Goal: Task Accomplishment & Management: Manage account settings

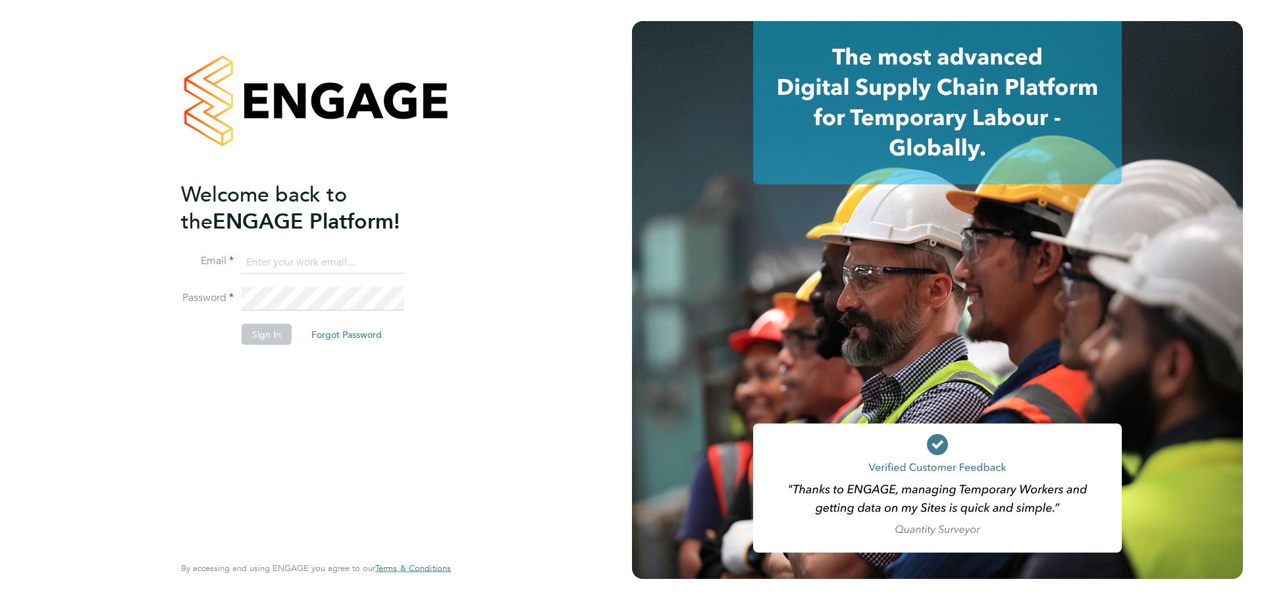
type input "cbedwell@psrsolutions.co.uk"
click at [243, 328] on button "Sign In" at bounding box center [267, 334] width 50 height 21
click at [247, 328] on div "Sorry, we are having problems connecting to our services." at bounding box center [316, 300] width 632 height 600
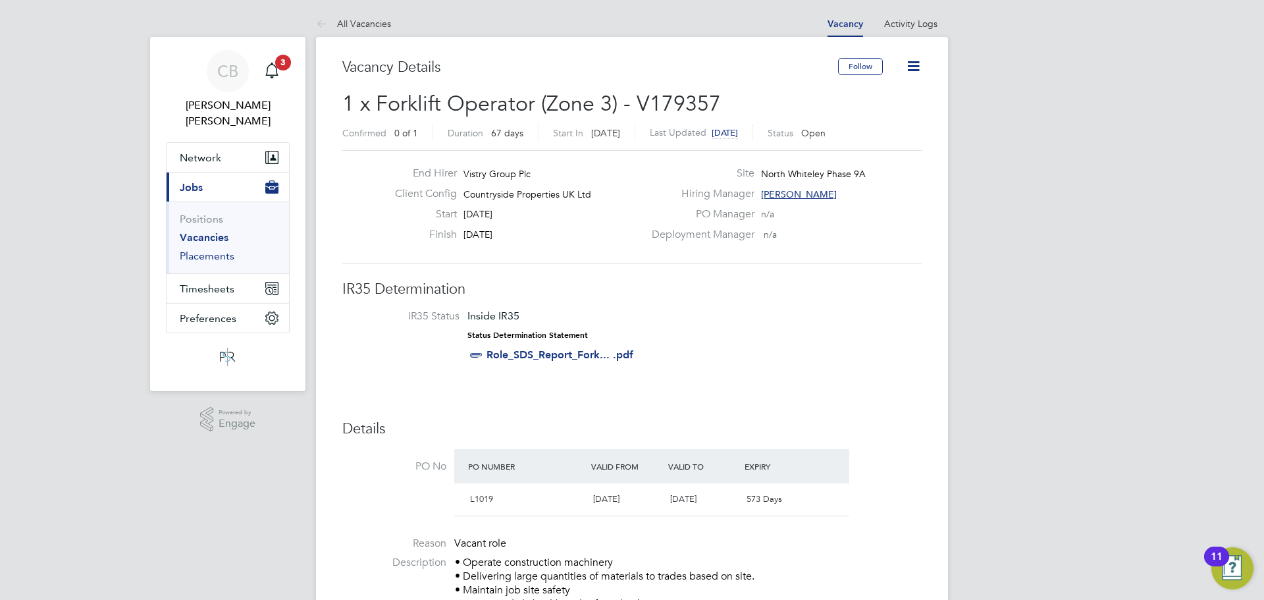
click at [215, 249] on link "Placements" at bounding box center [207, 255] width 55 height 13
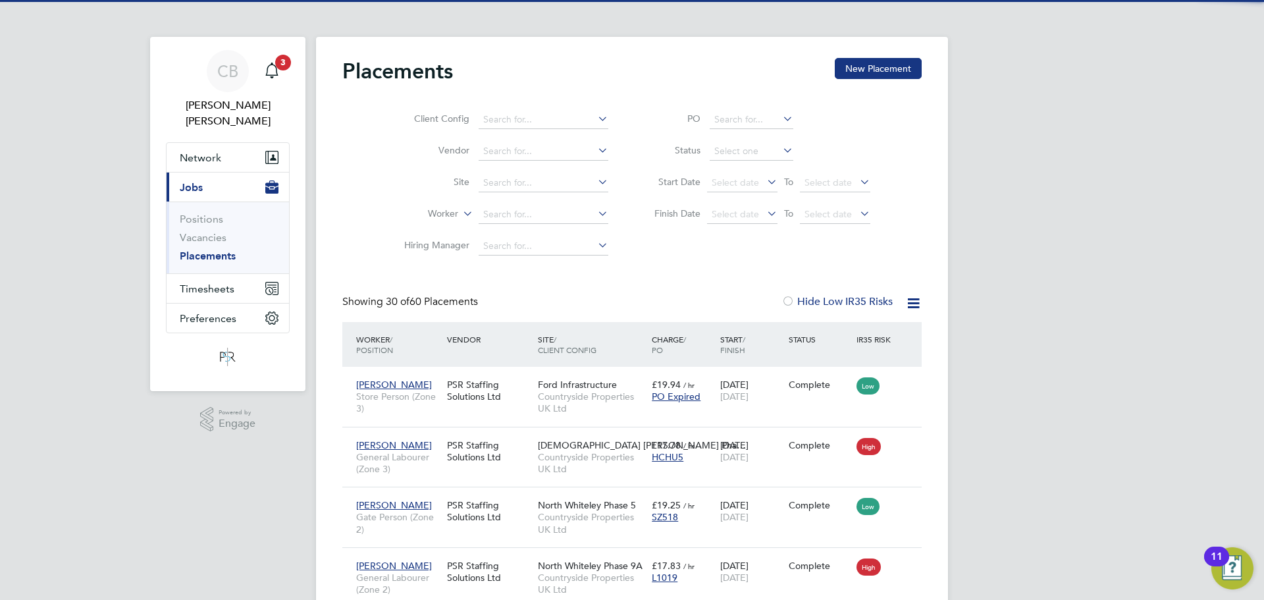
scroll to position [49, 115]
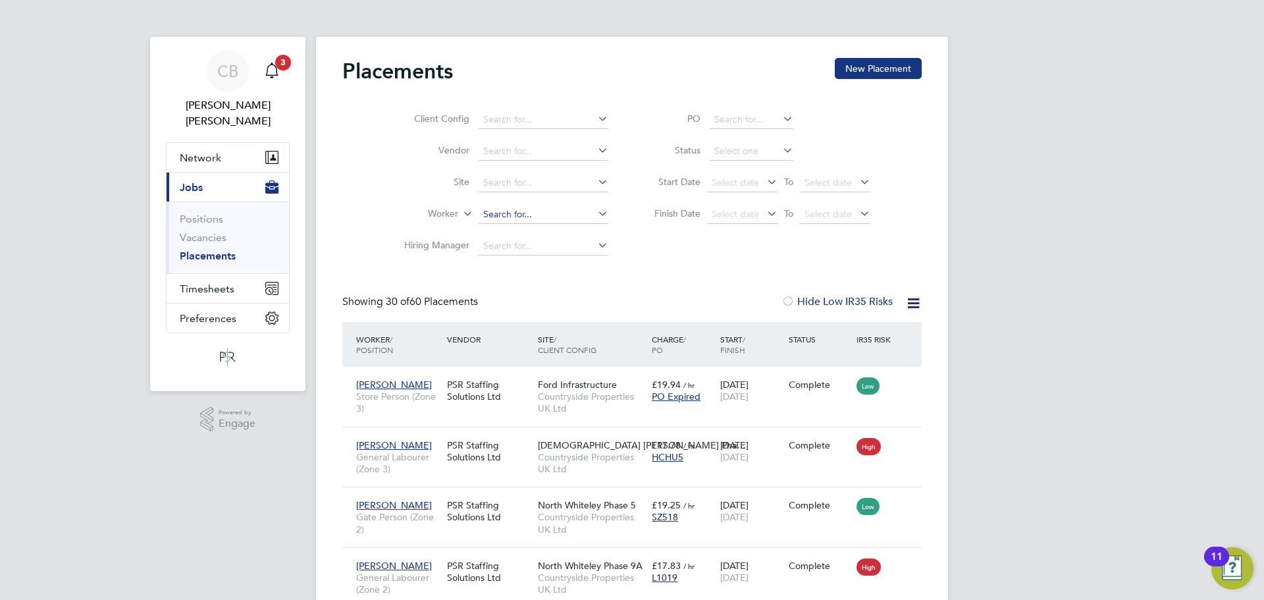
click at [545, 221] on input at bounding box center [544, 214] width 130 height 18
type input "kenne"
click at [345, 186] on div "Client Config Vendor Site Worker kenne Hiring Manager PO Status Start Date Sele…" at bounding box center [631, 179] width 579 height 165
click at [267, 73] on icon "Main navigation" at bounding box center [271, 69] width 13 height 13
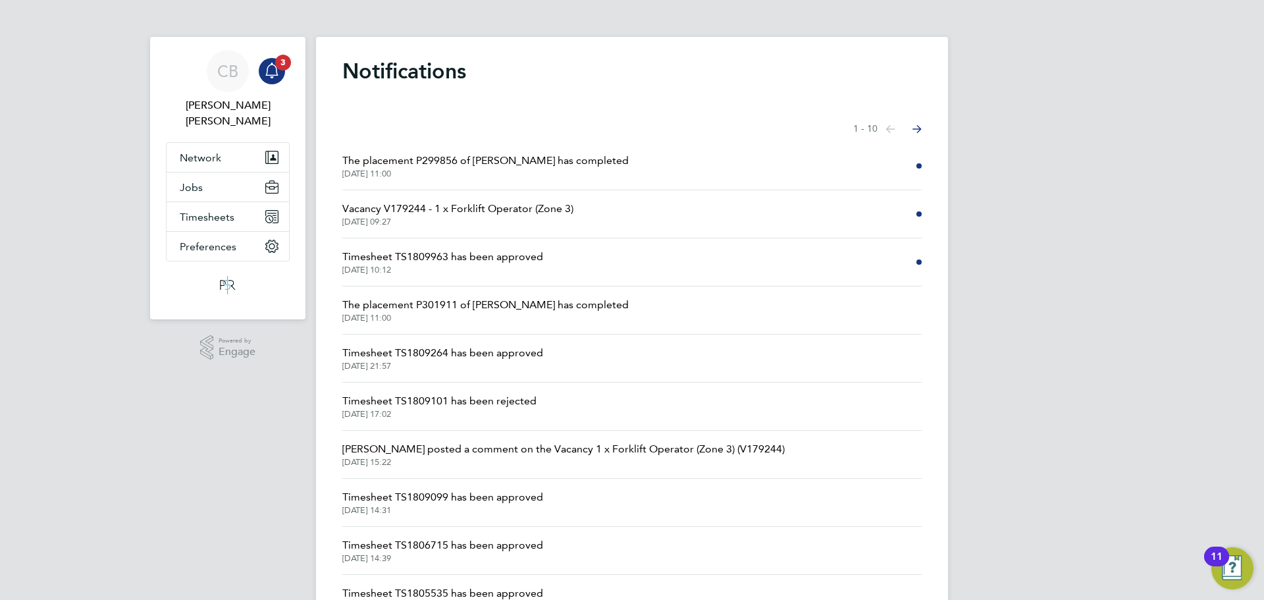
click at [563, 213] on span "Vacancy V179244 - 1 x Forklift Operator (Zone 3)" at bounding box center [457, 209] width 231 height 16
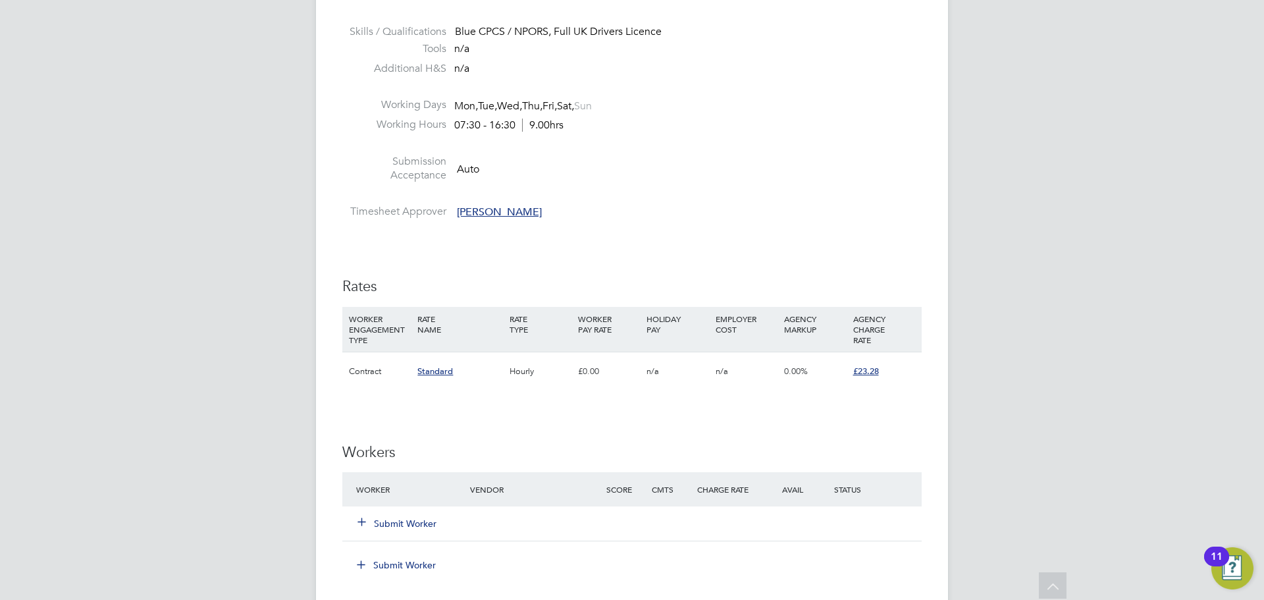
click at [430, 529] on div "Submit Worker" at bounding box center [421, 523] width 136 height 24
click at [428, 525] on button "Submit Worker" at bounding box center [397, 523] width 79 height 13
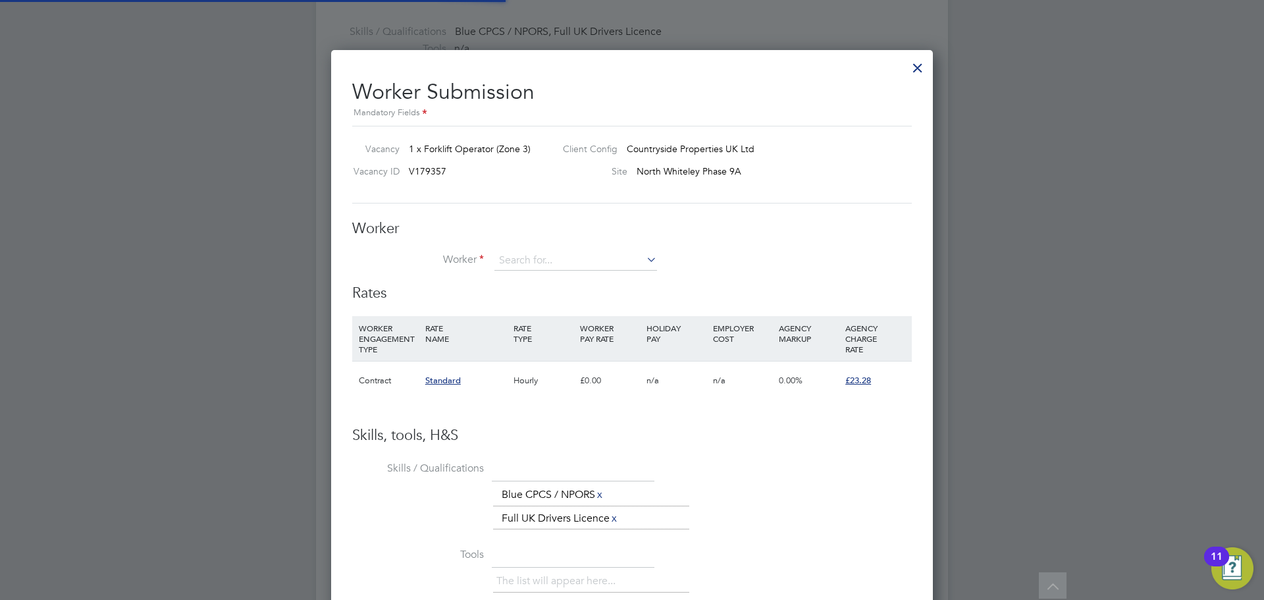
scroll to position [834, 602]
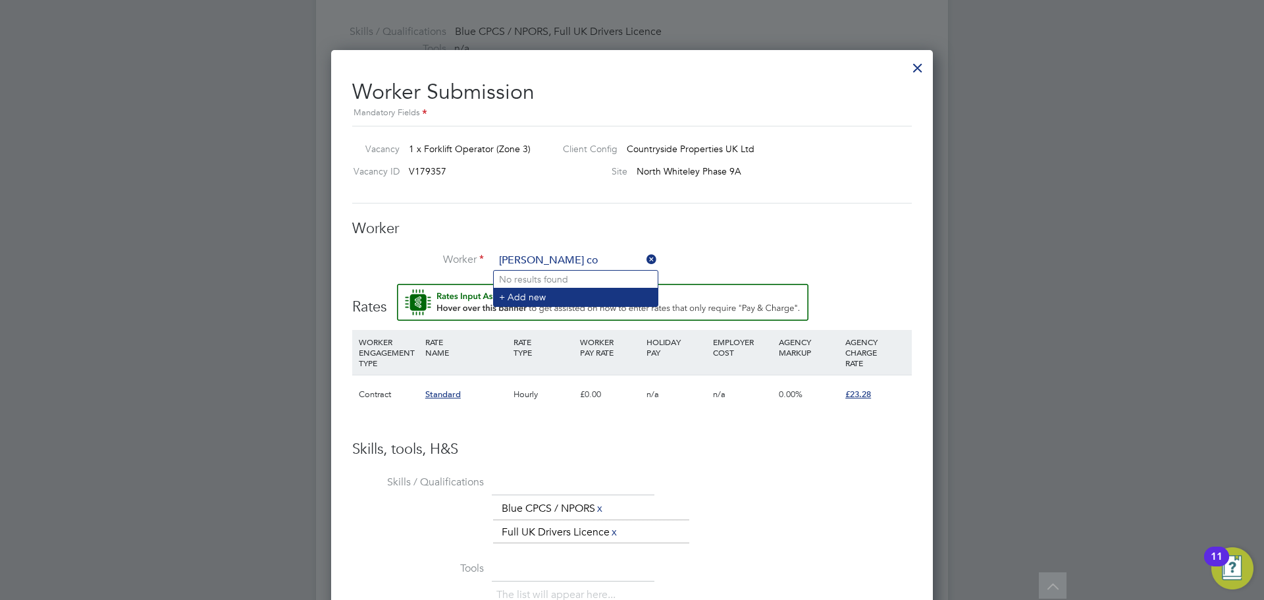
type input "[PERSON_NAME] co"
click at [540, 290] on li "+ Add new" at bounding box center [576, 297] width 164 height 18
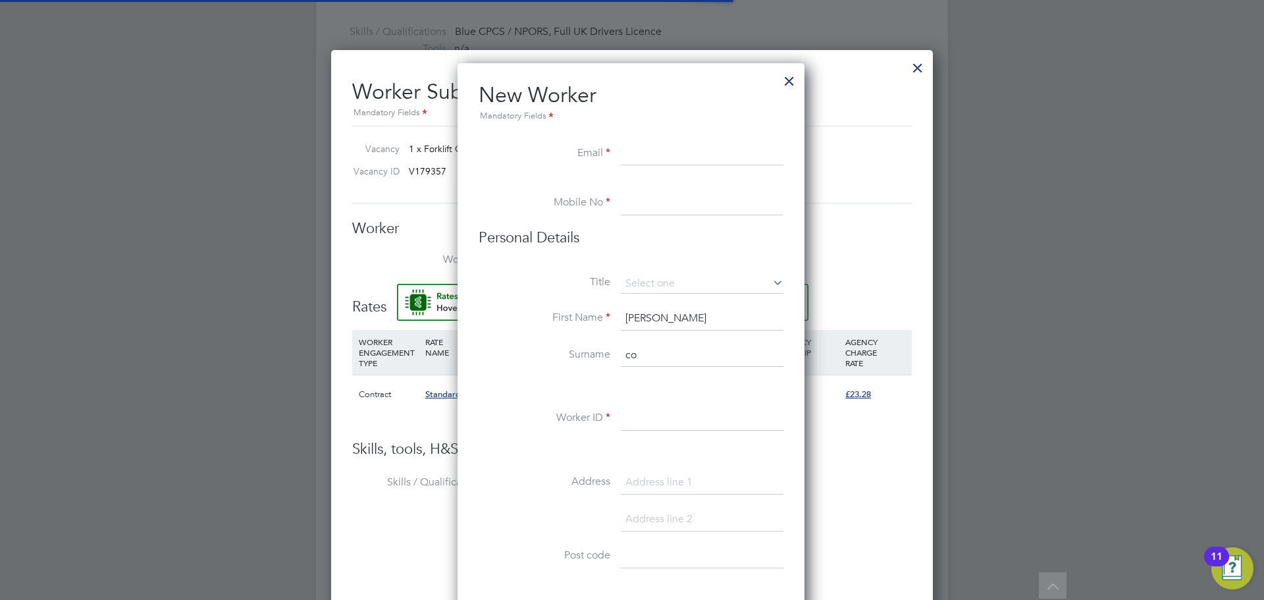
scroll to position [1120, 349]
click at [669, 149] on input at bounding box center [702, 154] width 163 height 24
paste input "[EMAIL_ADDRESS][DOMAIN_NAME]"
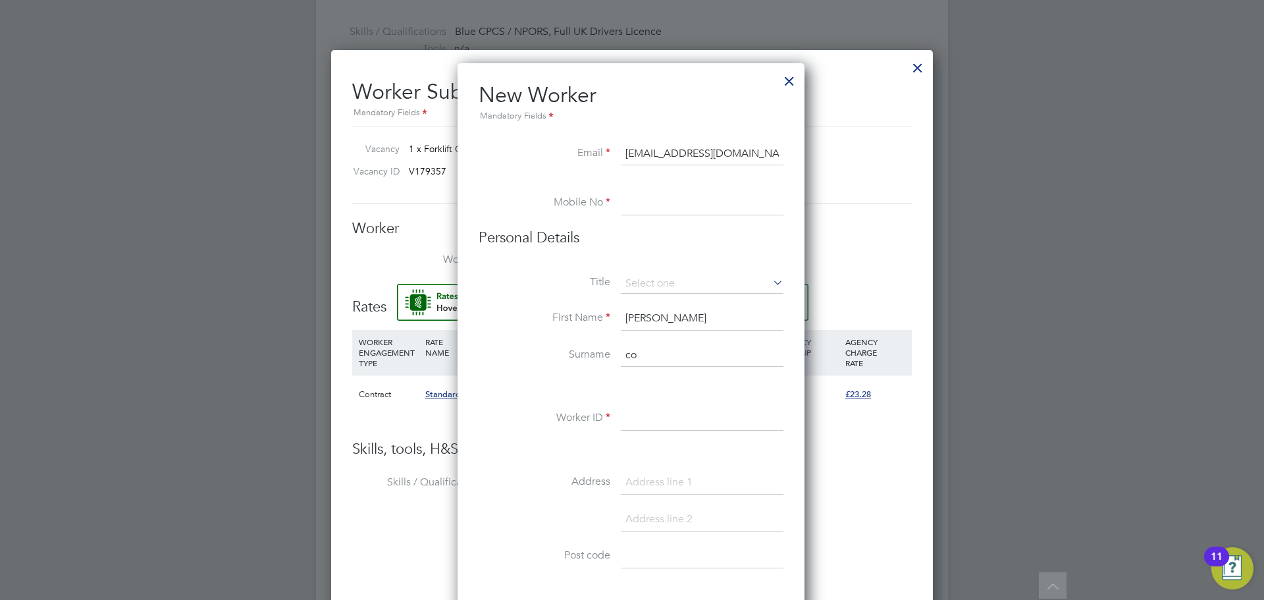
type input "[EMAIL_ADDRESS][DOMAIN_NAME]"
click at [697, 217] on li "Mobile No" at bounding box center [631, 210] width 305 height 37
click at [714, 196] on input at bounding box center [702, 204] width 163 height 24
paste input "[PHONE_NUMBER]"
type input "[PHONE_NUMBER]"
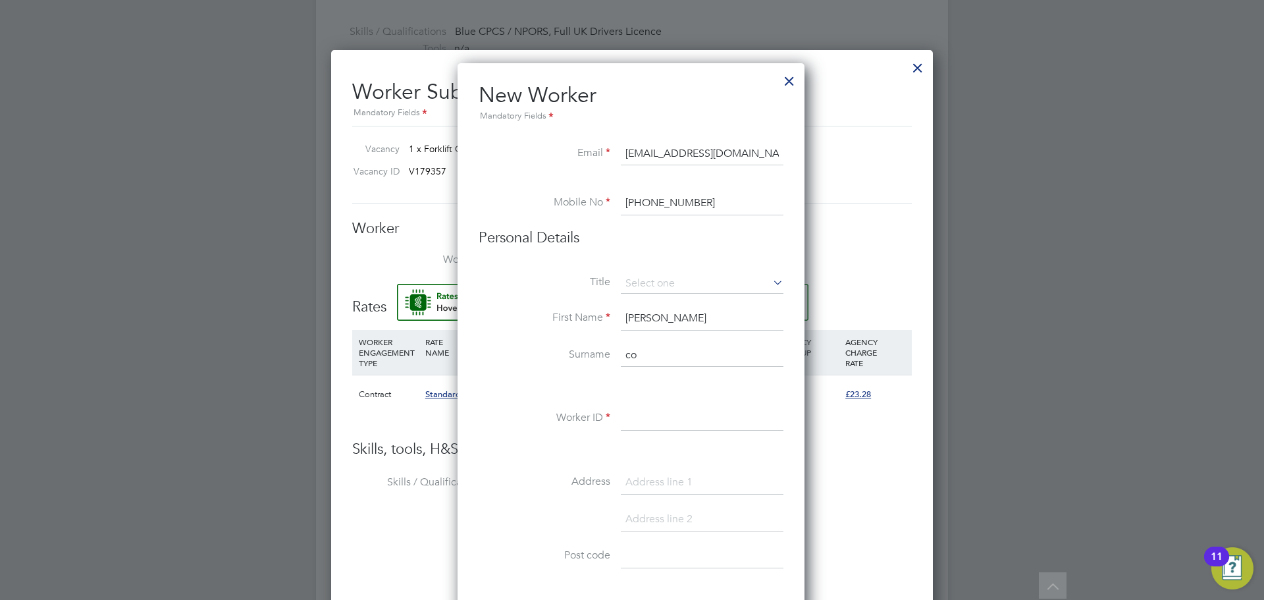
click at [684, 272] on li "Personal Details" at bounding box center [631, 250] width 305 height 45
click at [679, 283] on input at bounding box center [702, 284] width 163 height 20
click at [652, 303] on li "Mr" at bounding box center [702, 302] width 164 height 17
type input "Mr"
click at [669, 329] on input "[PERSON_NAME]" at bounding box center [702, 319] width 163 height 24
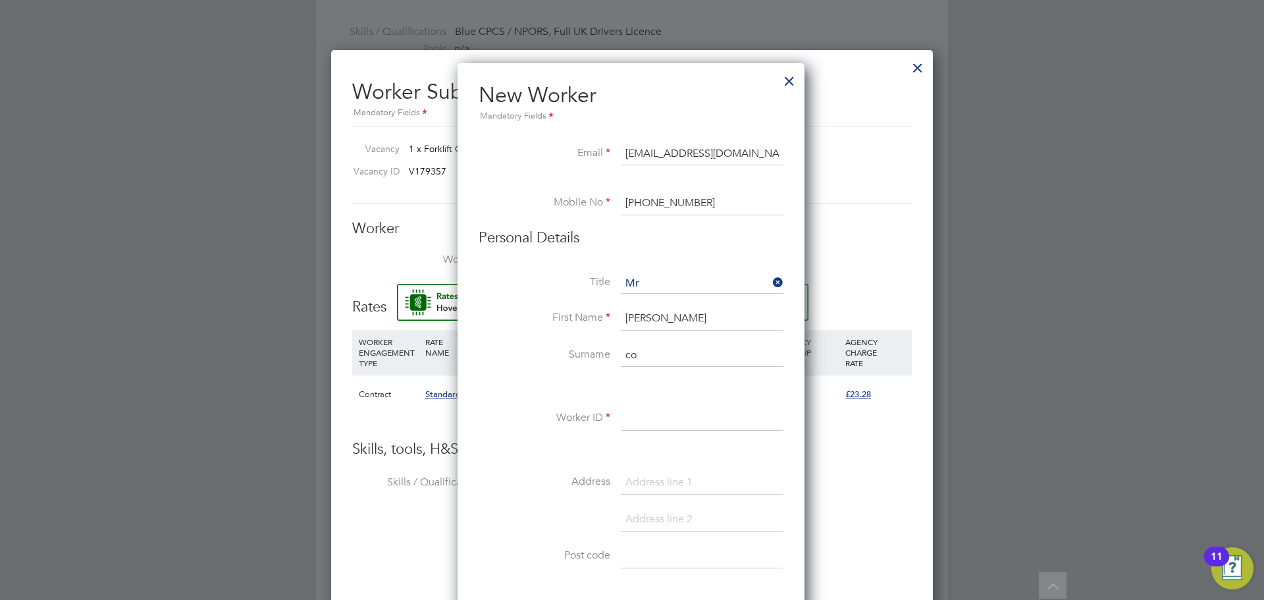
click at [668, 354] on input "co" at bounding box center [702, 356] width 163 height 24
click at [628, 353] on input "[PERSON_NAME]" at bounding box center [702, 356] width 163 height 24
type input "[PERSON_NAME]"
click at [685, 415] on input at bounding box center [702, 419] width 163 height 24
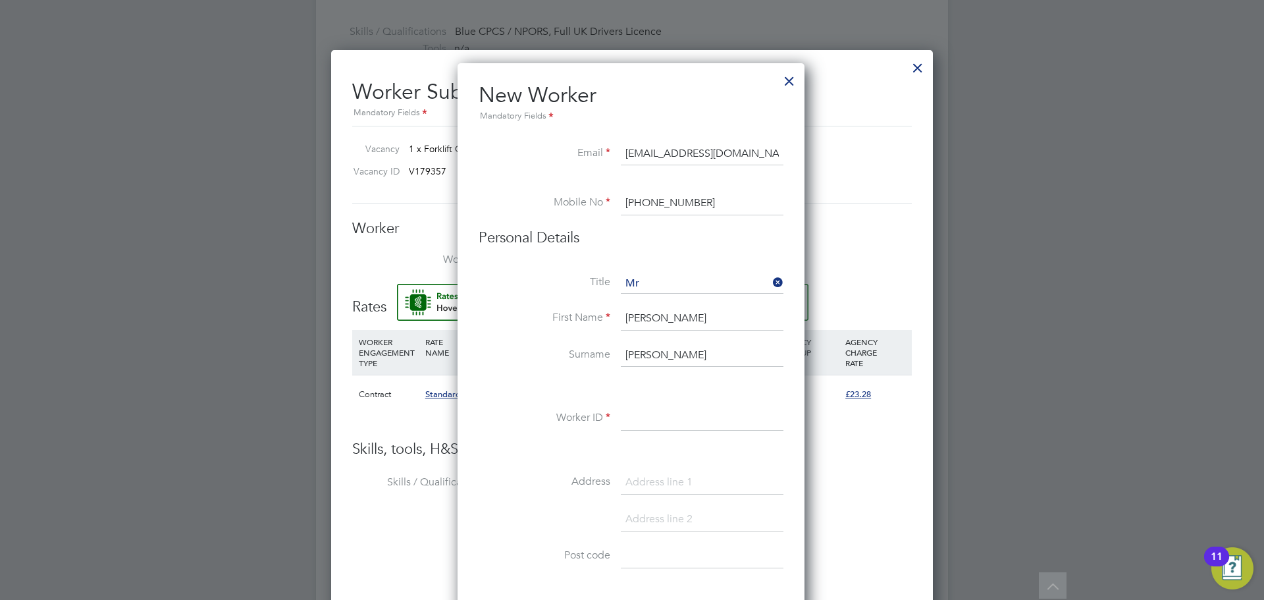
paste input "824982"
type input "824982"
click at [691, 475] on input at bounding box center [702, 483] width 163 height 24
paste input "20 [PERSON_NAME],"
type input "20 [PERSON_NAME],"
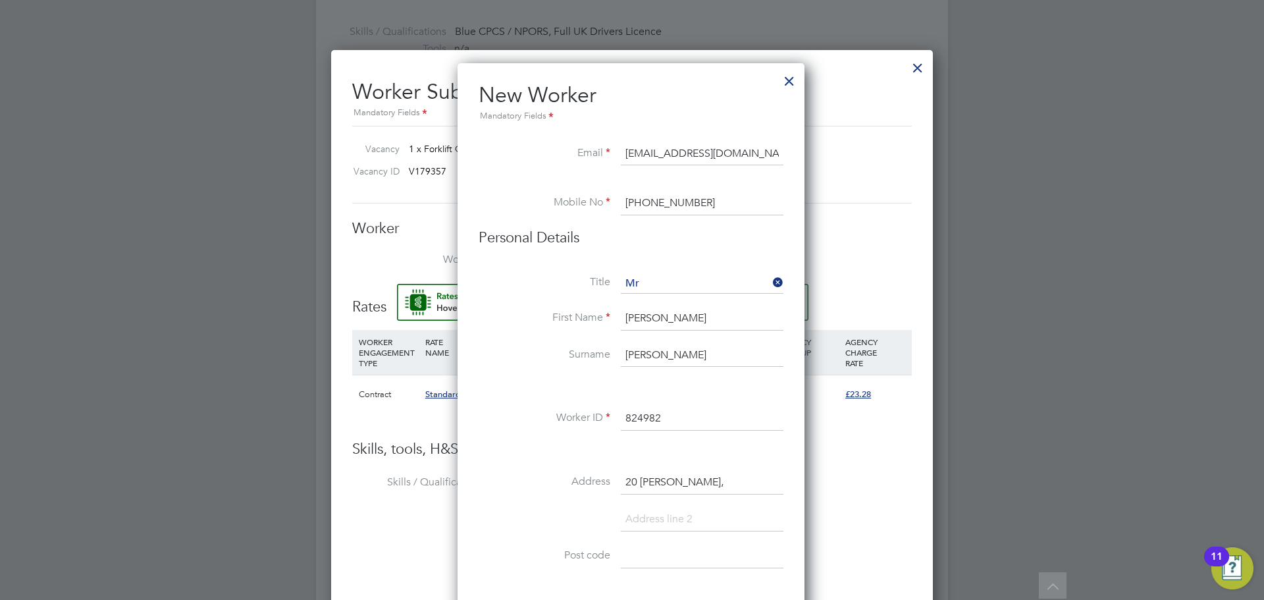
click at [667, 515] on input at bounding box center [702, 520] width 163 height 24
paste input "Whiteley"
type input "Whiteley"
click at [641, 582] on input at bounding box center [702, 593] width 163 height 24
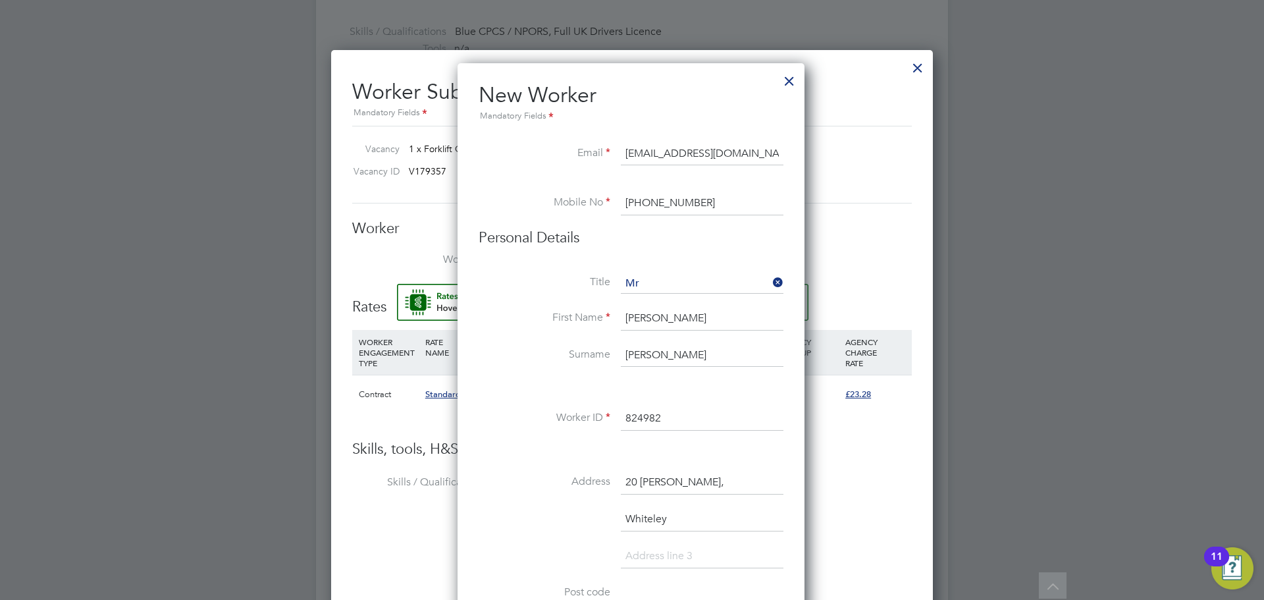
paste input "PO15 7LR,"
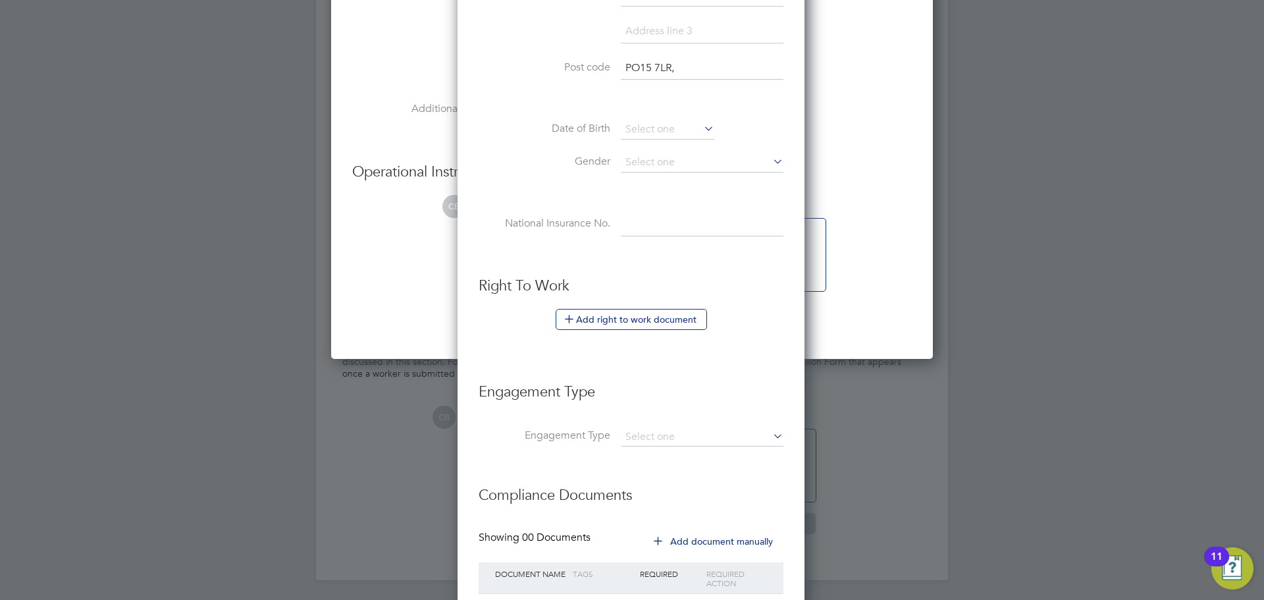
click at [646, 175] on li "Gender" at bounding box center [631, 169] width 305 height 33
click at [723, 84] on li "Post code PO15 7LR," at bounding box center [631, 75] width 305 height 37
click at [724, 68] on input "PO15 7LR," at bounding box center [702, 69] width 163 height 24
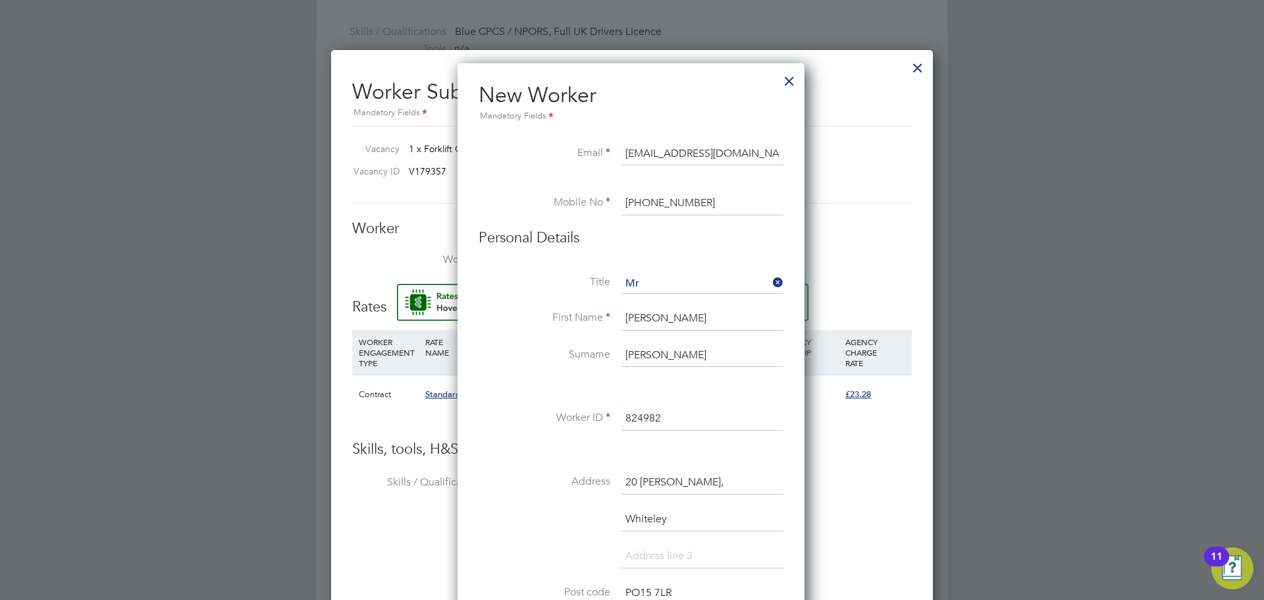
type input "PO15 7LR"
click at [725, 488] on input "20 [PERSON_NAME]," at bounding box center [702, 483] width 163 height 24
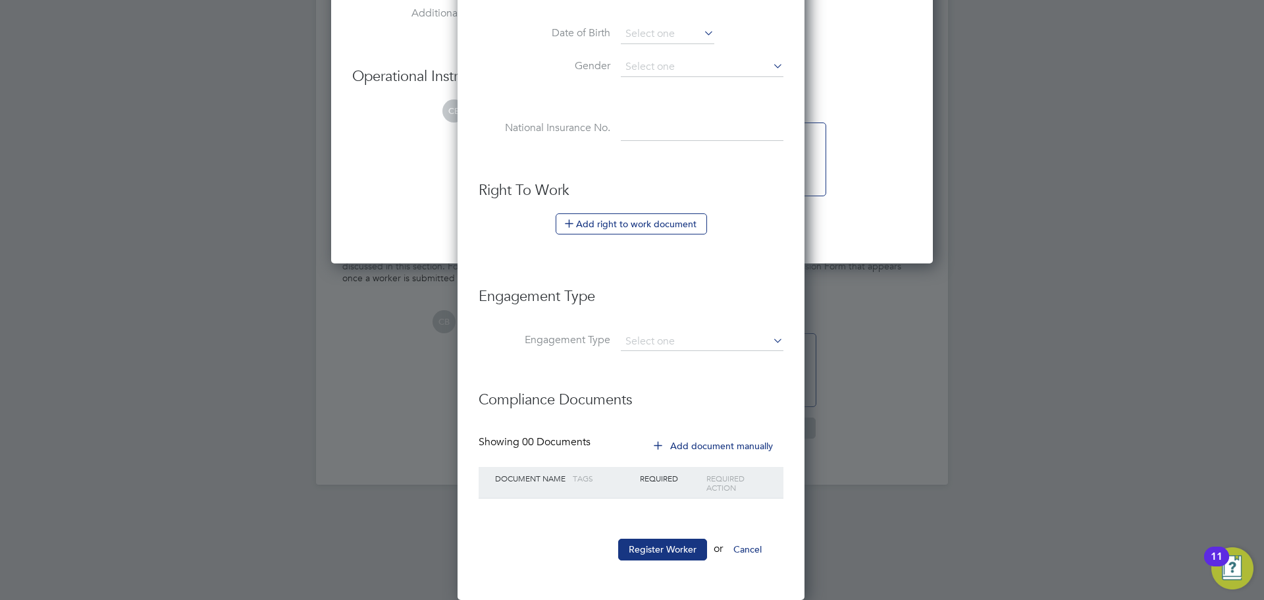
scroll to position [725, 0]
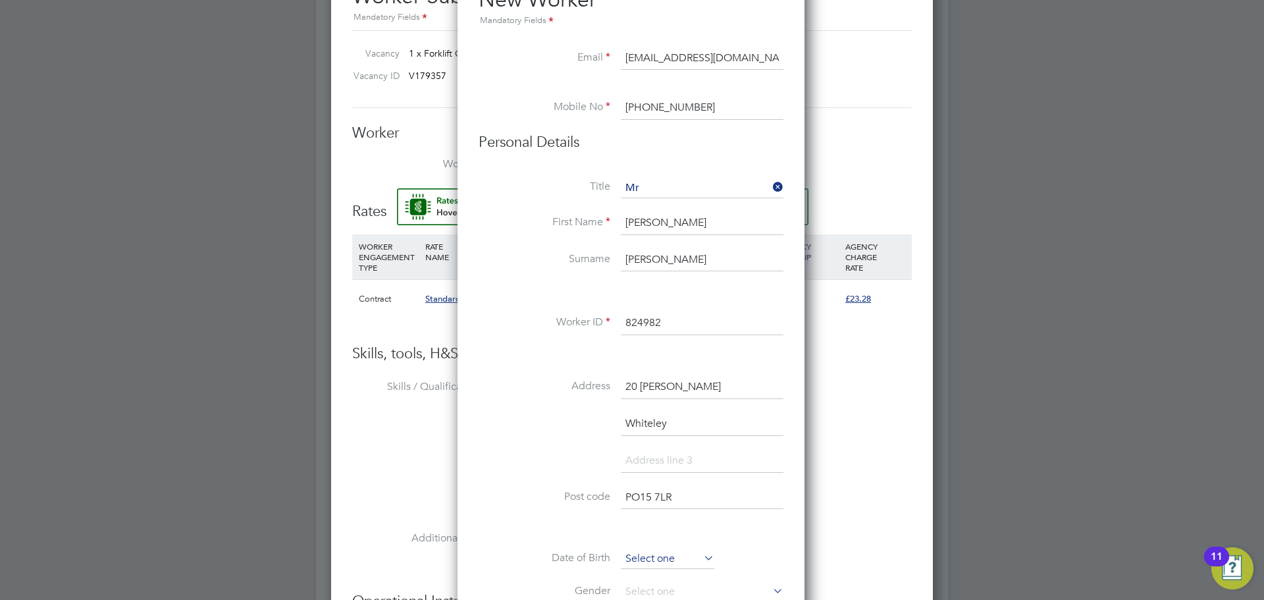
type input "20 [PERSON_NAME]"
click at [662, 566] on input at bounding box center [667, 559] width 93 height 20
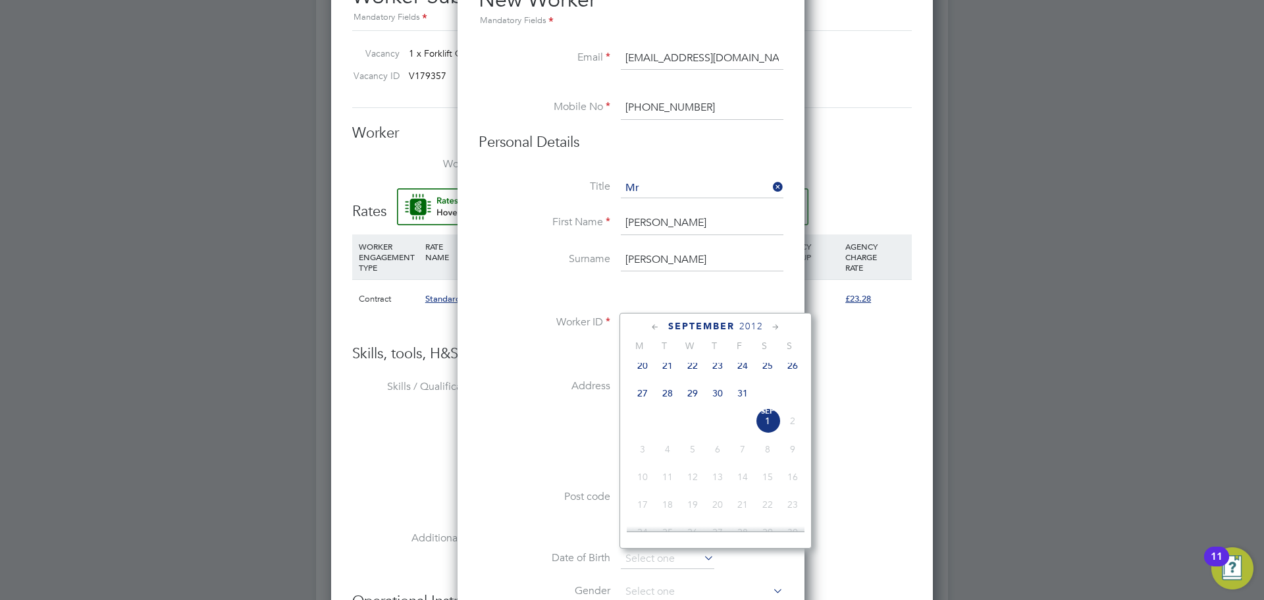
click at [750, 325] on span "2012" at bounding box center [751, 326] width 24 height 11
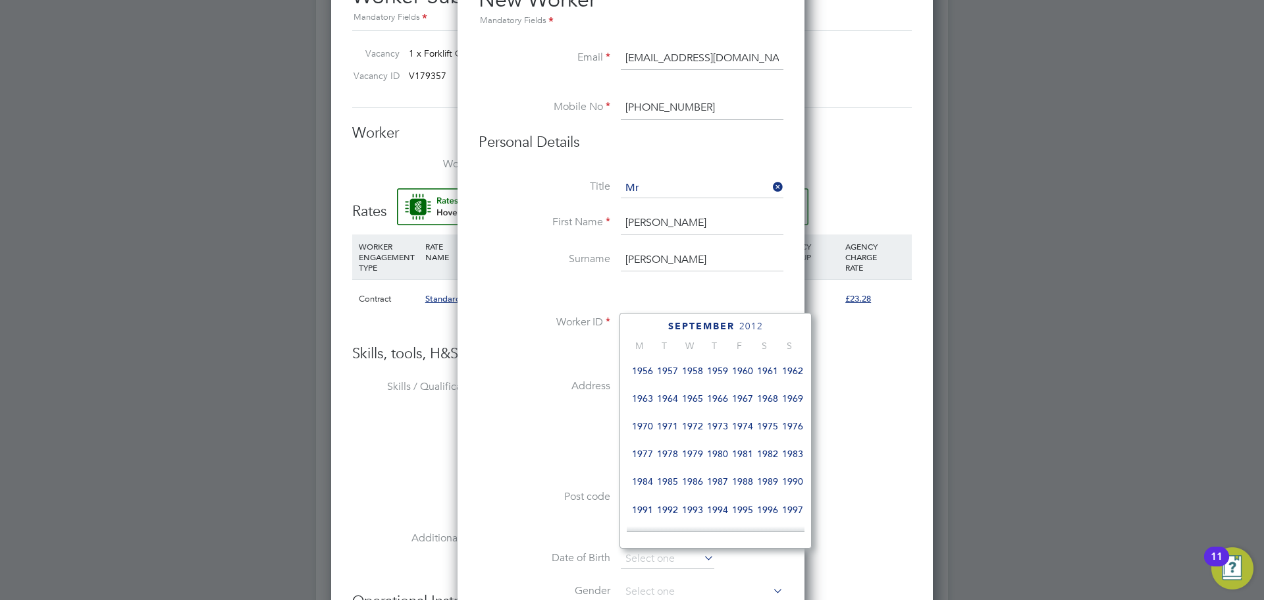
click at [660, 406] on span "1964" at bounding box center [667, 398] width 25 height 25
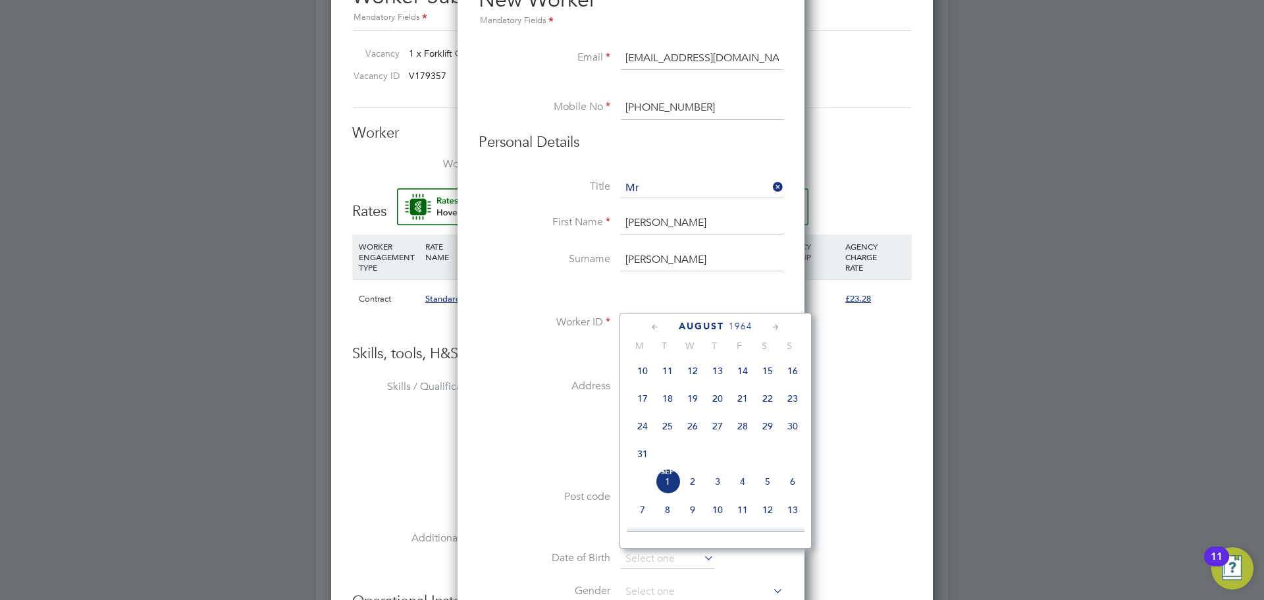
click at [791, 492] on span "6" at bounding box center [792, 481] width 25 height 25
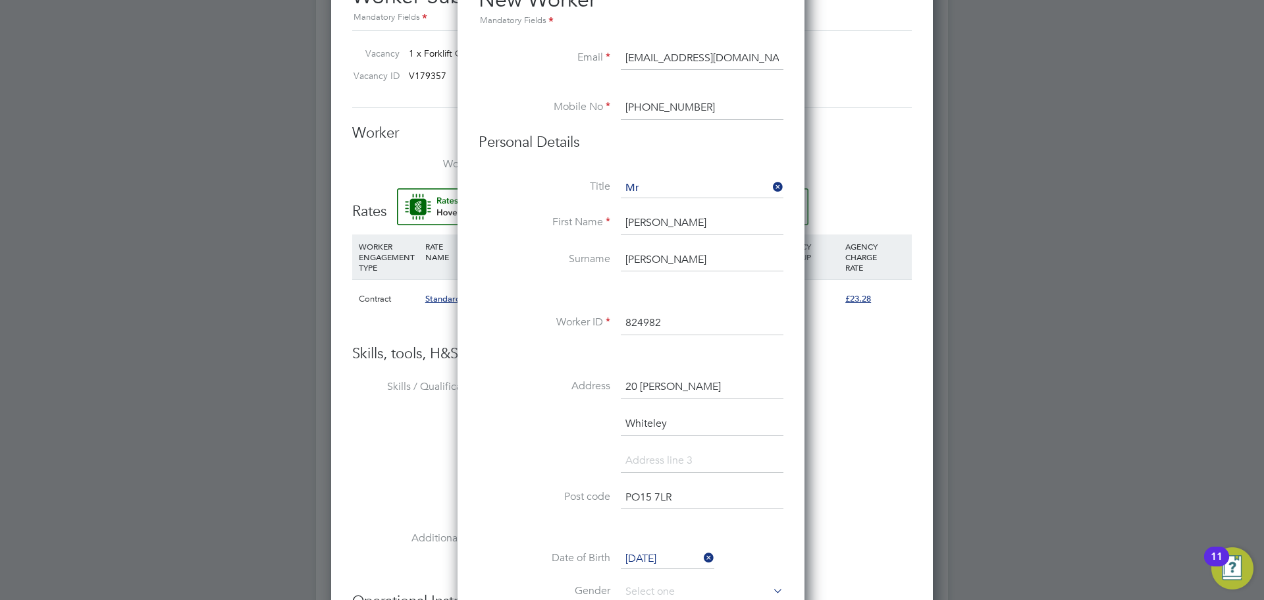
scroll to position [1249, 0]
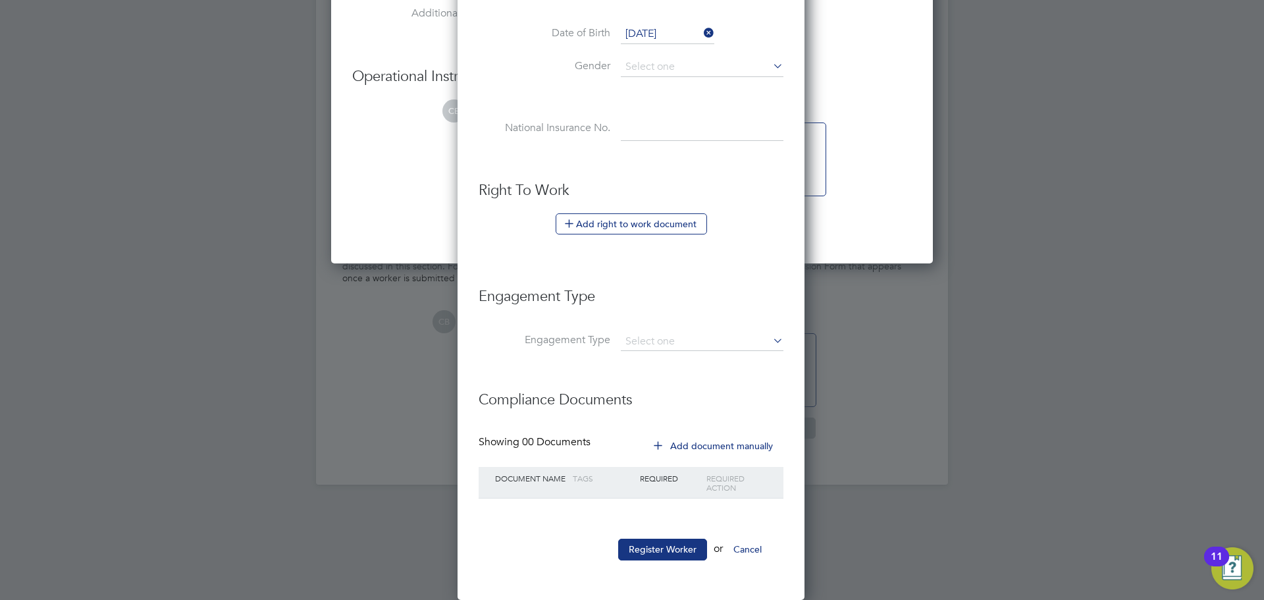
click at [651, 41] on input "[DATE]" at bounding box center [667, 34] width 93 height 20
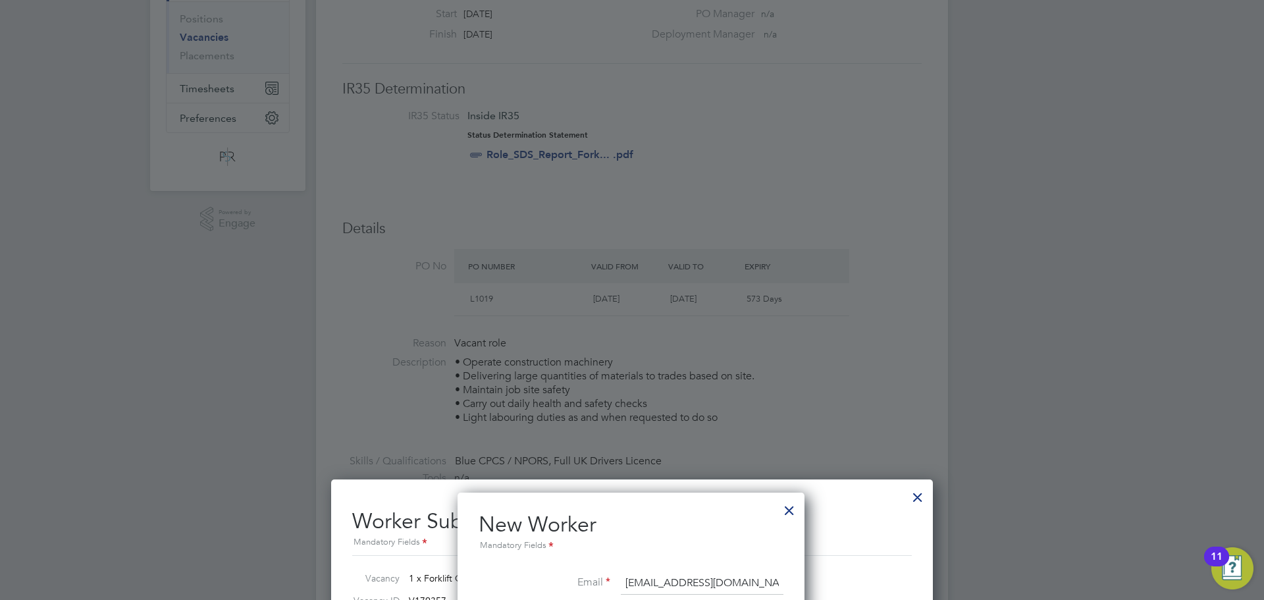
scroll to position [725, 0]
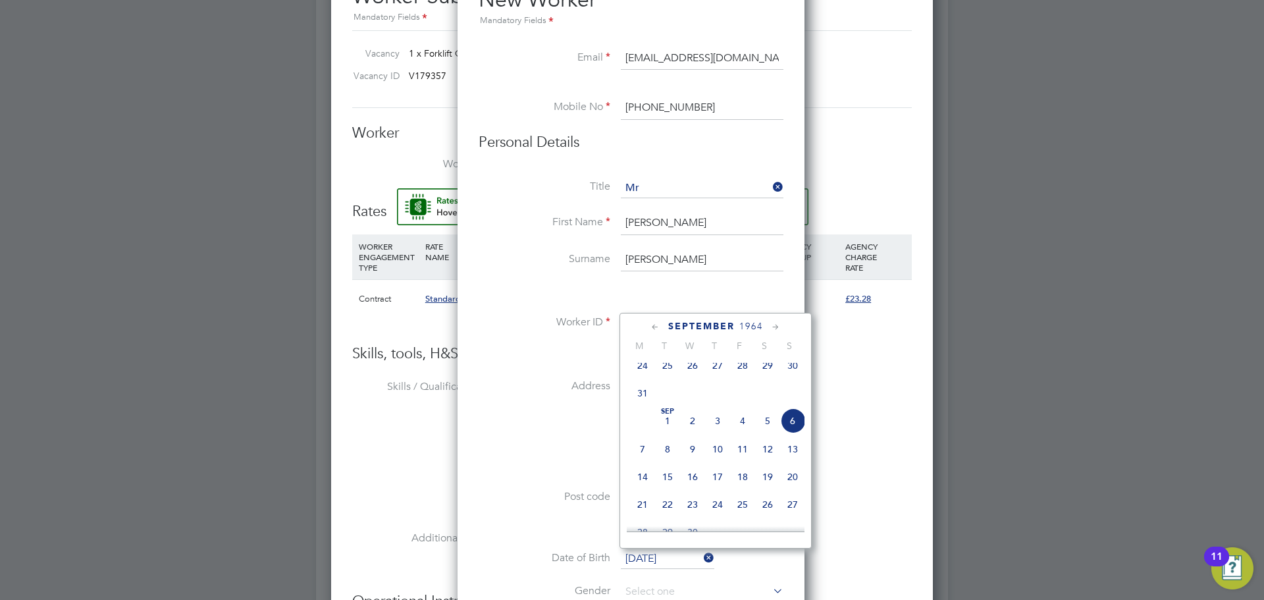
click at [648, 325] on div "[DATE]" at bounding box center [716, 326] width 178 height 13
click at [652, 326] on icon at bounding box center [655, 327] width 13 height 14
click at [641, 398] on span "6" at bounding box center [642, 400] width 25 height 25
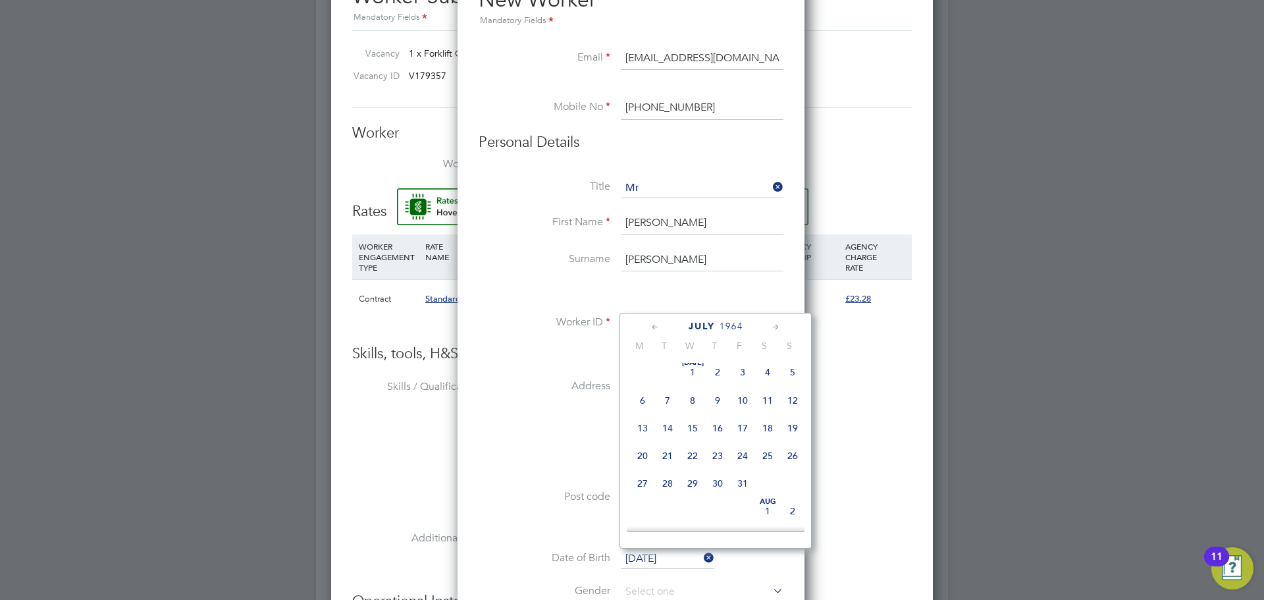
type input "[DATE]"
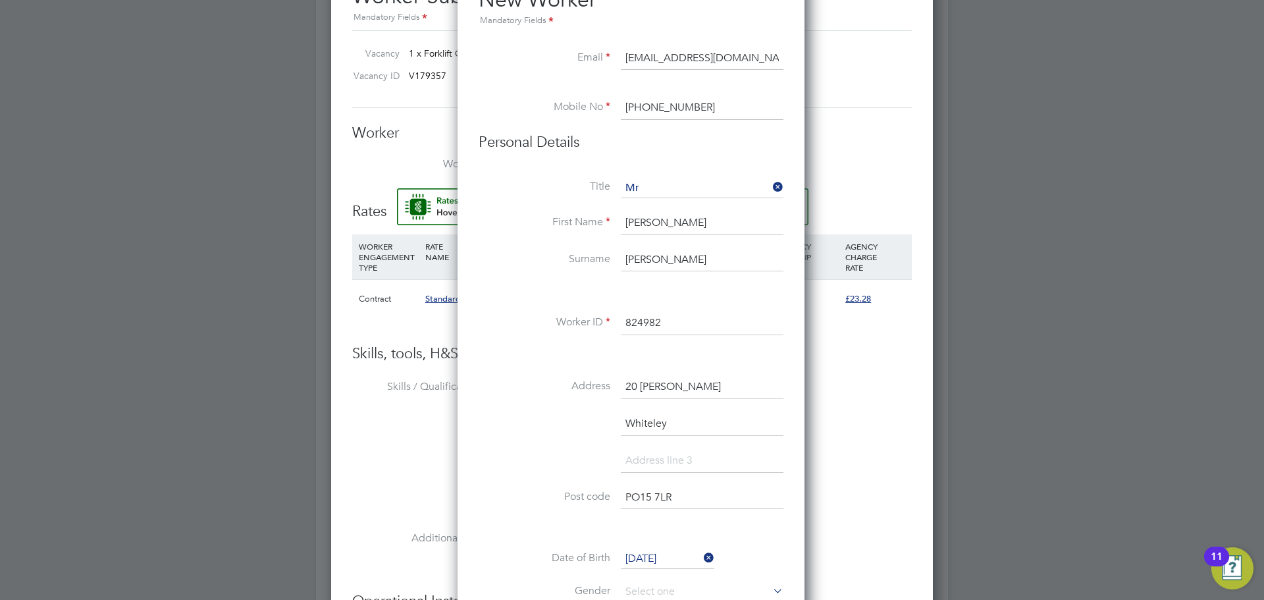
click at [560, 397] on li "Address 20 [PERSON_NAME]" at bounding box center [631, 393] width 305 height 37
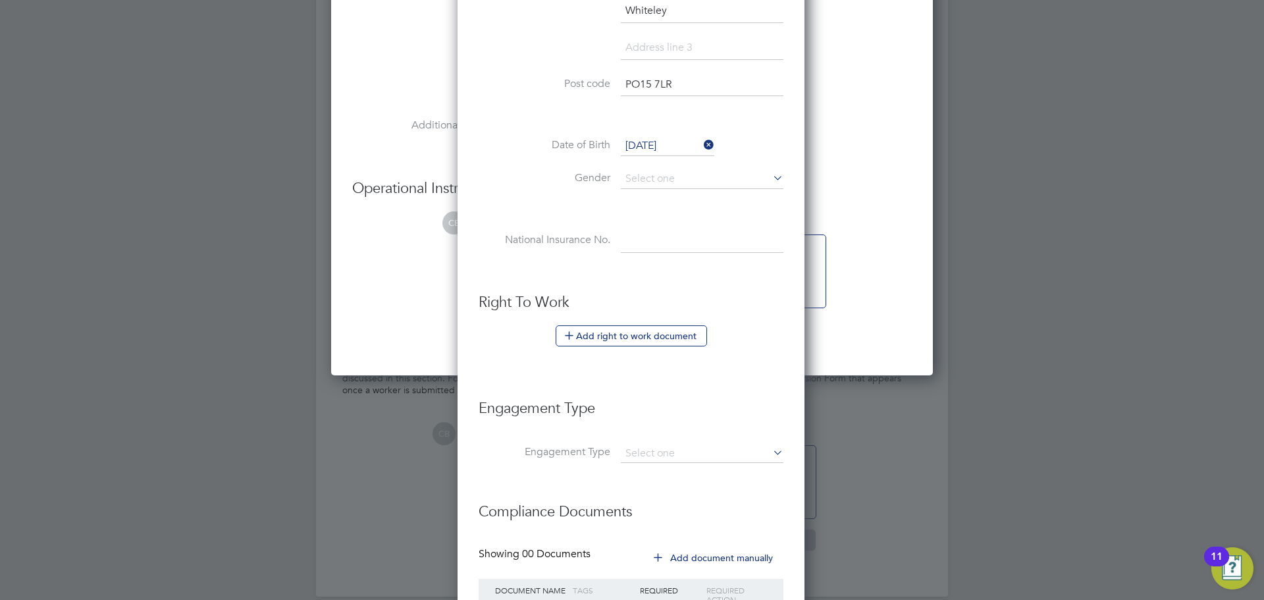
scroll to position [1174, 0]
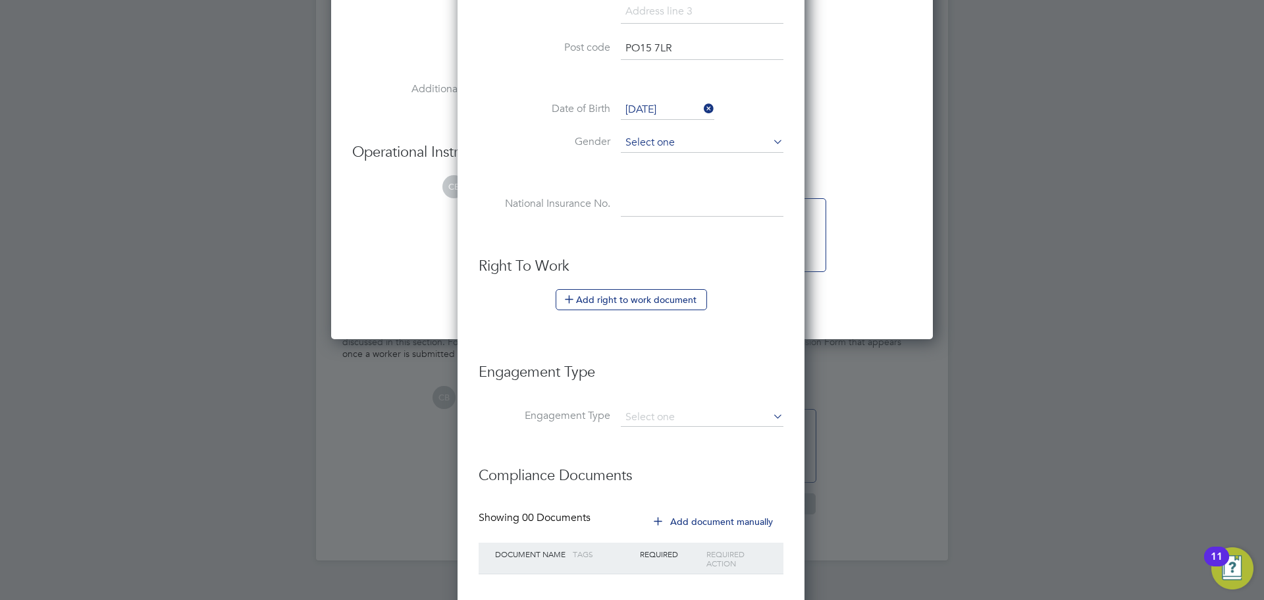
click at [703, 145] on input at bounding box center [702, 143] width 163 height 20
click at [693, 158] on li "[DEMOGRAPHIC_DATA]" at bounding box center [702, 161] width 164 height 17
type input "[DEMOGRAPHIC_DATA]"
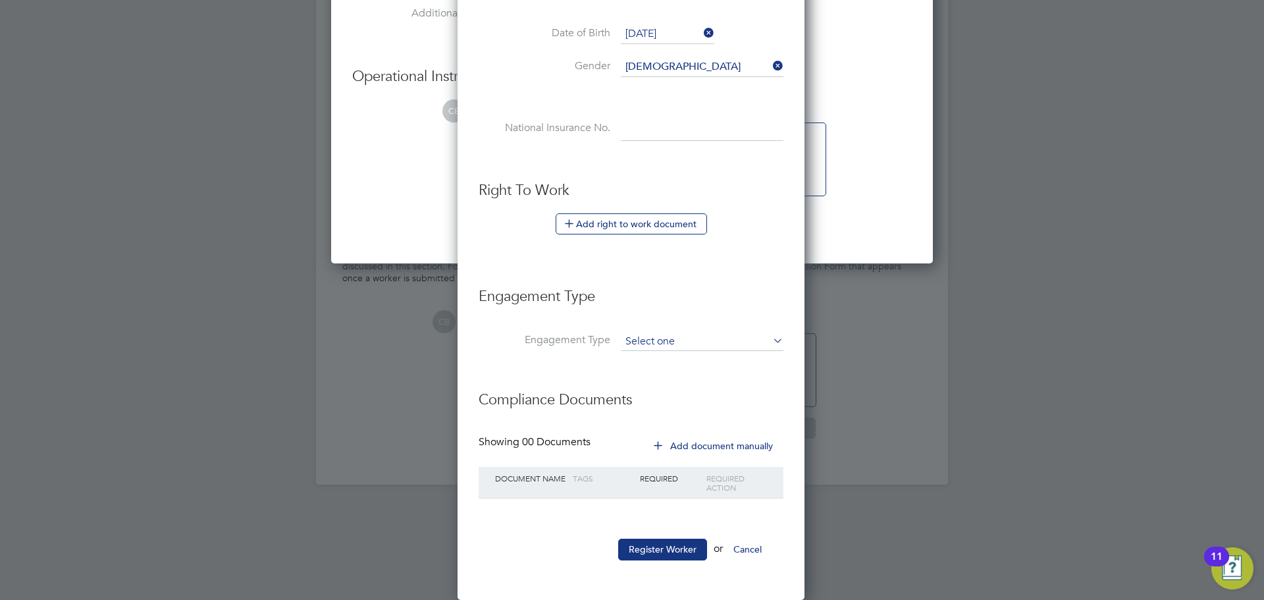
click at [688, 342] on input at bounding box center [702, 341] width 163 height 18
click at [648, 421] on li "Umbrella" at bounding box center [702, 416] width 164 height 19
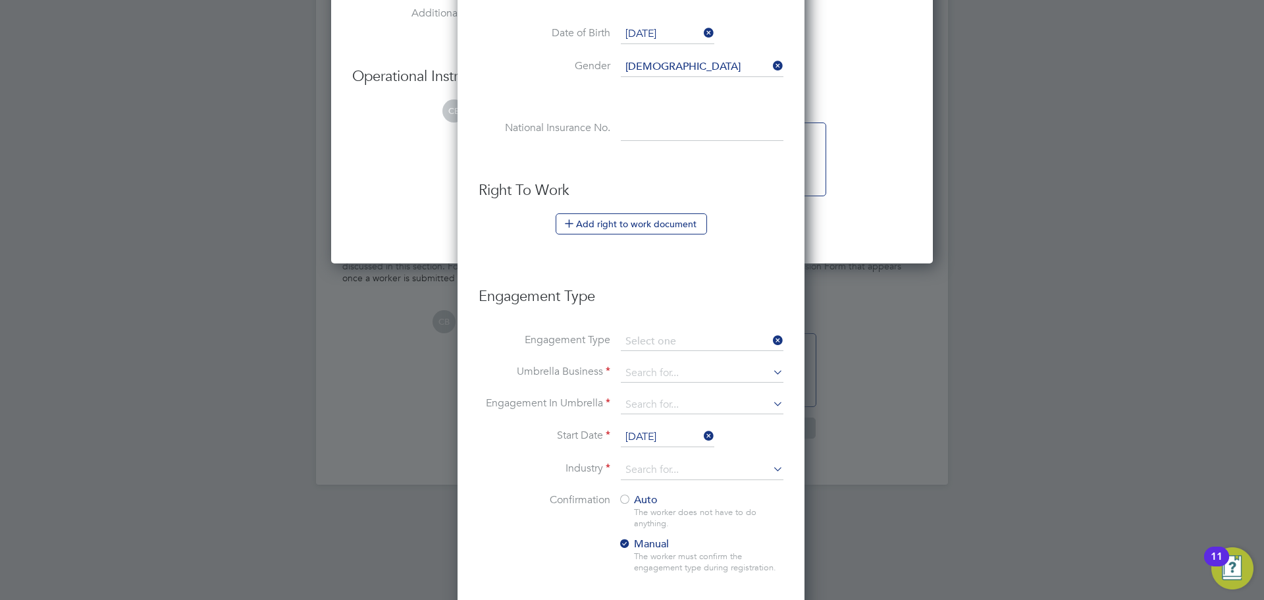
type input "Umbrella"
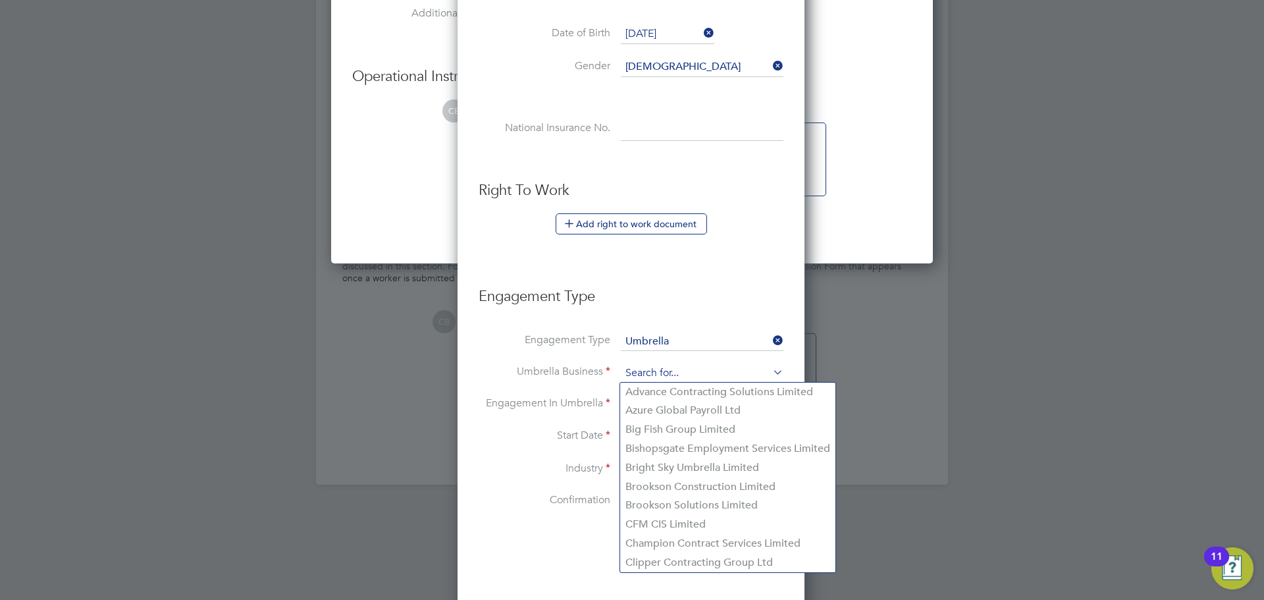
click at [687, 366] on input at bounding box center [702, 373] width 163 height 18
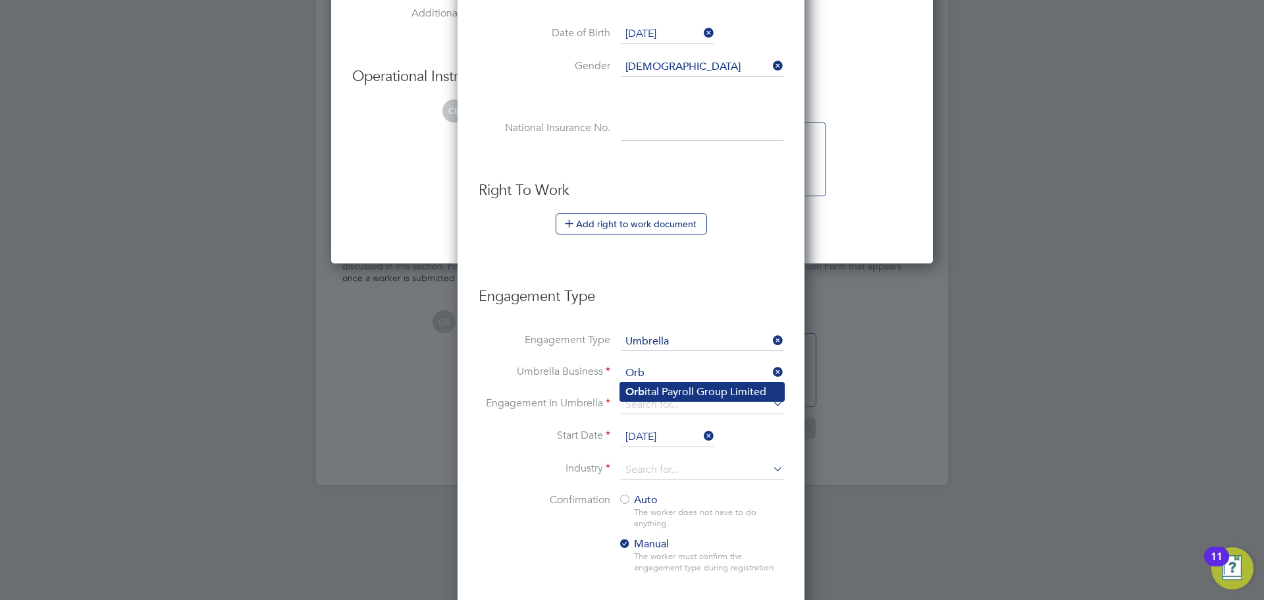
click at [722, 384] on li "Orb ital Payroll Group Limited" at bounding box center [702, 391] width 164 height 19
type input "Orbital Payroll Group Limited"
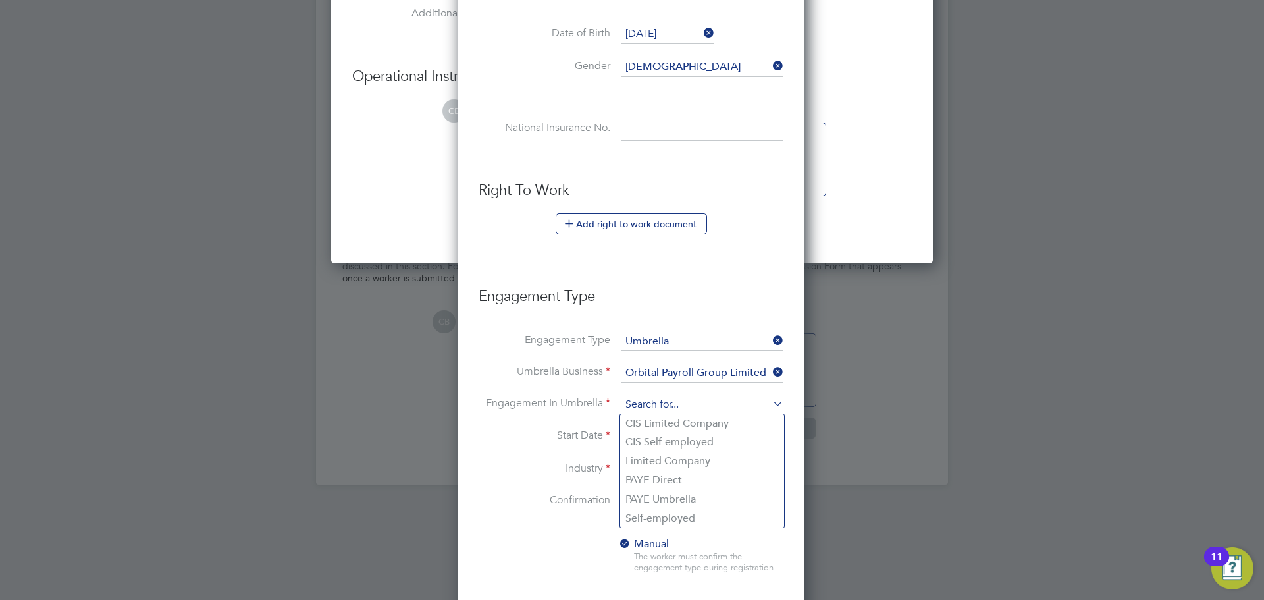
click at [712, 401] on input at bounding box center [702, 405] width 163 height 18
click at [704, 445] on li "CIS Self-employed" at bounding box center [702, 441] width 164 height 19
type input "CIS Self-employed"
click at [694, 473] on input at bounding box center [702, 470] width 163 height 20
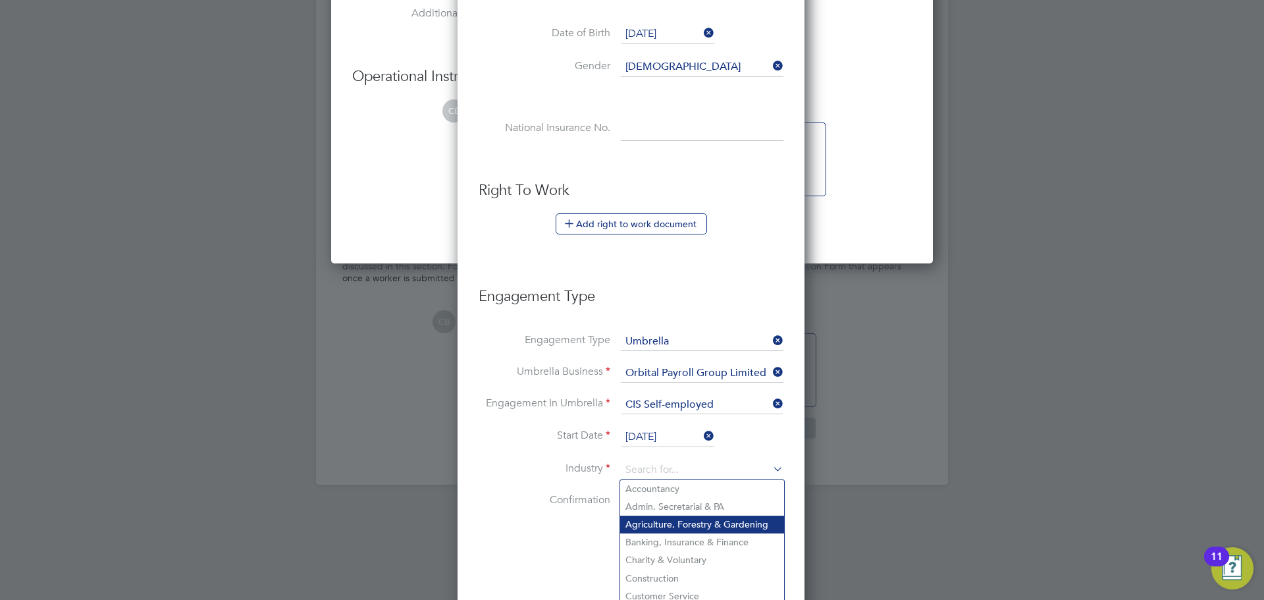
scroll to position [1493, 0]
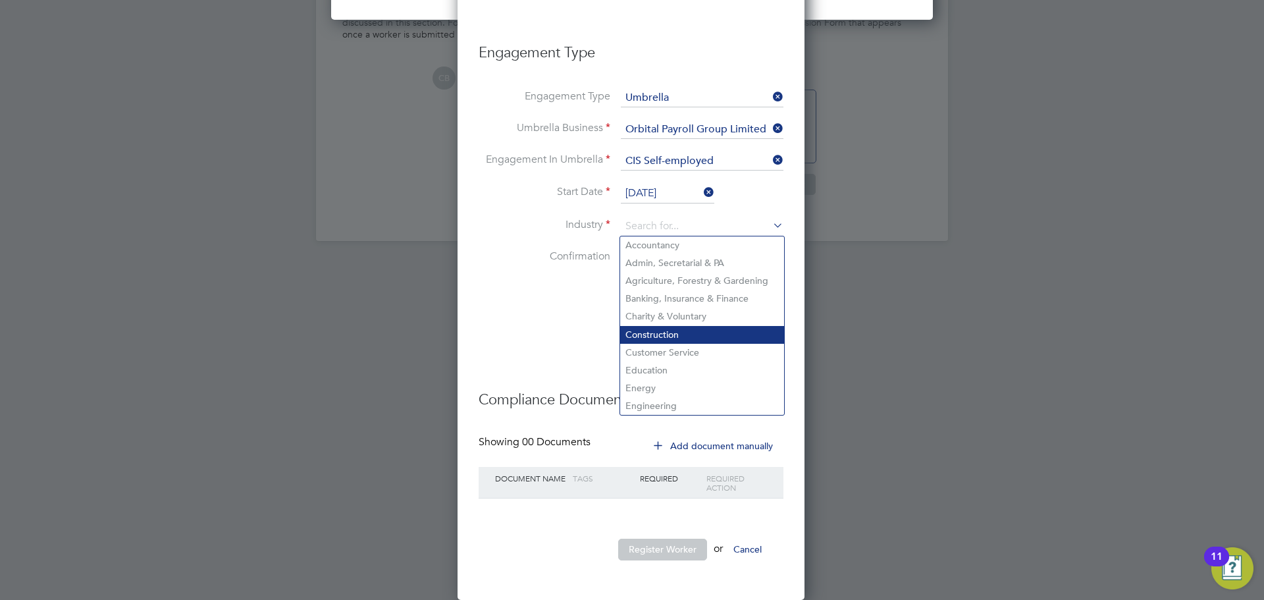
click at [698, 332] on li "Construction" at bounding box center [702, 335] width 164 height 18
type input "Construction"
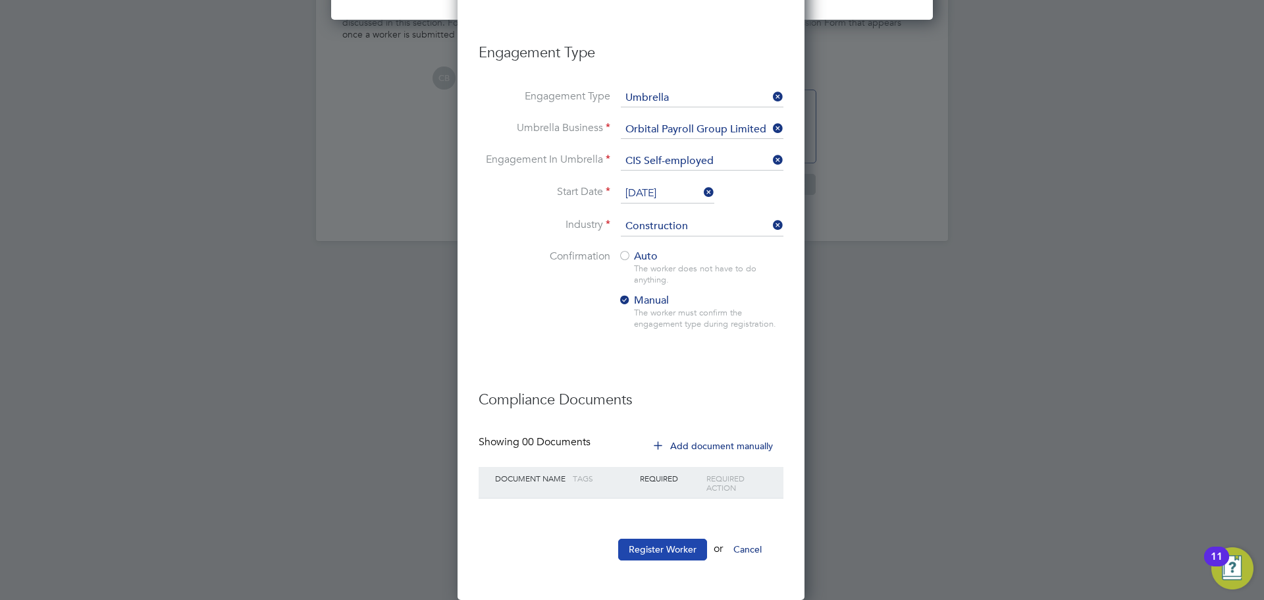
click at [685, 539] on button "Register Worker" at bounding box center [662, 548] width 89 height 21
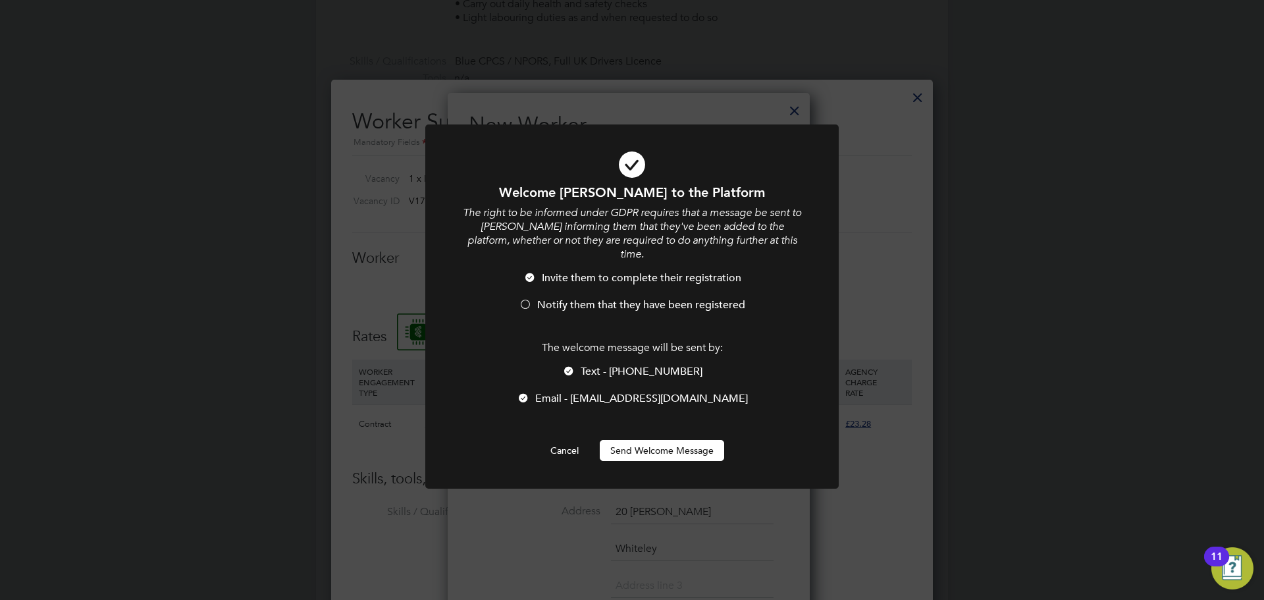
scroll to position [1400, 349]
click at [616, 298] on span "Notify them that they have been registered" at bounding box center [641, 304] width 208 height 13
click at [656, 440] on button "Send Welcome Message" at bounding box center [662, 450] width 124 height 21
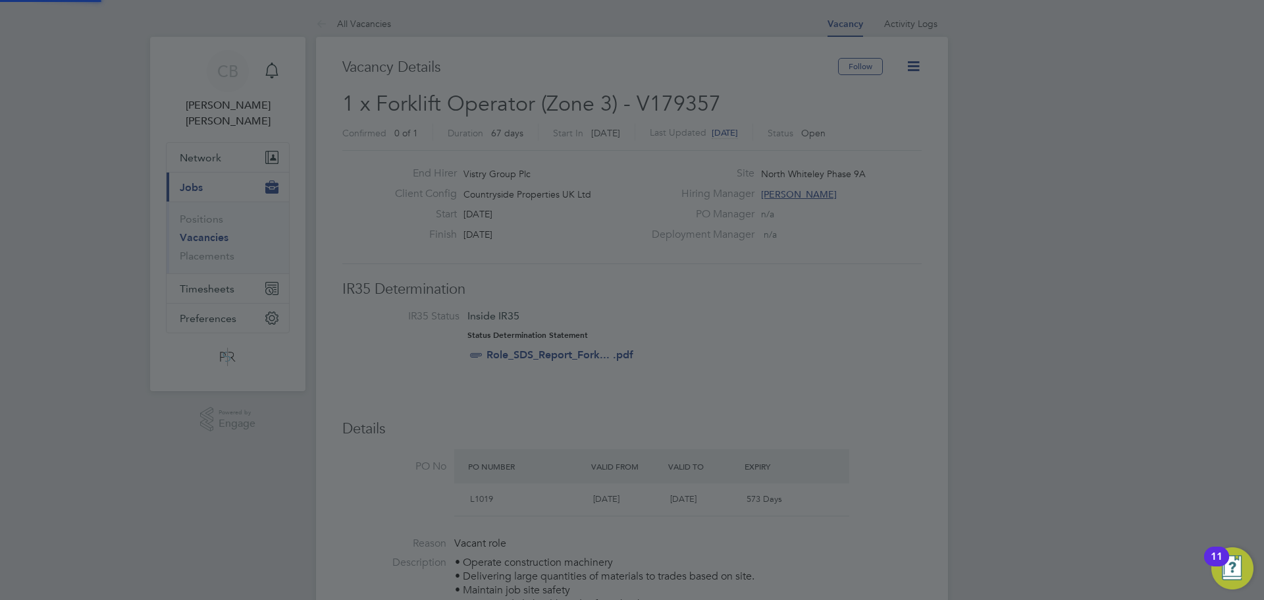
scroll to position [600, 0]
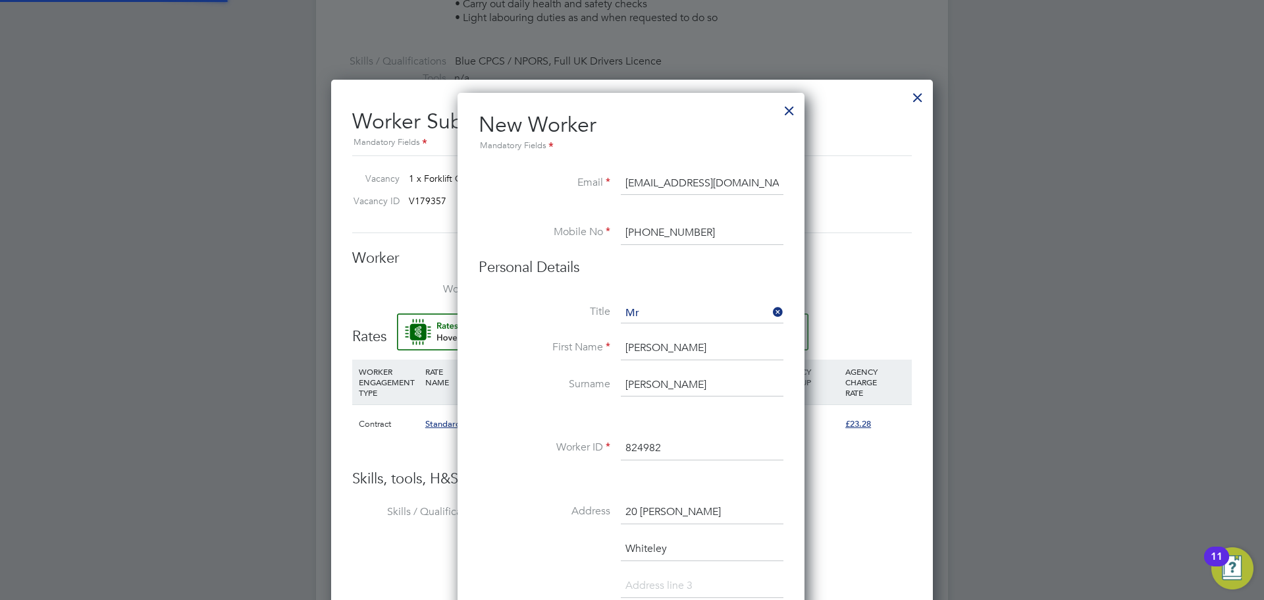
type input "[PERSON_NAME] (824982)"
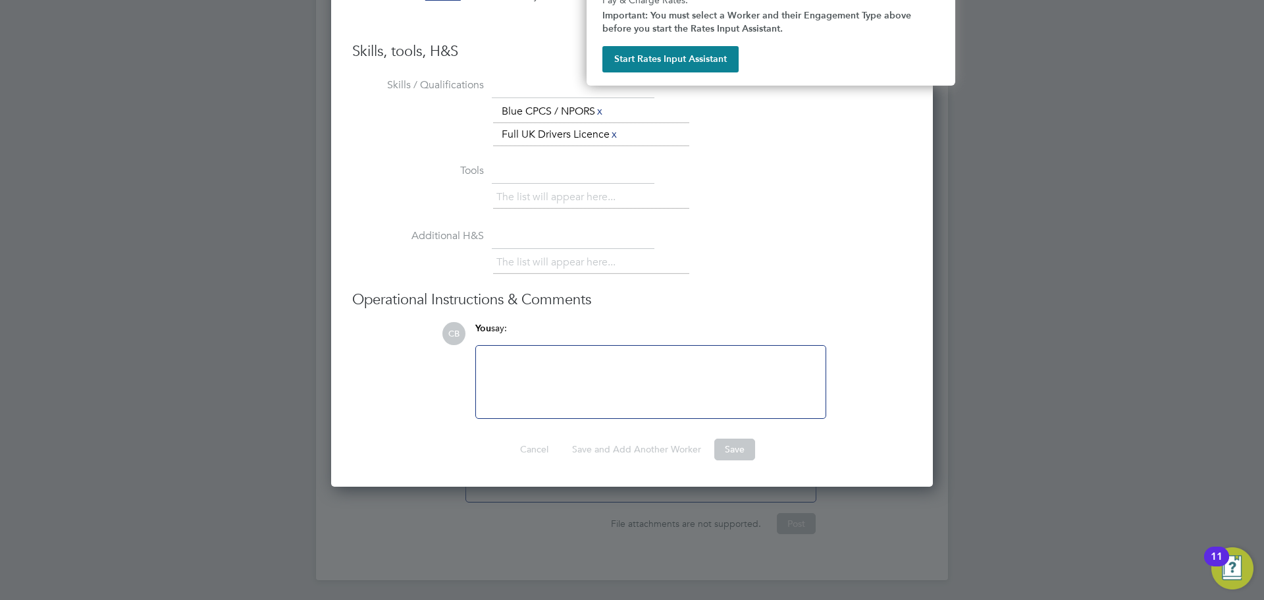
scroll to position [629, 0]
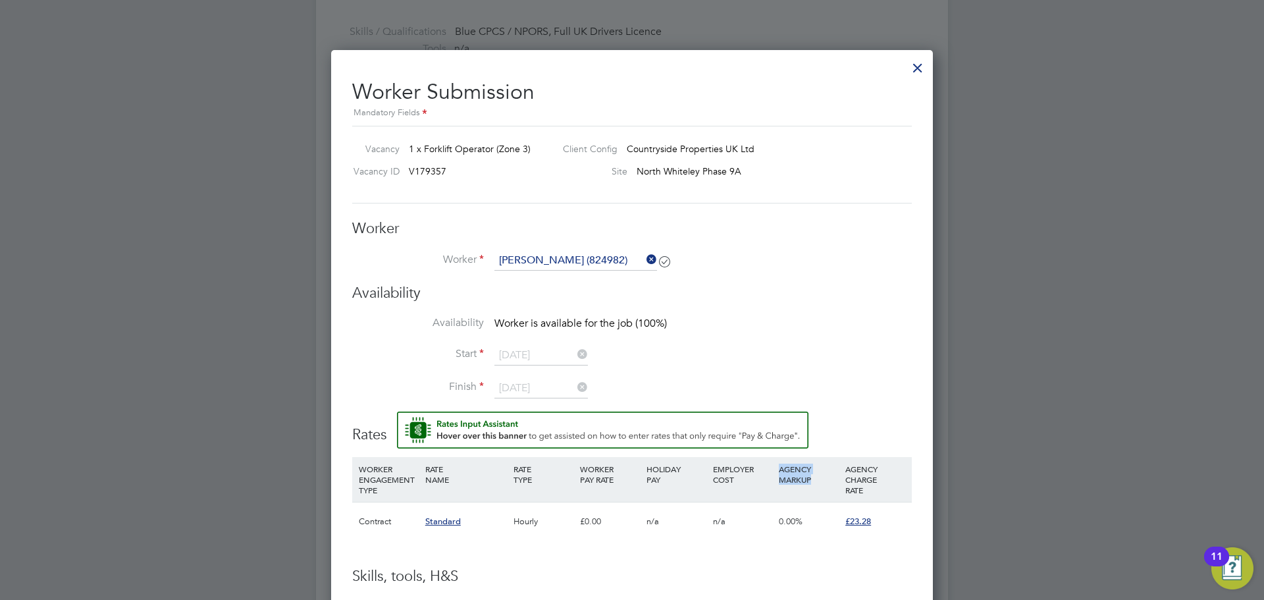
drag, startPoint x: 789, startPoint y: 454, endPoint x: 854, endPoint y: 493, distance: 76.4
click at [835, 496] on div "Rates WORKER ENGAGEMENT TYPE RATE NAME RATE TYPE WORKER PAY RATE HOLIDAY PAY EM…" at bounding box center [632, 489] width 560 height 156
click at [922, 62] on div at bounding box center [918, 65] width 24 height 24
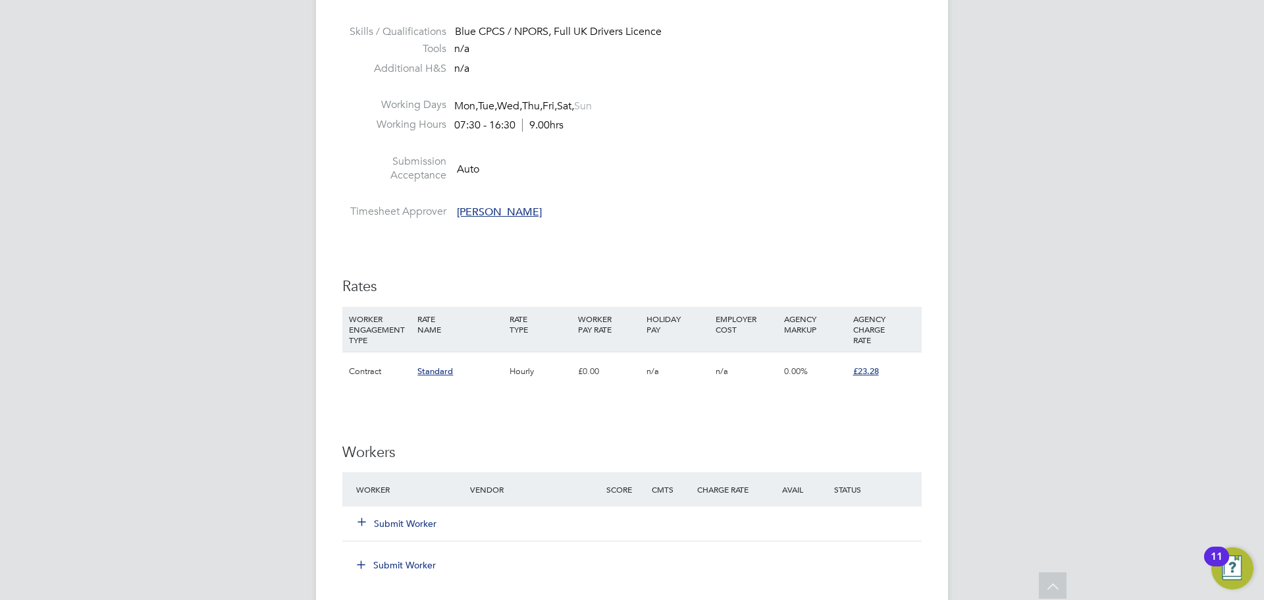
click at [380, 517] on button "Submit Worker" at bounding box center [397, 523] width 79 height 13
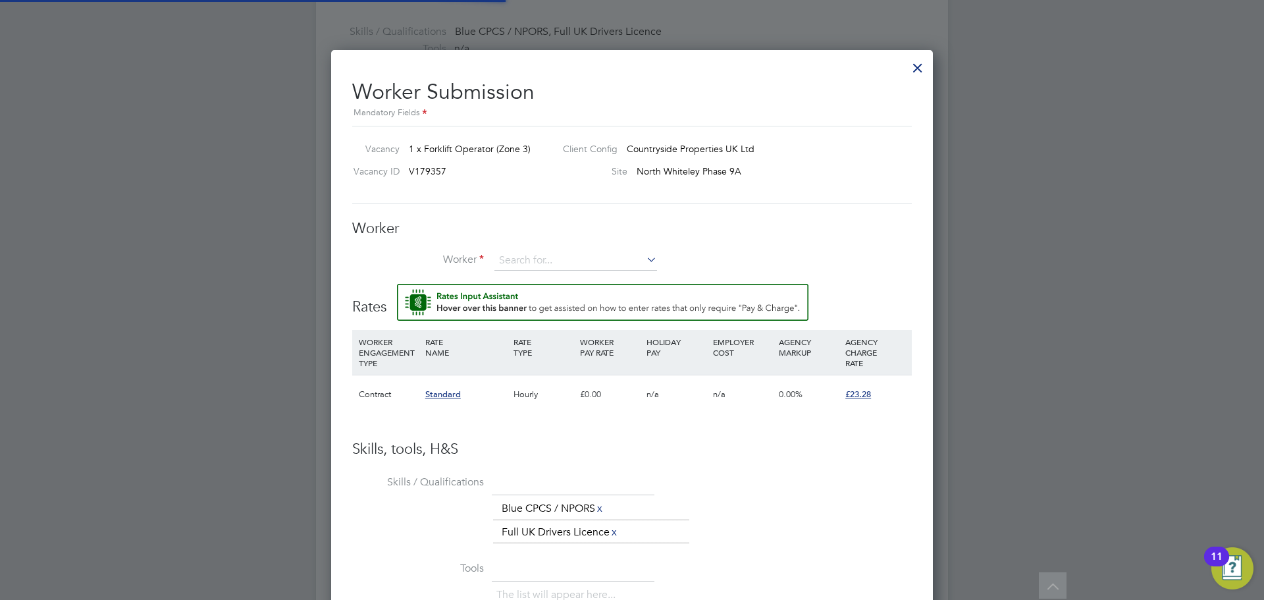
scroll to position [834, 602]
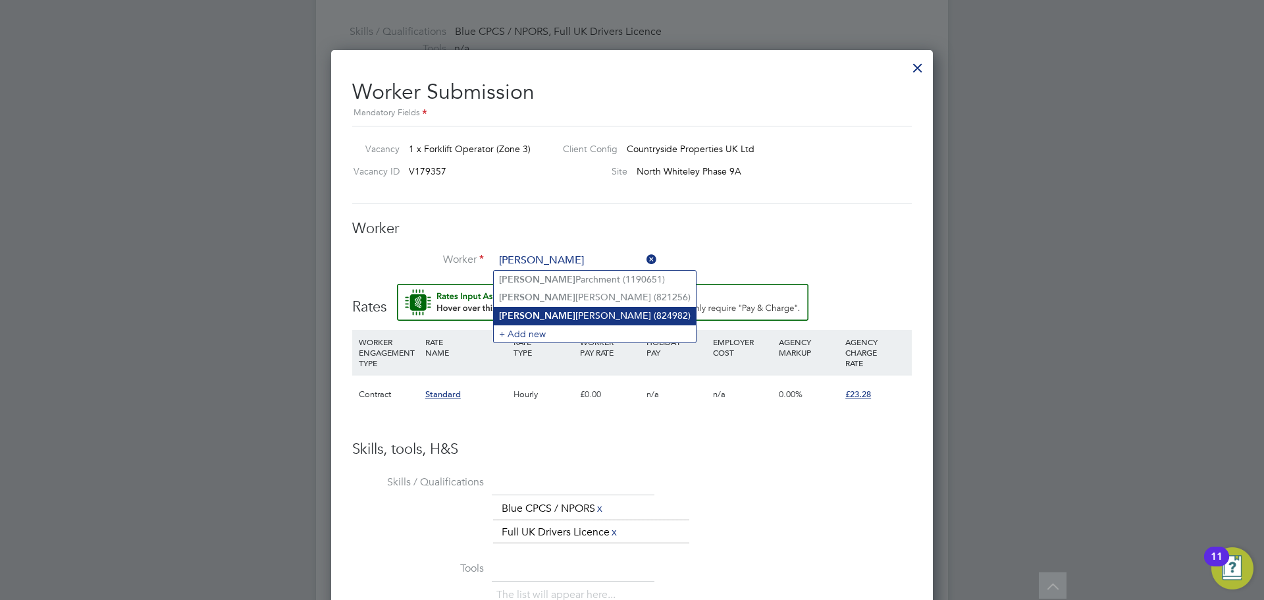
click at [594, 317] on li "[PERSON_NAME] (824982)" at bounding box center [595, 316] width 202 height 18
type input "[PERSON_NAME] (824982)"
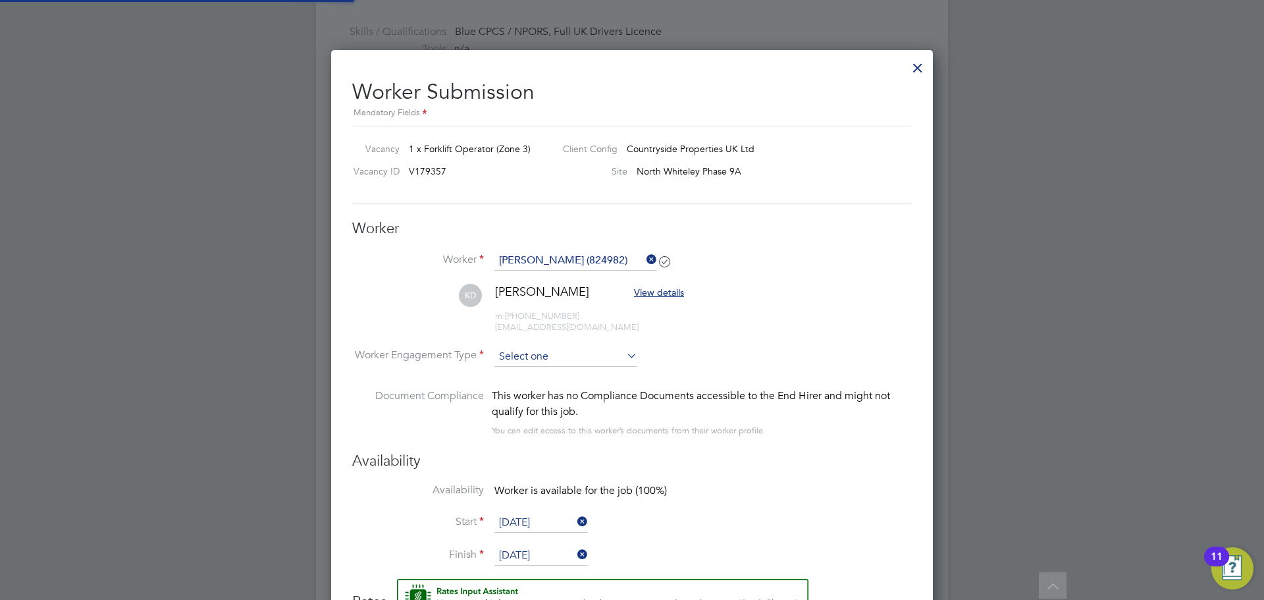
click at [619, 350] on input at bounding box center [565, 357] width 143 height 20
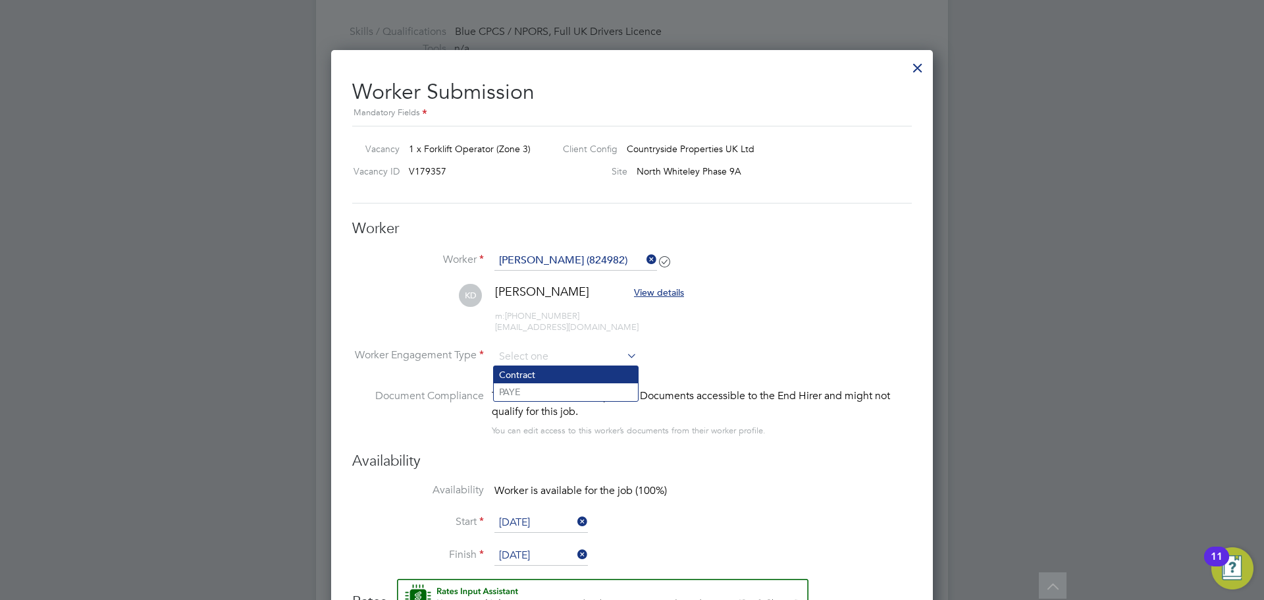
click at [562, 381] on li "Contract" at bounding box center [566, 374] width 144 height 17
type input "Contract"
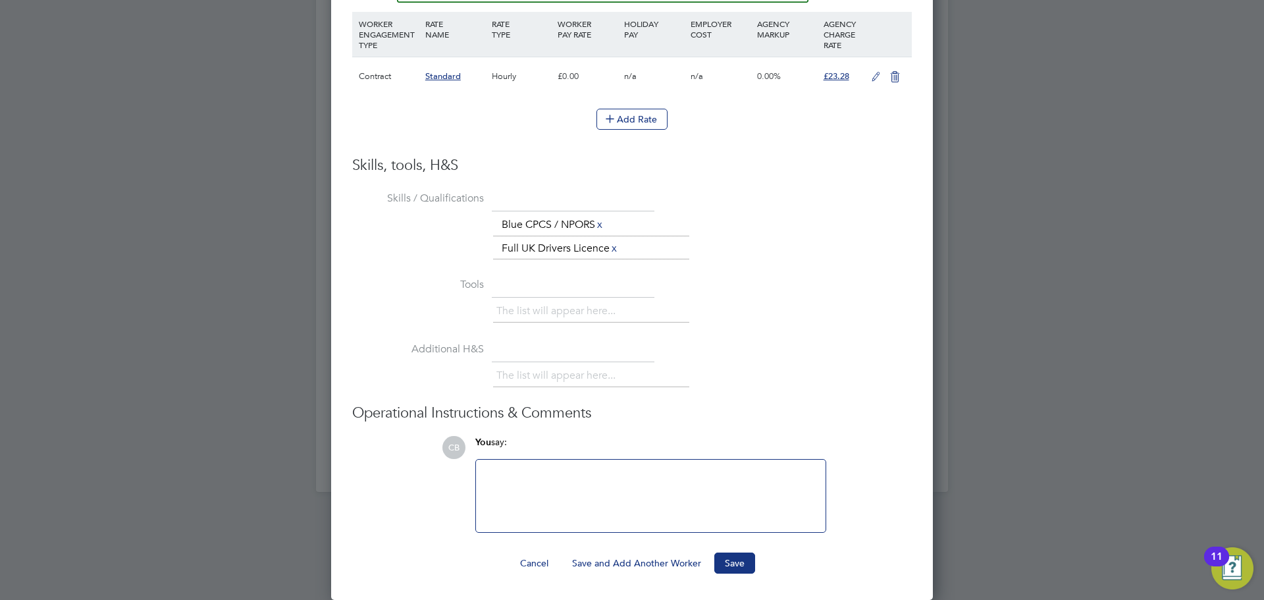
click at [871, 72] on icon at bounding box center [876, 77] width 16 height 11
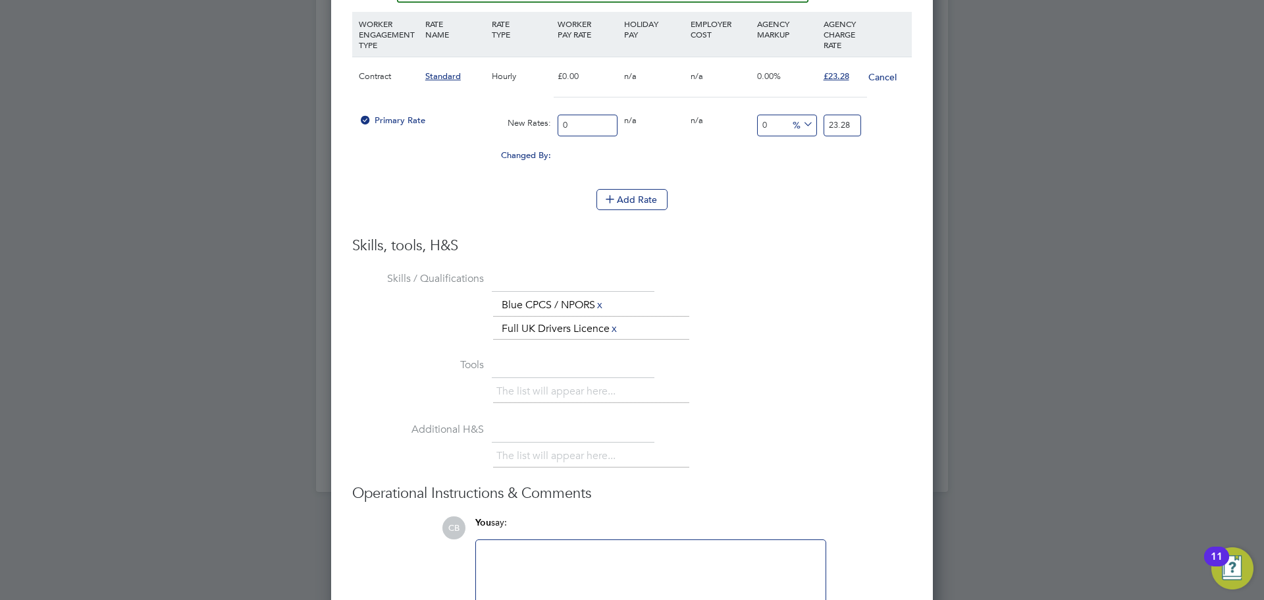
click at [608, 116] on input "0" at bounding box center [588, 126] width 60 height 22
type input "02"
type input "2"
type input "020"
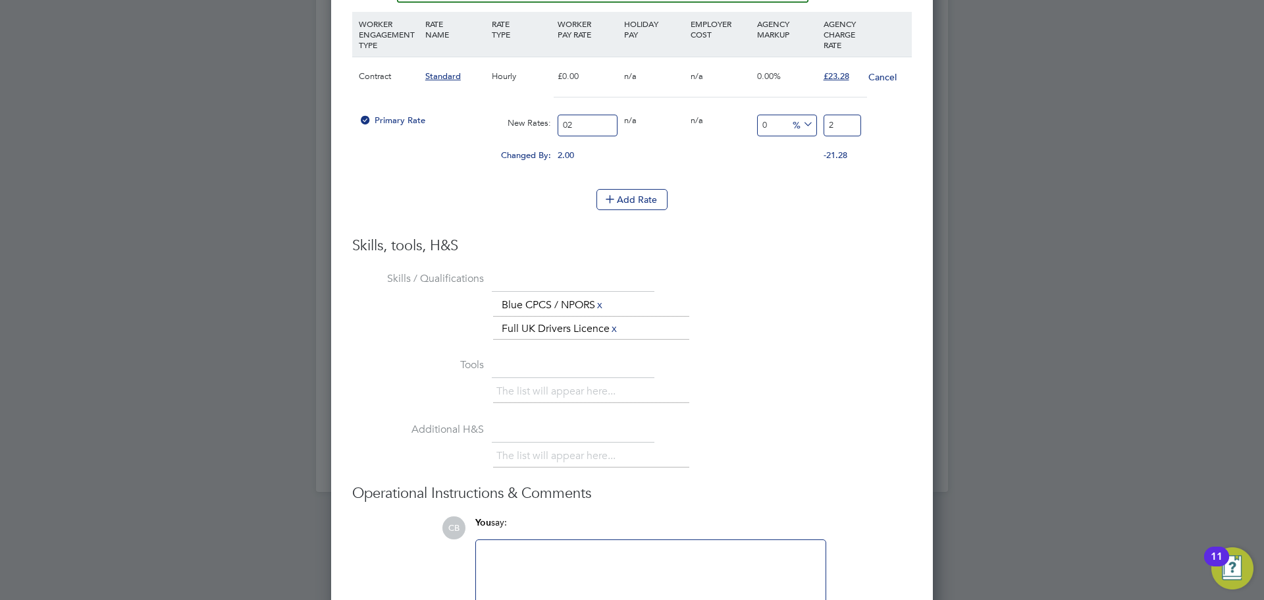
type input "20"
type input "0209"
type input "209"
type input "020"
type input "20"
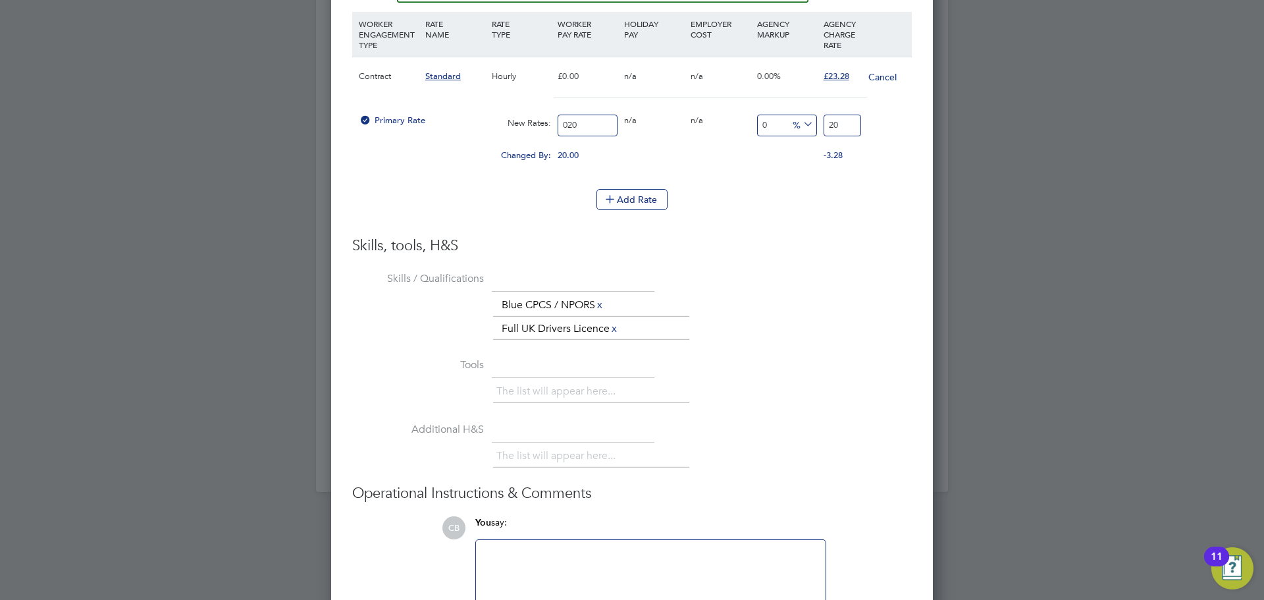
type input "02"
type input "2"
type input "0"
type input "20"
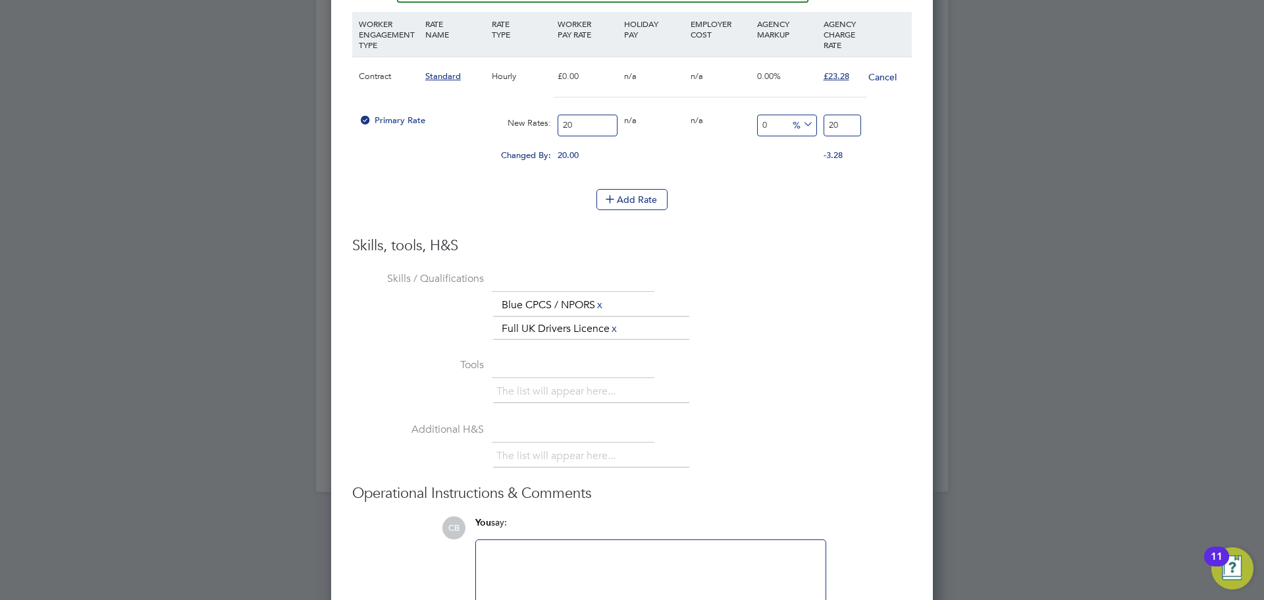
type input "20"
click at [854, 119] on input "20" at bounding box center [843, 126] width 38 height 22
type input "-90"
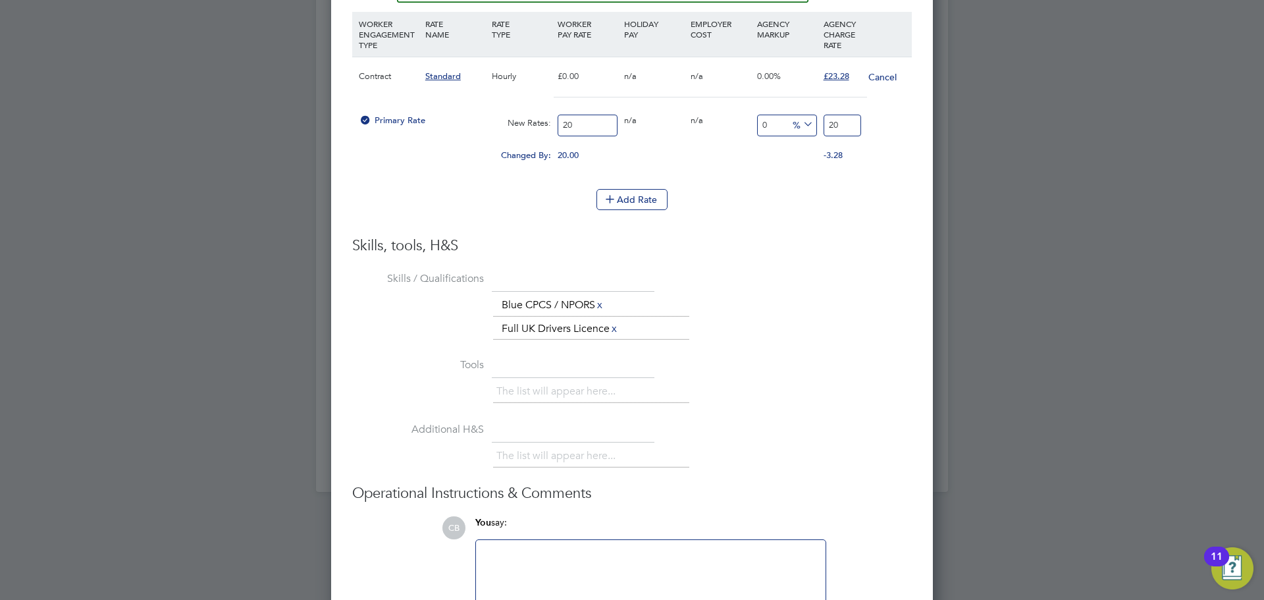
type input "2"
type input "15"
type input "23"
type input "16"
type input "23.2"
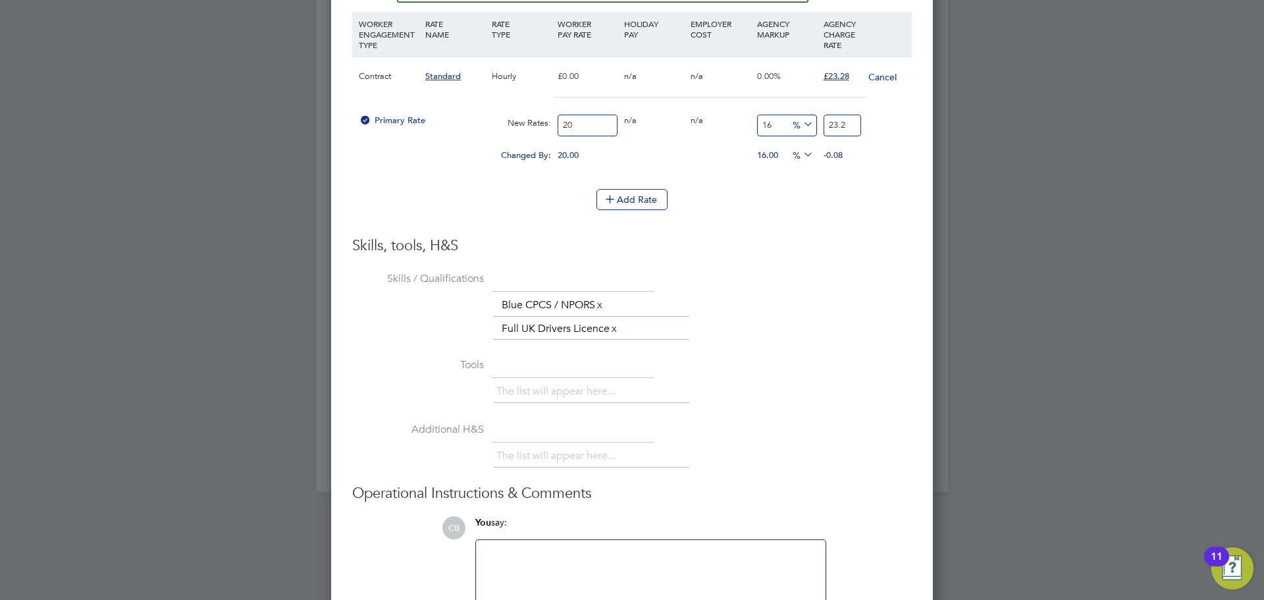
type input "16.4"
type input "23.28"
click at [797, 207] on div "Add Rate" at bounding box center [632, 199] width 560 height 21
click at [727, 224] on li "WORKER ENGAGEMENT TYPE RATE NAME RATE TYPE WORKER PAY RATE HOLIDAY PAY EMPLOYER…" at bounding box center [632, 124] width 560 height 224
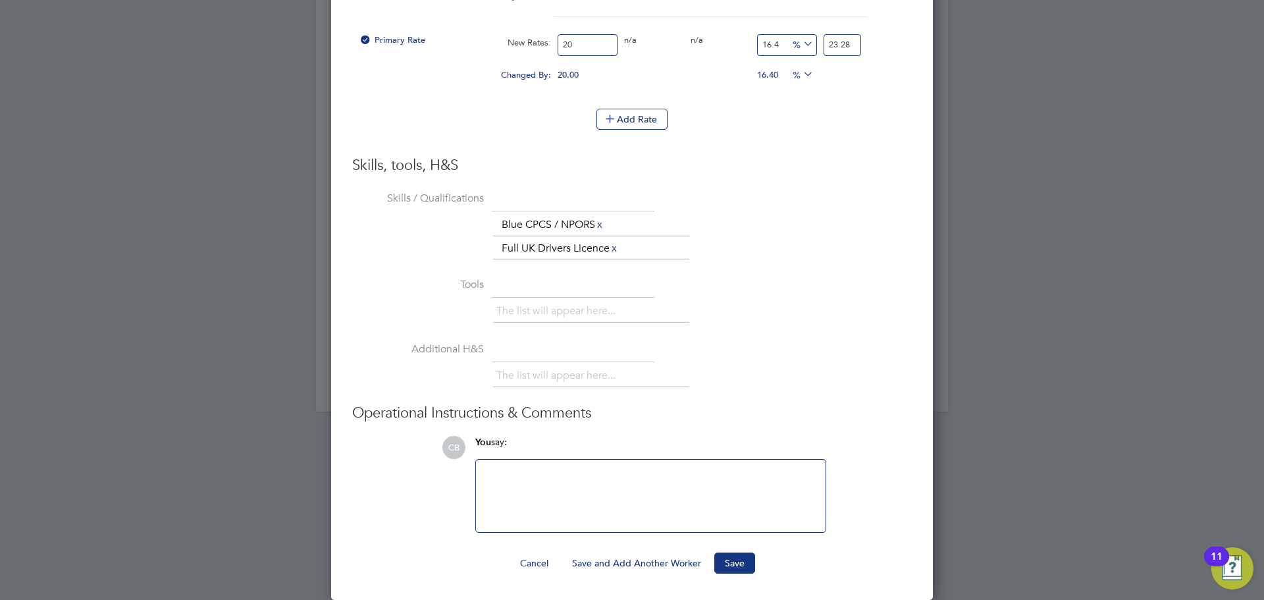
click at [733, 550] on ng-form "Worker Worker [PERSON_NAME] (824982) KD [PERSON_NAME] View details m: [PHONE_NU…" at bounding box center [632, 49] width 560 height 1047
click at [736, 554] on button "Save" at bounding box center [734, 562] width 41 height 21
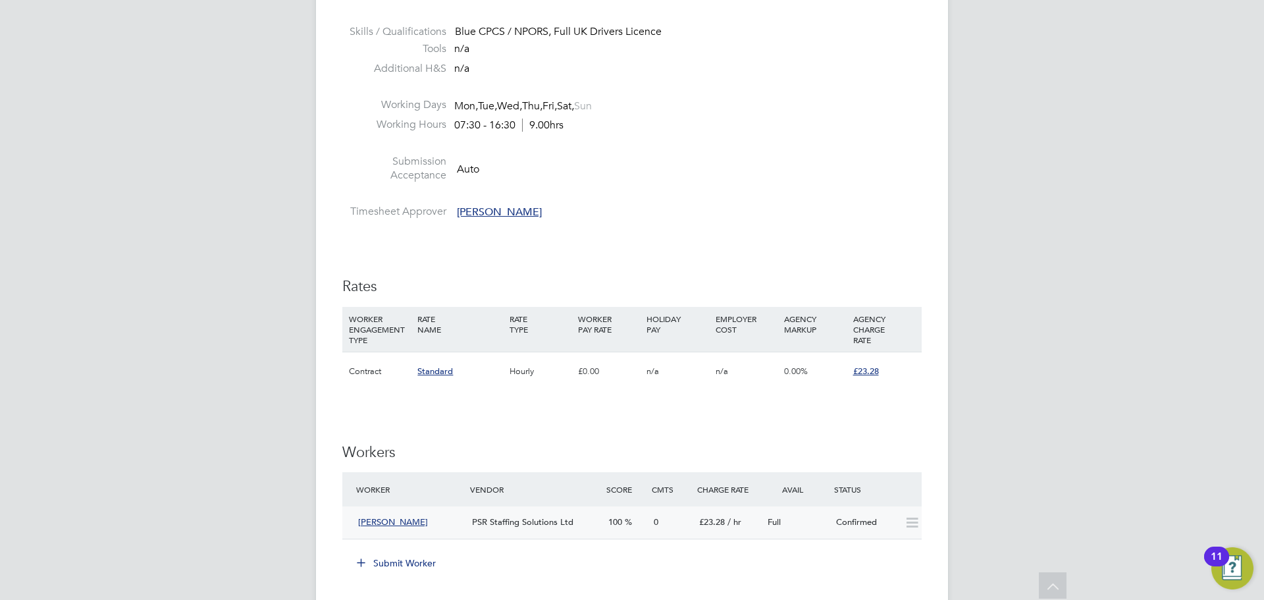
click at [772, 525] on span "Full" at bounding box center [774, 521] width 13 height 11
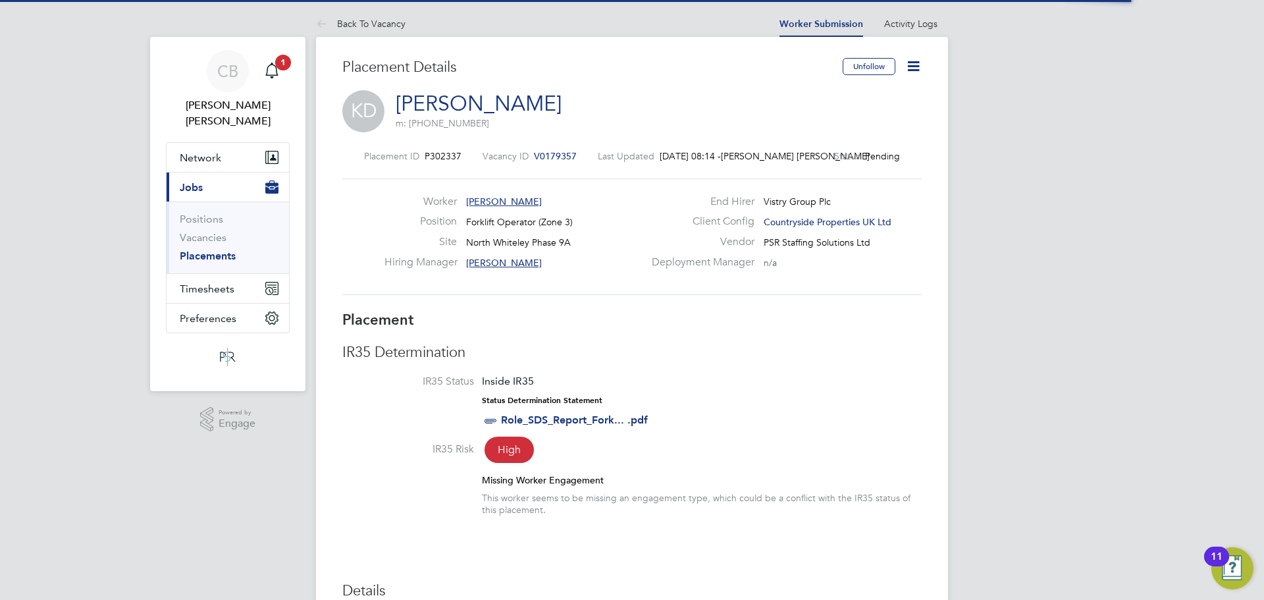
click at [908, 72] on icon at bounding box center [913, 66] width 16 height 16
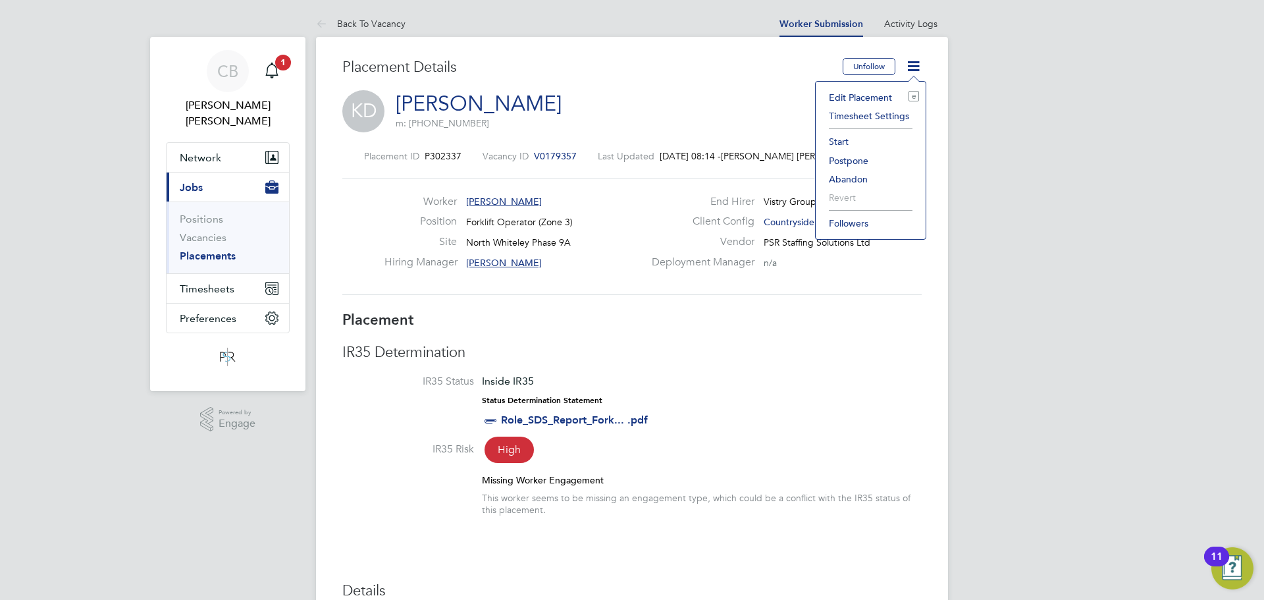
click at [872, 136] on li "Start" at bounding box center [870, 141] width 97 height 18
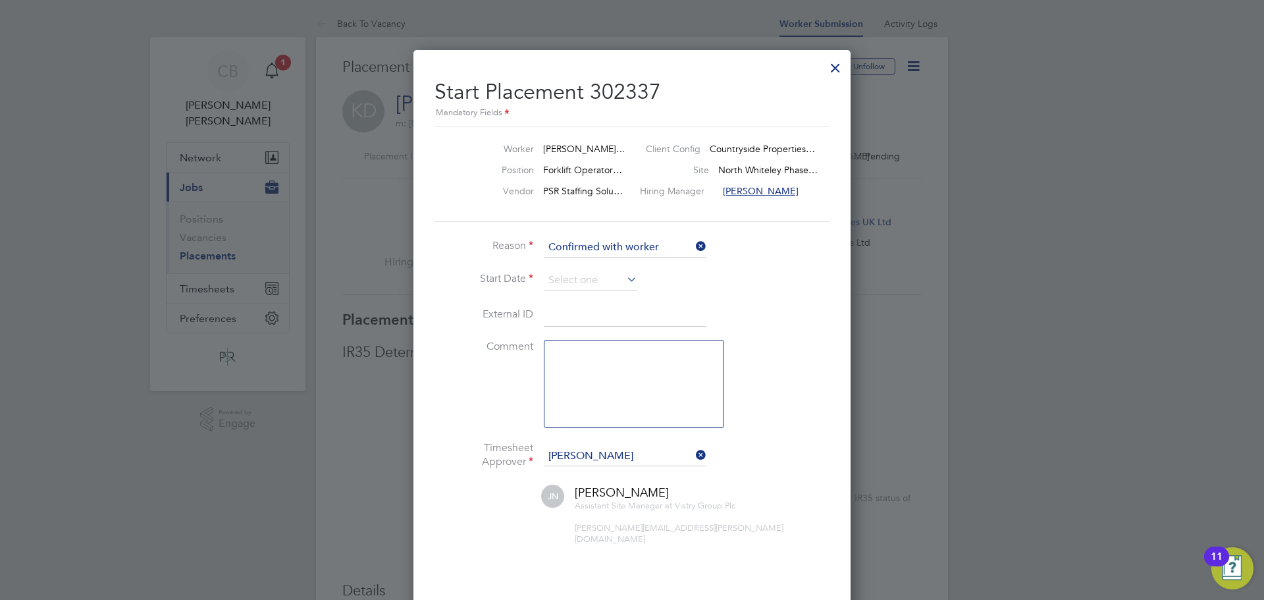
click at [592, 295] on li "Start Date" at bounding box center [631, 287] width 395 height 33
click at [604, 280] on input at bounding box center [590, 281] width 93 height 20
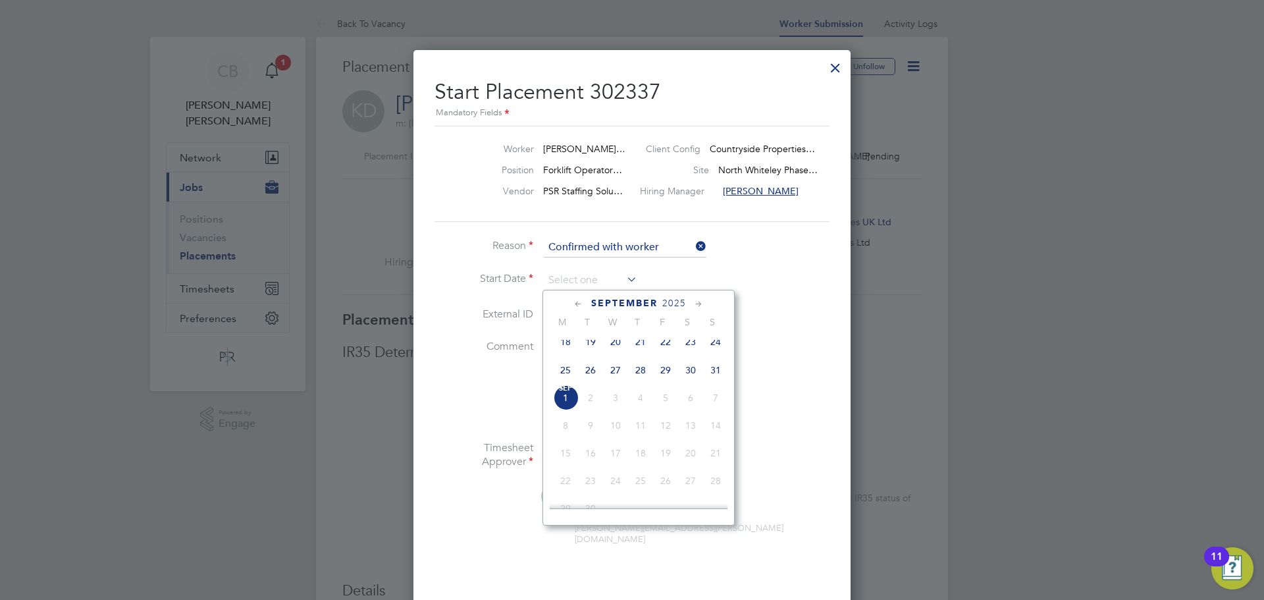
click at [573, 382] on span "25" at bounding box center [565, 369] width 25 height 25
type input "[DATE]"
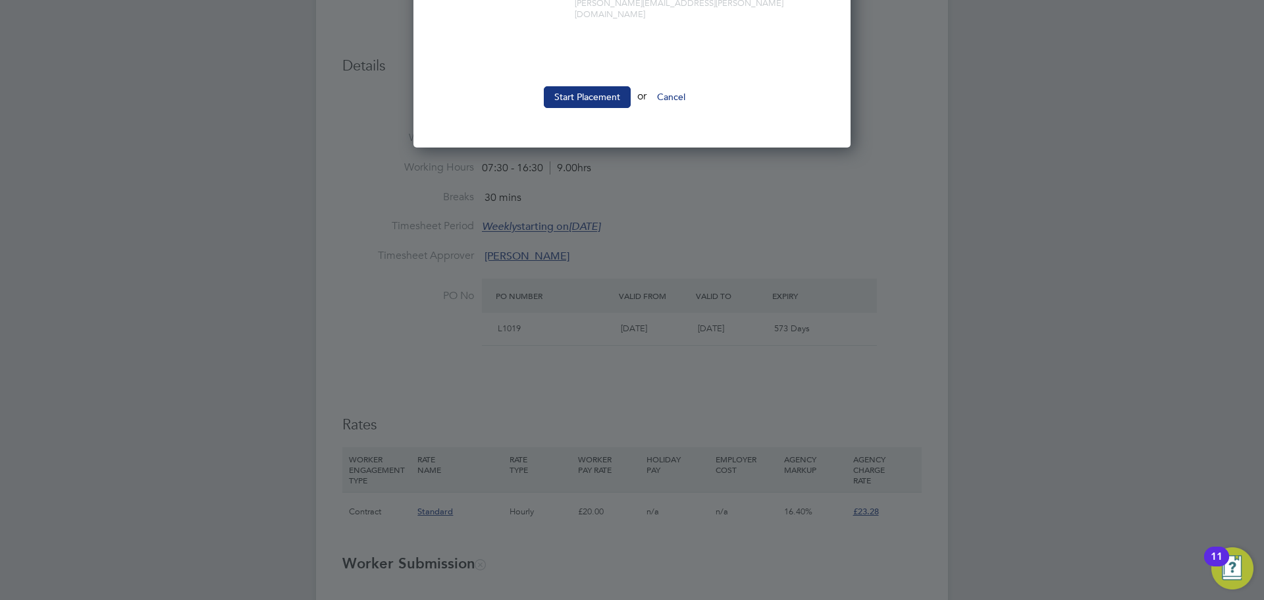
click at [599, 59] on li at bounding box center [631, 66] width 395 height 14
click at [589, 89] on button "Start Placement" at bounding box center [587, 96] width 87 height 21
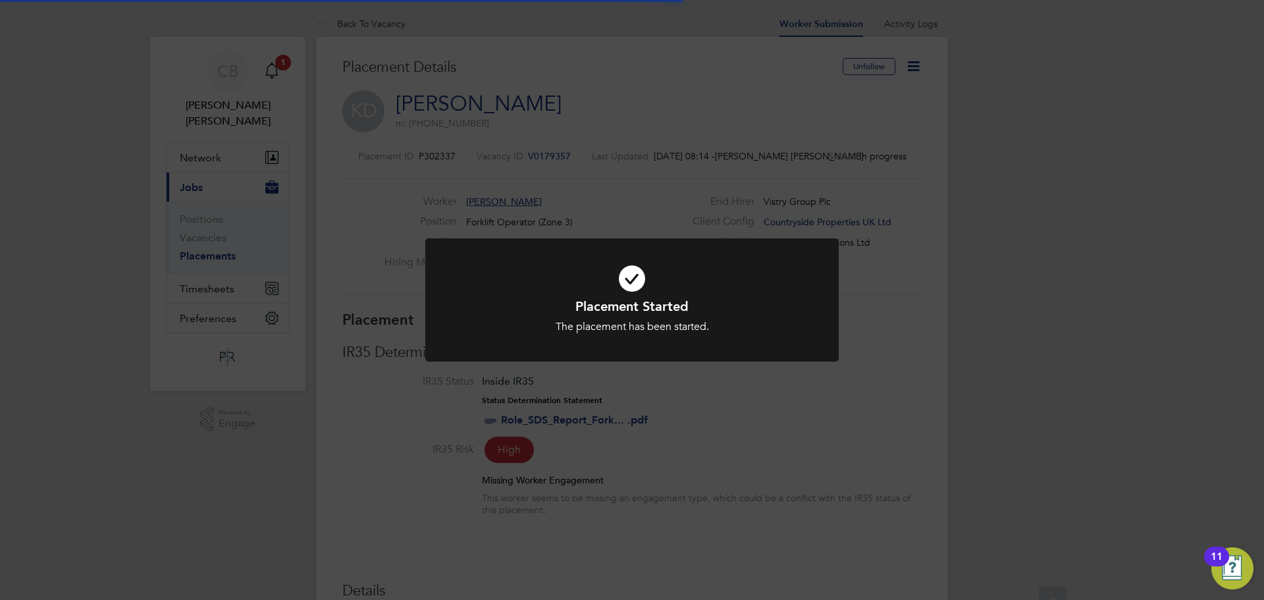
click at [642, 177] on div "Placement Started The placement has been started. Cancel Okay" at bounding box center [632, 300] width 1264 height 600
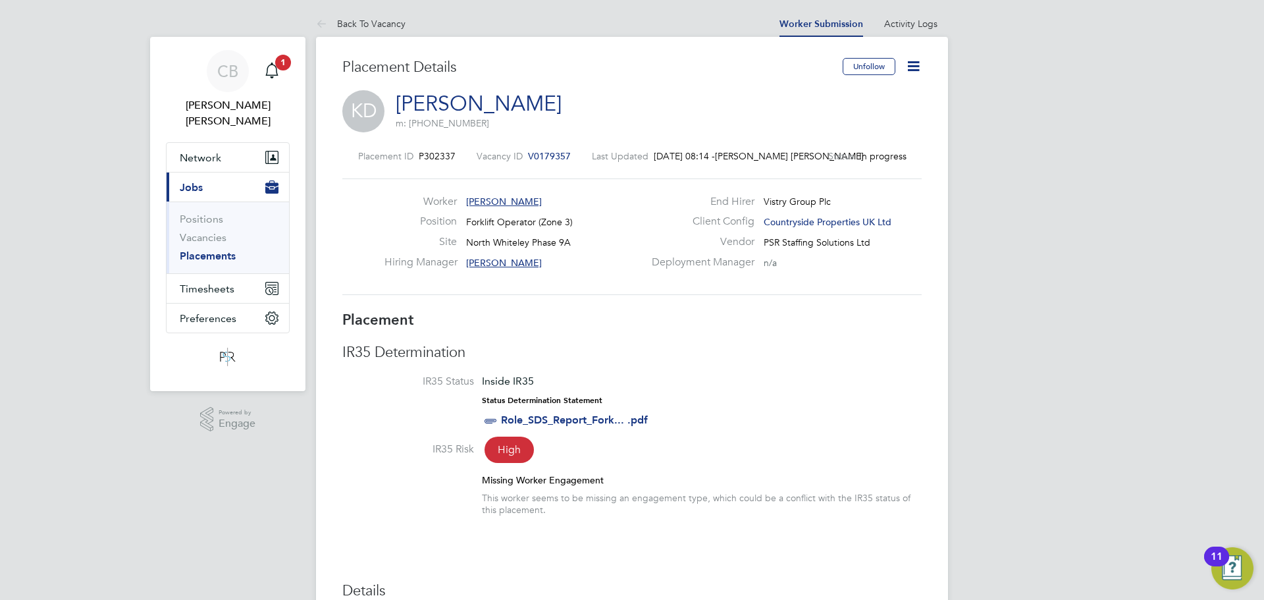
click at [916, 63] on icon at bounding box center [913, 66] width 16 height 16
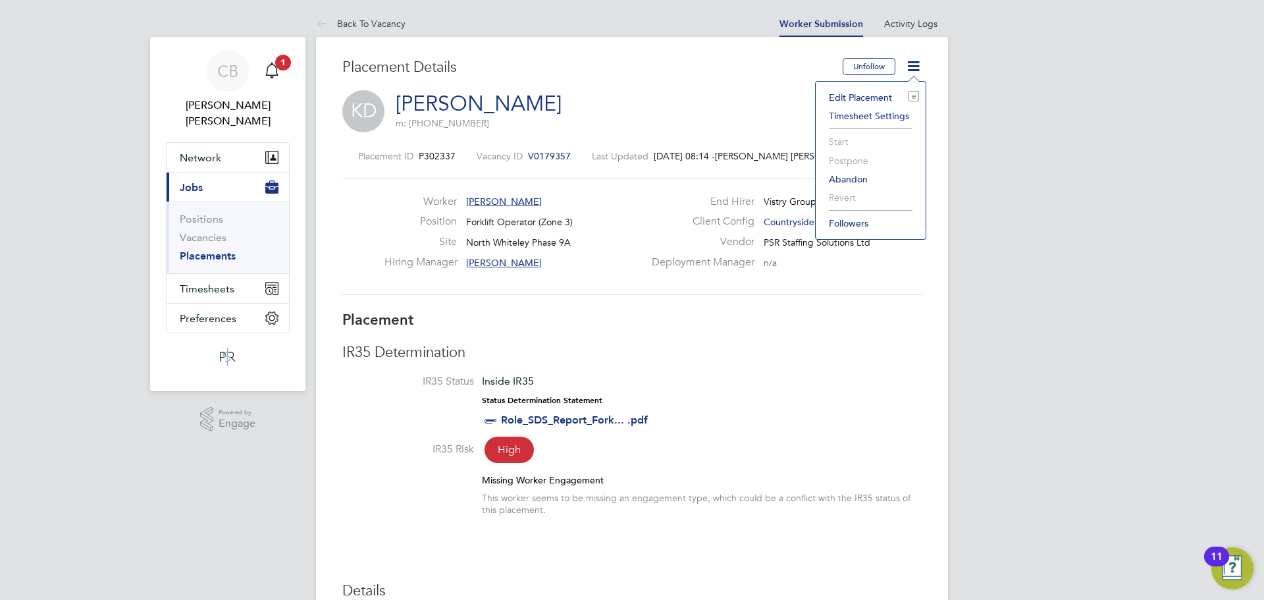
click at [532, 216] on span "Forklift Operator (Zone 3)" at bounding box center [519, 222] width 107 height 12
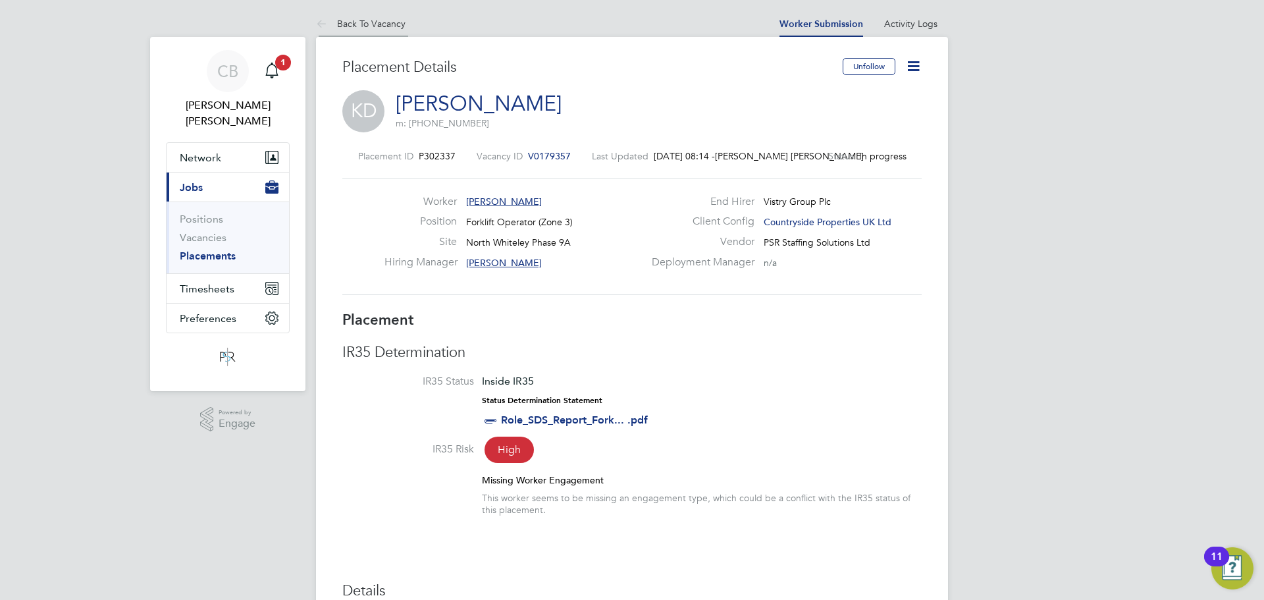
click at [382, 21] on link "Back To Vacancy" at bounding box center [361, 24] width 90 height 12
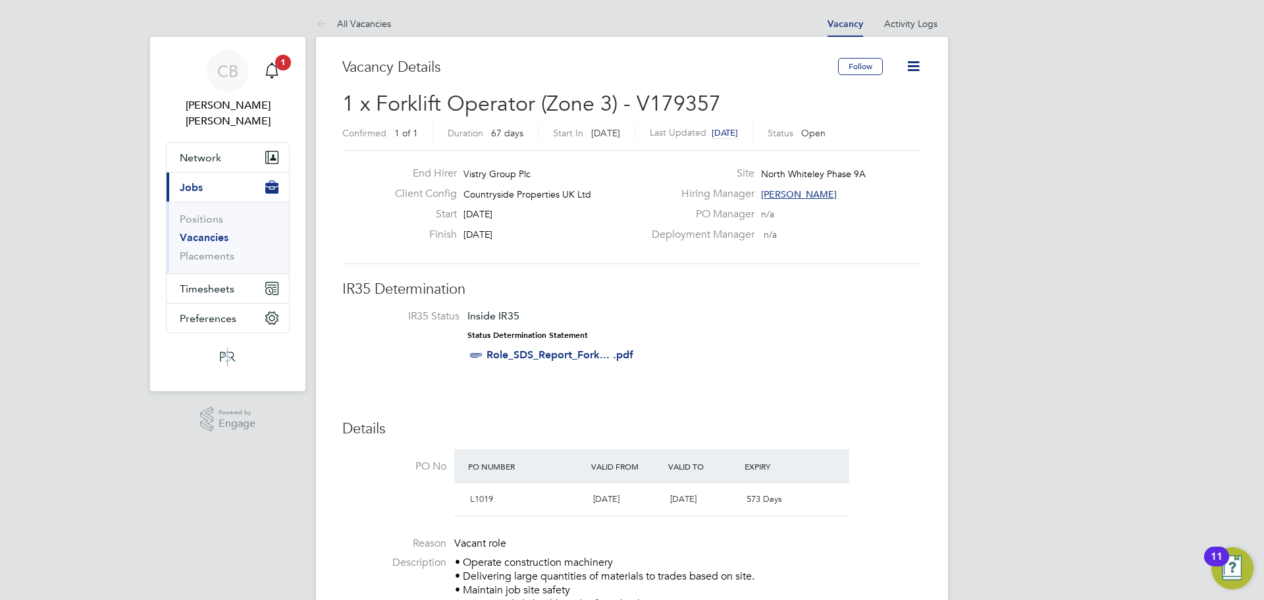
click at [218, 231] on li "Vacancies" at bounding box center [229, 240] width 99 height 18
click at [217, 274] on button "Timesheets" at bounding box center [228, 288] width 122 height 29
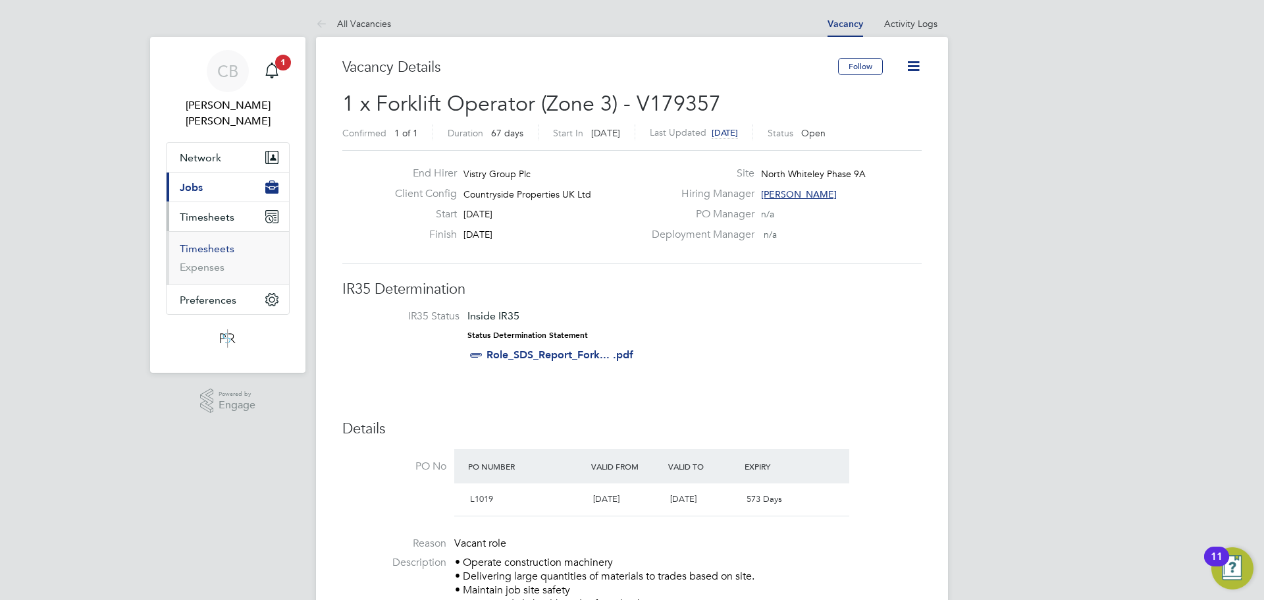
click at [220, 242] on link "Timesheets" at bounding box center [207, 248] width 55 height 13
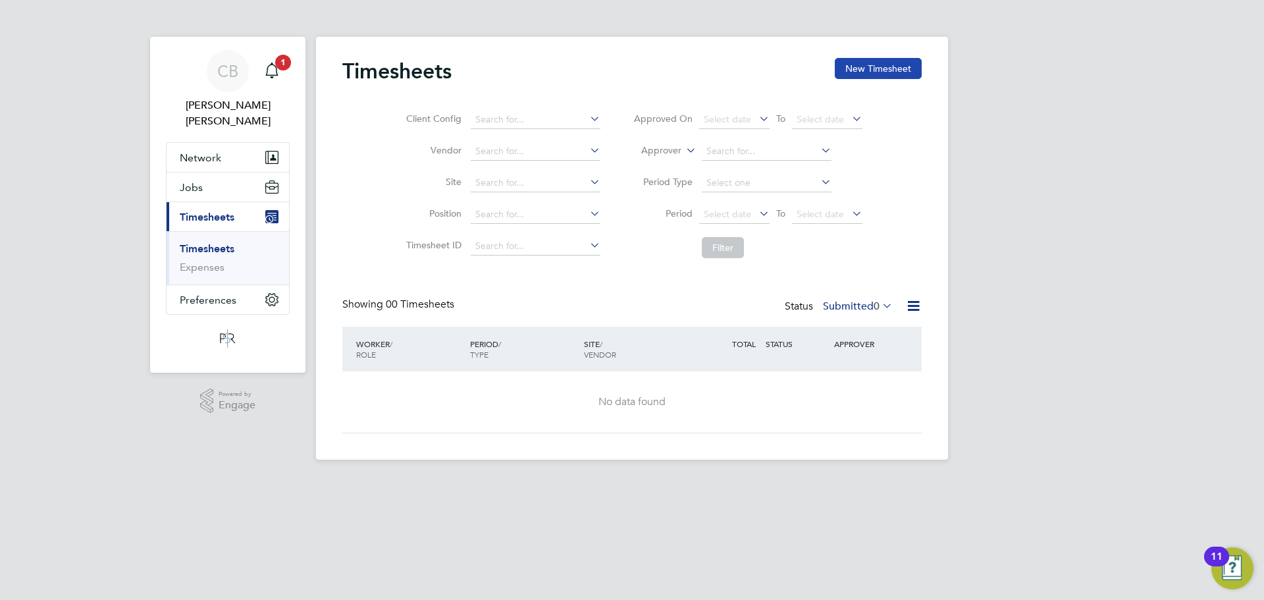
click at [868, 68] on button "New Timesheet" at bounding box center [878, 68] width 87 height 21
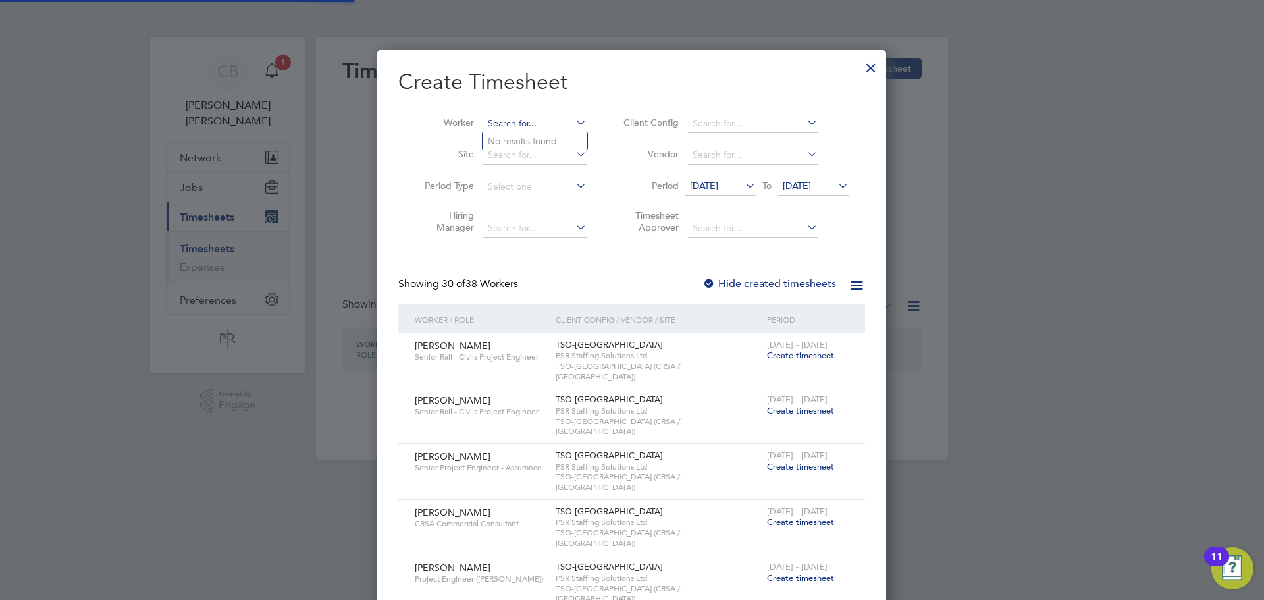
click at [537, 124] on input at bounding box center [534, 124] width 103 height 18
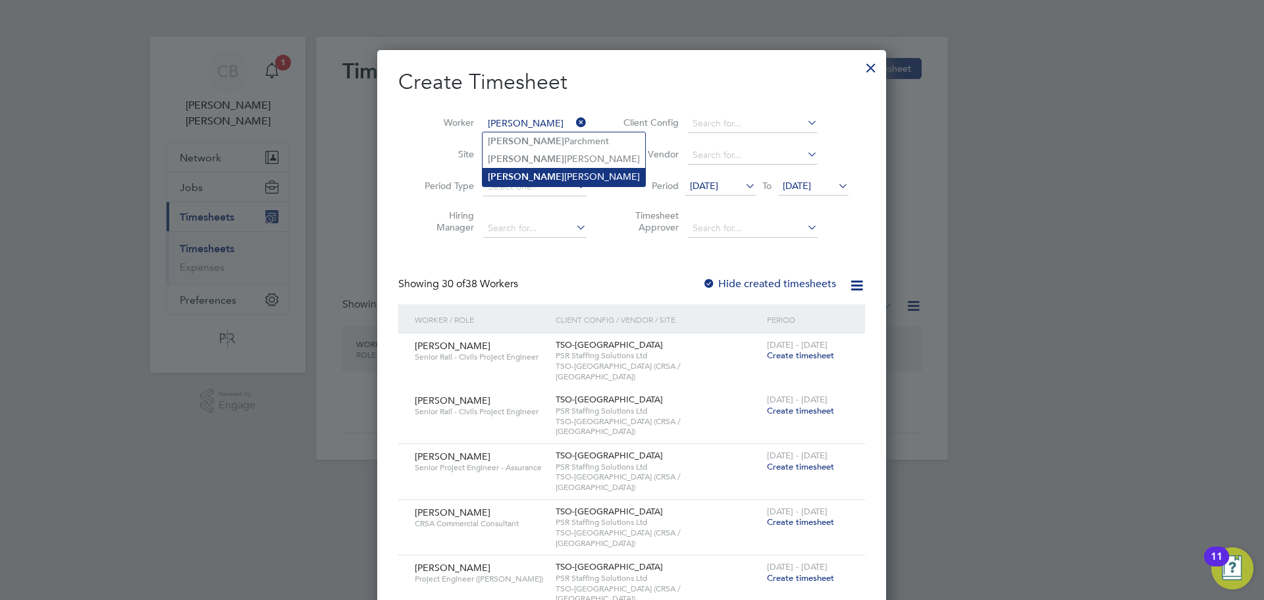
click at [533, 171] on li "[PERSON_NAME]" at bounding box center [564, 177] width 163 height 18
type input "[PERSON_NAME]"
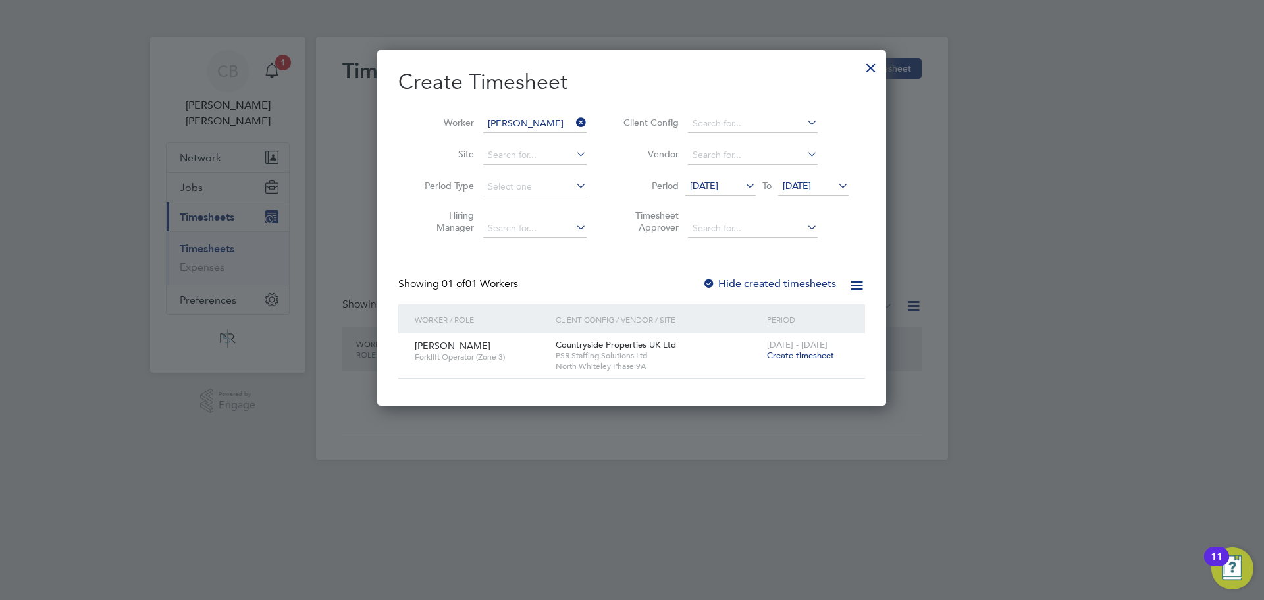
click at [802, 355] on span "Create timesheet" at bounding box center [800, 355] width 67 height 11
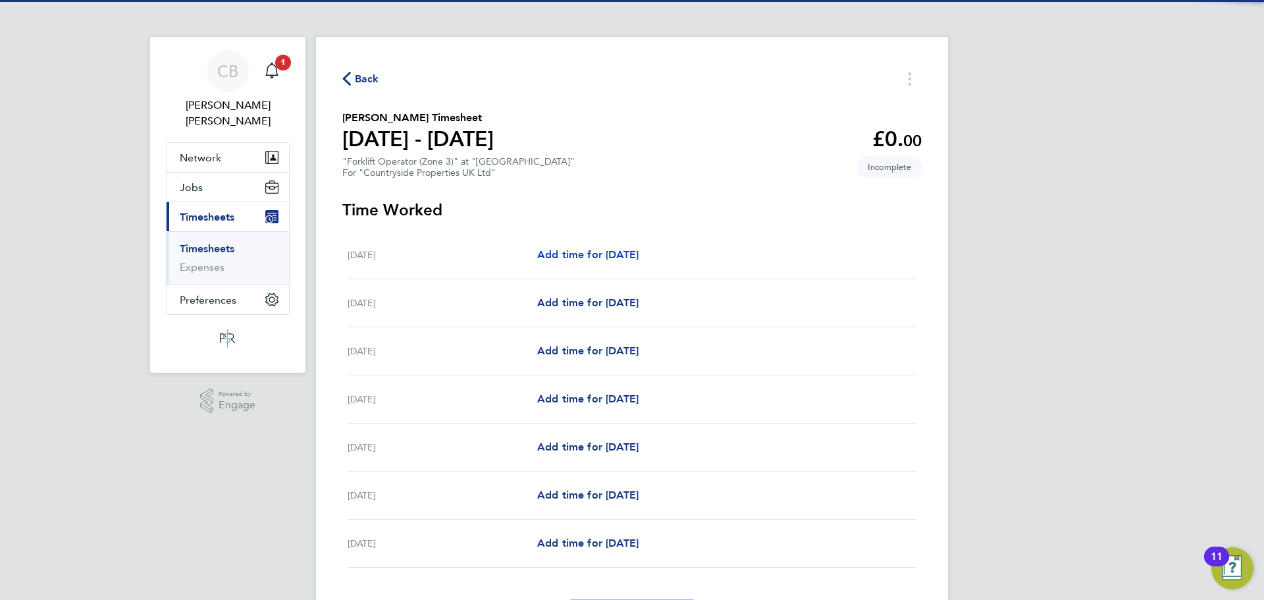
click at [605, 251] on span "Add time for [DATE]" at bounding box center [587, 254] width 101 height 13
select select "30"
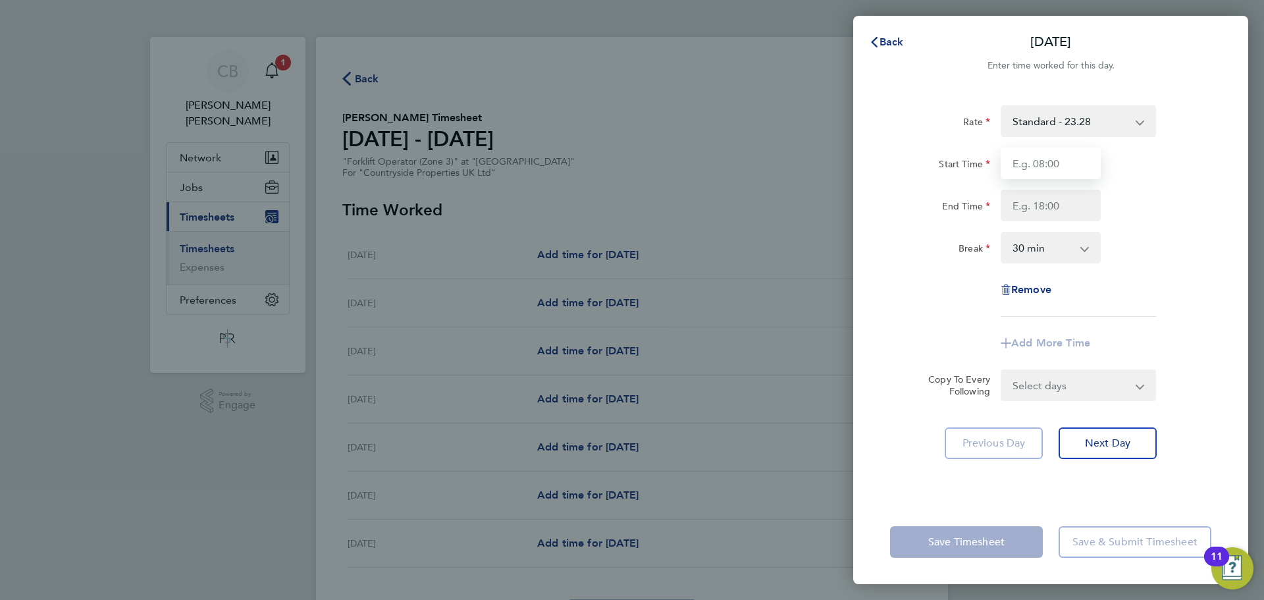
click at [1061, 153] on input "Start Time" at bounding box center [1051, 163] width 100 height 32
type input "07:30"
click at [1026, 209] on input "End Time" at bounding box center [1051, 206] width 100 height 32
click at [1157, 226] on div "Rate Standard - 23.28 Start Time 07:30 End Time 17:30 Break 0 min 15 min 30 min…" at bounding box center [1050, 210] width 321 height 211
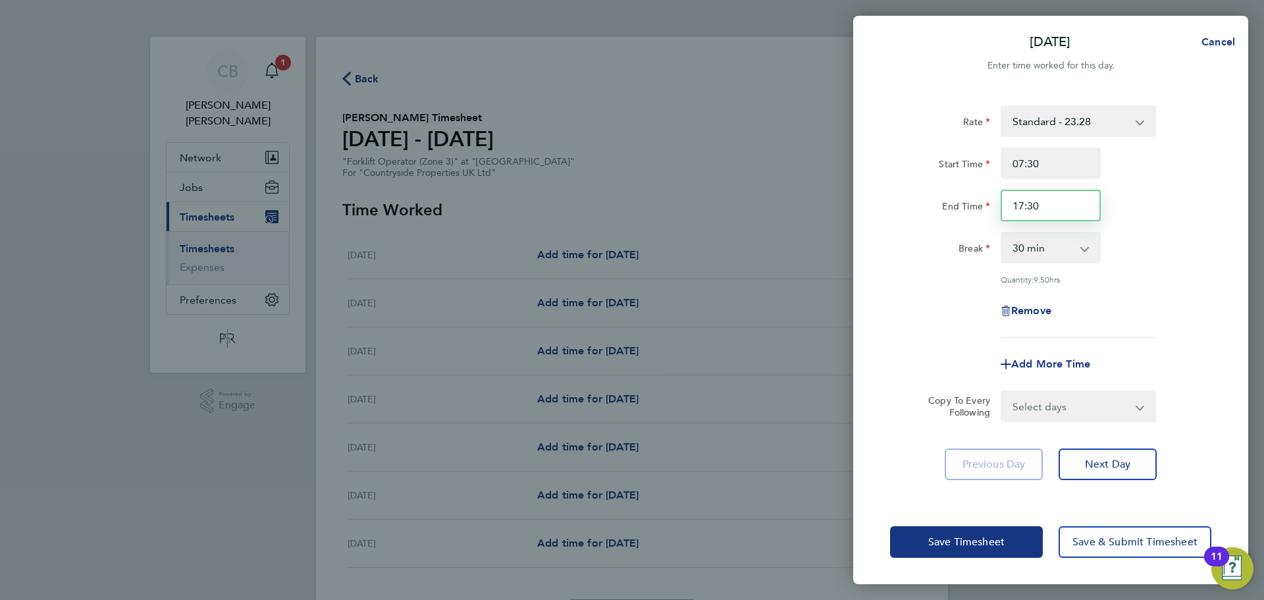
click at [1070, 209] on input "17:30" at bounding box center [1051, 206] width 100 height 32
click at [1089, 213] on input "17:00" at bounding box center [1051, 206] width 100 height 32
type input "17:00"
click at [1124, 243] on div "Break 0 min 15 min 30 min 45 min 60 min 75 min 90 min" at bounding box center [1051, 248] width 332 height 32
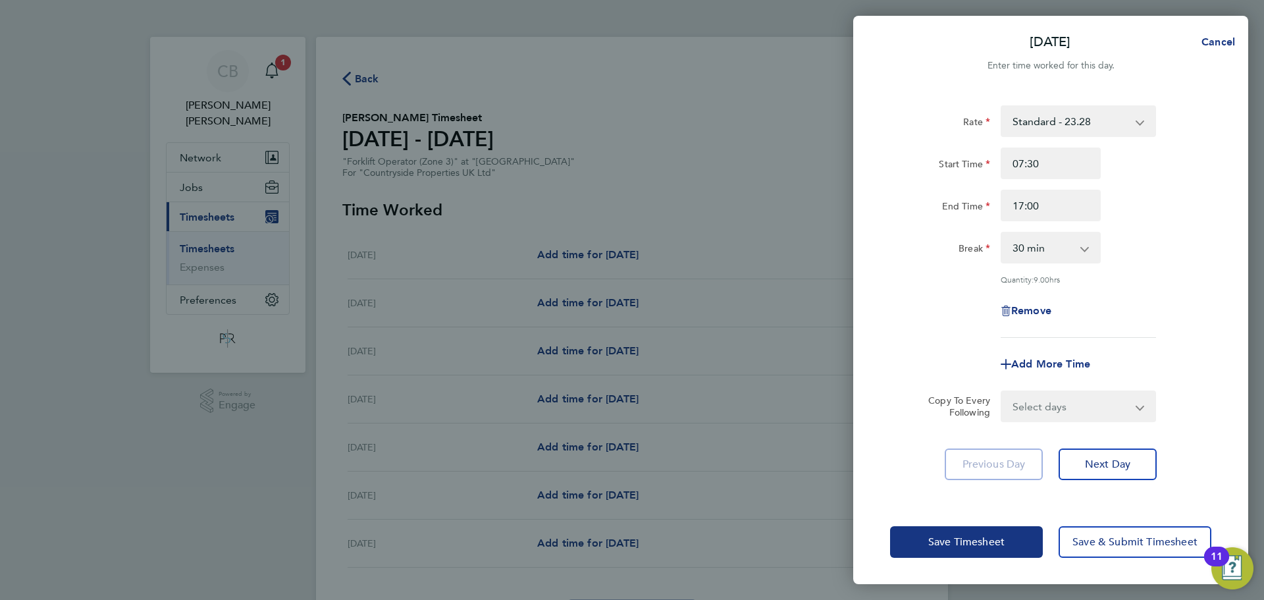
drag, startPoint x: 1132, startPoint y: 411, endPoint x: 1125, endPoint y: 415, distance: 8.2
click at [1132, 411] on select "Select days Day Weekday (Mon-Fri) Weekend (Sat-Sun) [DATE] [DATE] [DATE] [DATE]…" at bounding box center [1071, 406] width 138 height 29
select select "WEEKDAY"
click at [1002, 392] on select "Select days Day Weekday (Mon-Fri) Weekend (Sat-Sun) [DATE] [DATE] [DATE] [DATE]…" at bounding box center [1071, 406] width 138 height 29
select select "[DATE]"
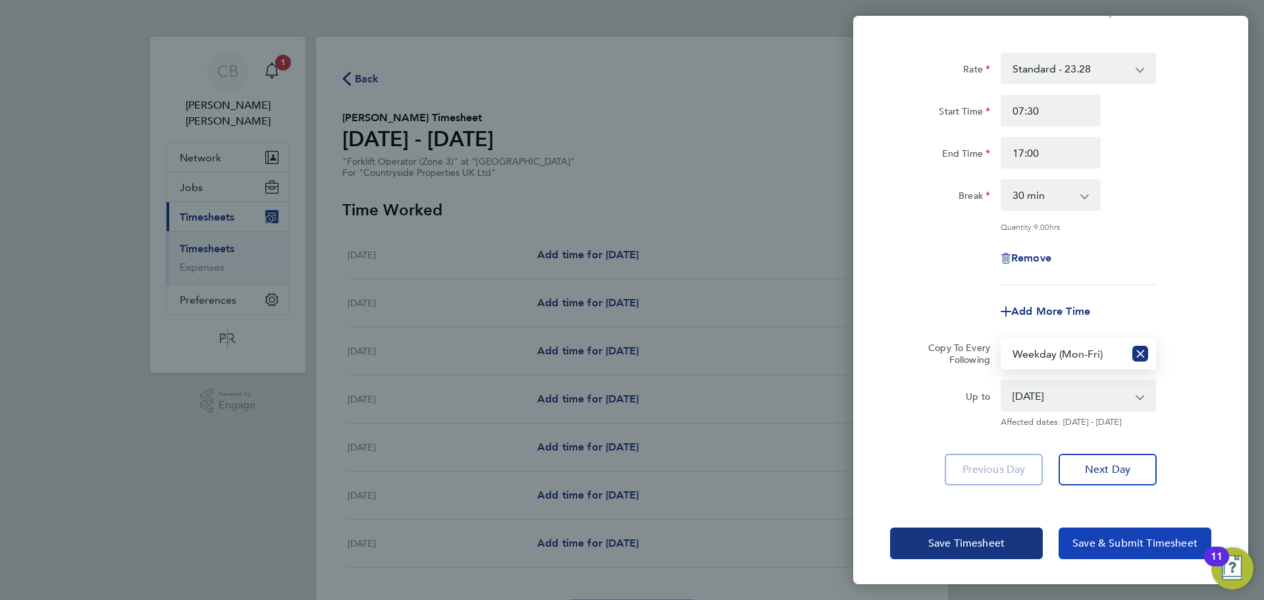
click at [1126, 542] on span "Save & Submit Timesheet" at bounding box center [1134, 543] width 125 height 13
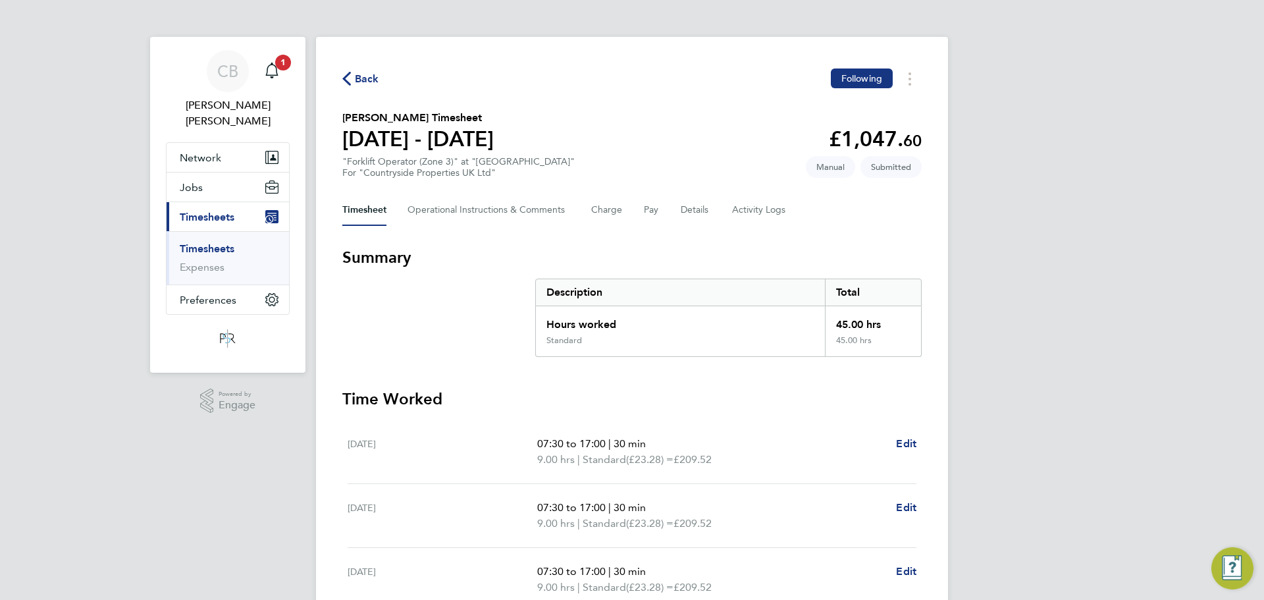
click at [357, 71] on span "Back" at bounding box center [367, 79] width 24 height 16
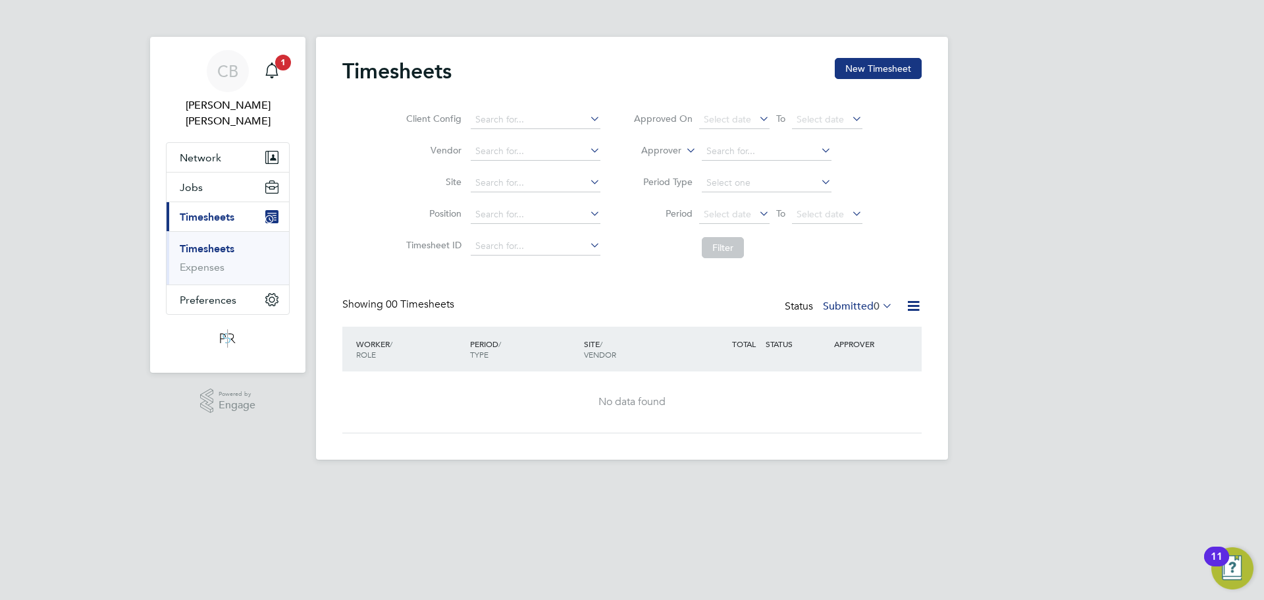
drag, startPoint x: 899, startPoint y: 69, endPoint x: 703, endPoint y: 71, distance: 195.5
click at [900, 69] on button "New Timesheet" at bounding box center [878, 68] width 87 height 21
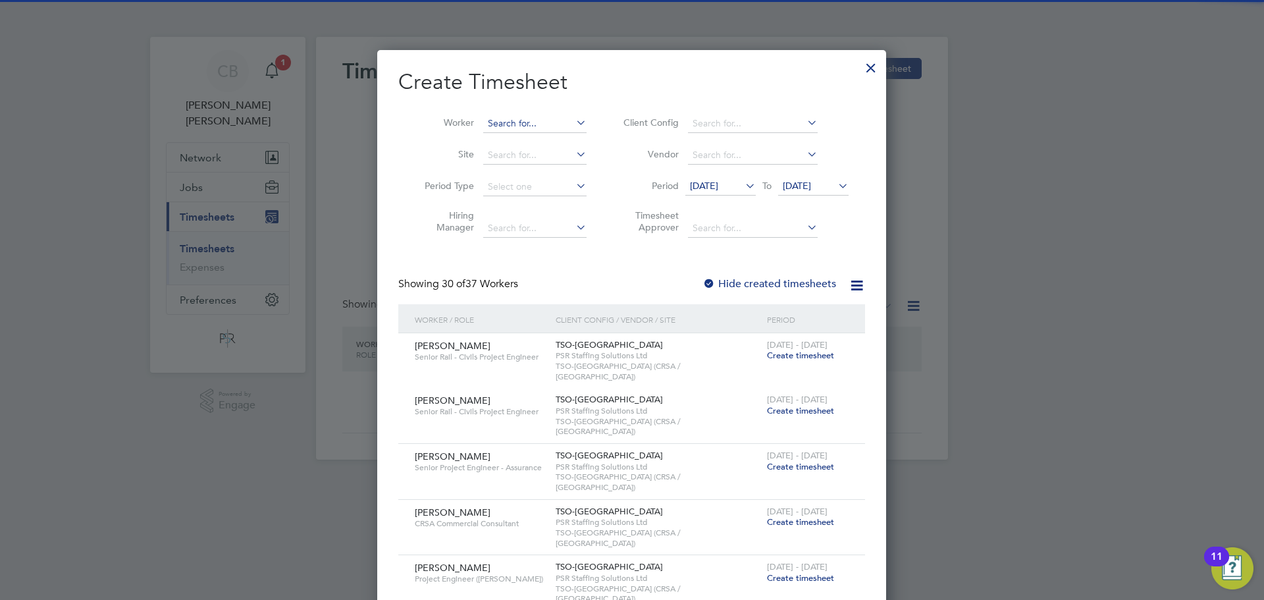
click at [488, 120] on input at bounding box center [534, 124] width 103 height 18
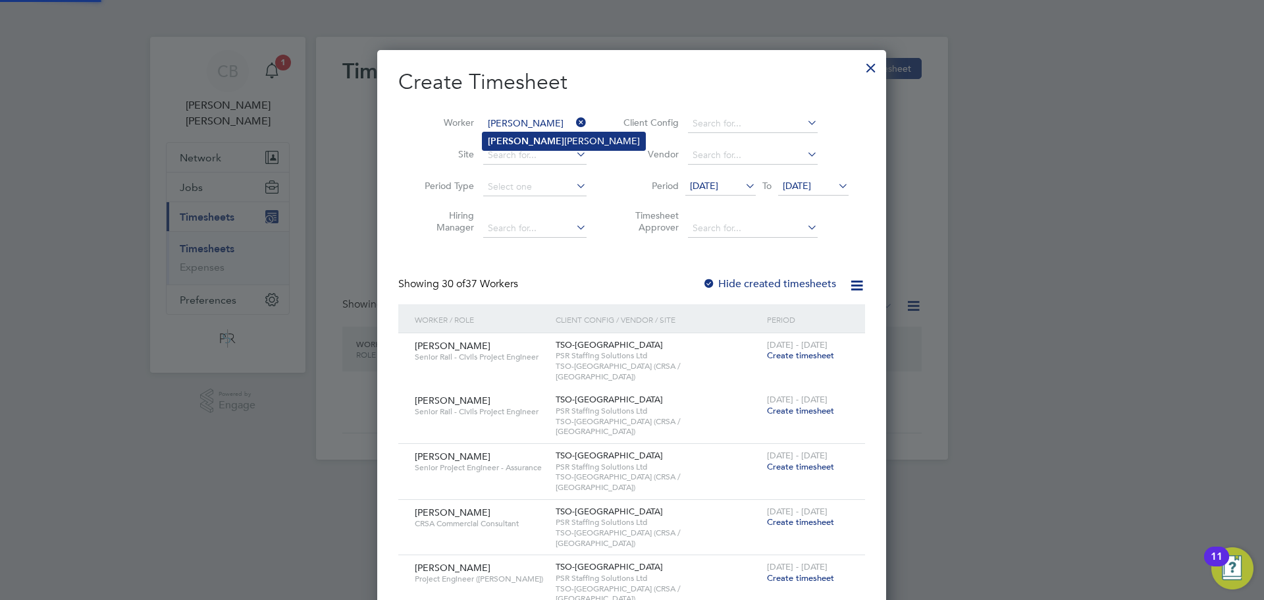
click at [535, 140] on li "[PERSON_NAME]" at bounding box center [564, 141] width 163 height 18
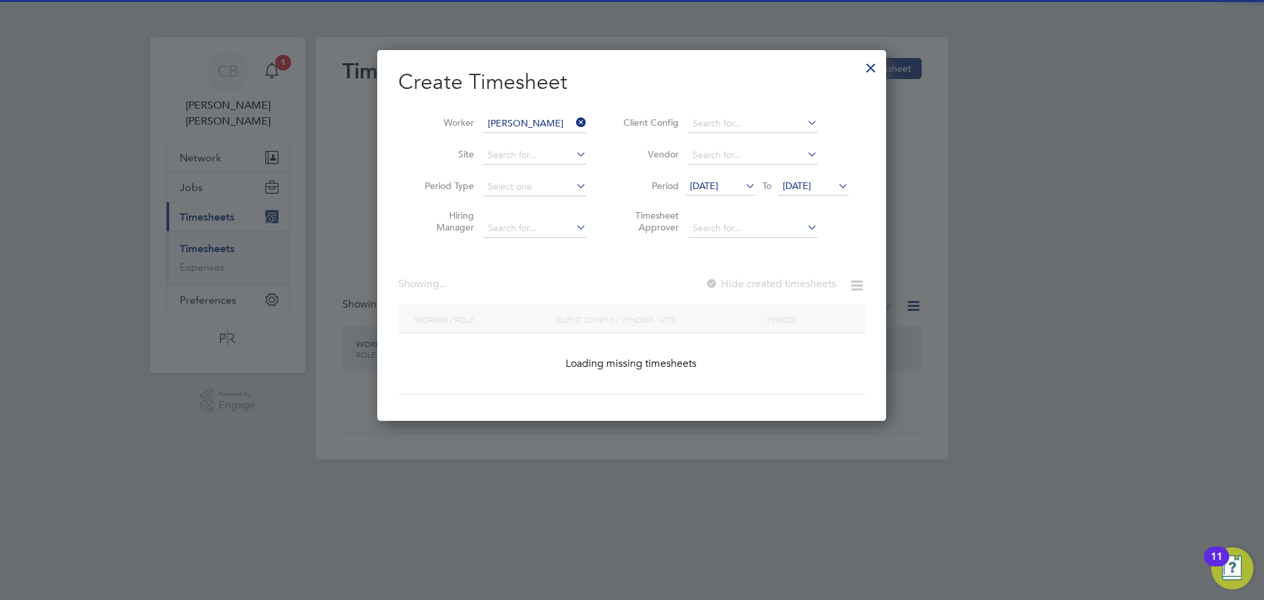
type input "[PERSON_NAME]"
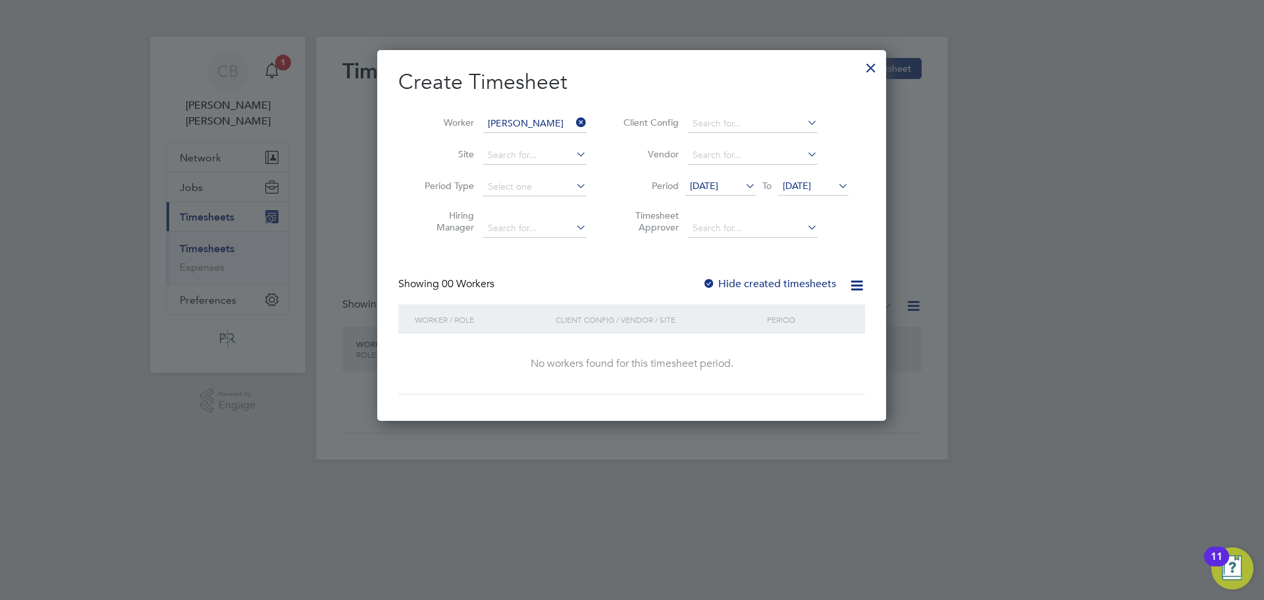
click at [809, 189] on span "[DATE]" at bounding box center [797, 186] width 28 height 12
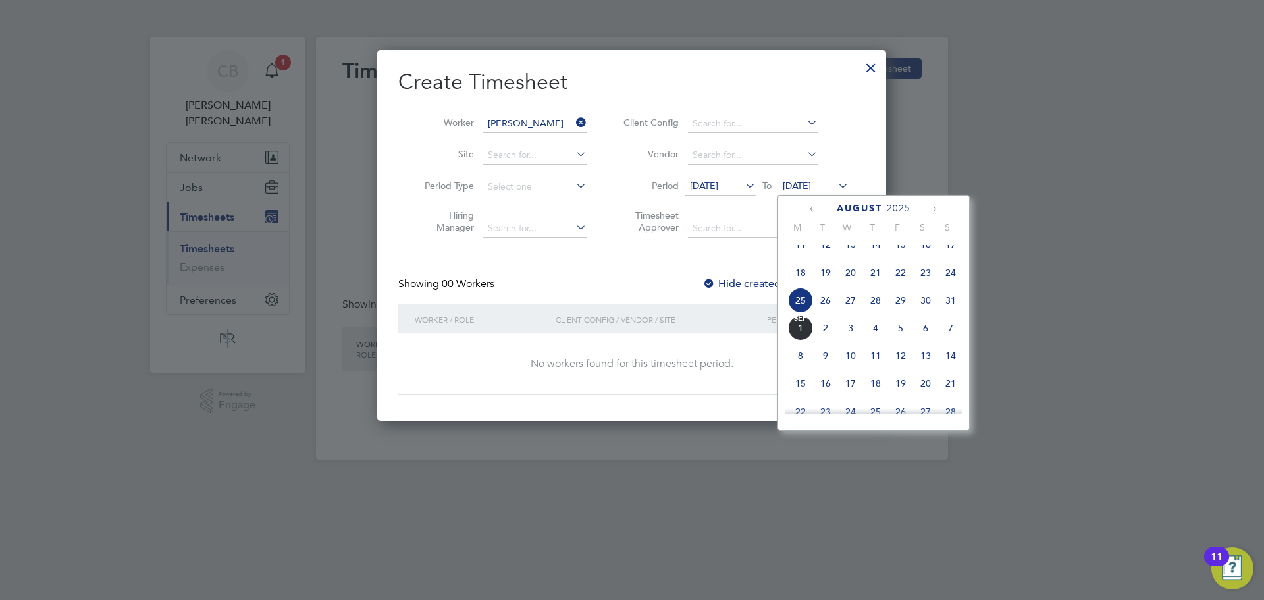
click at [947, 313] on span "31" at bounding box center [950, 300] width 25 height 25
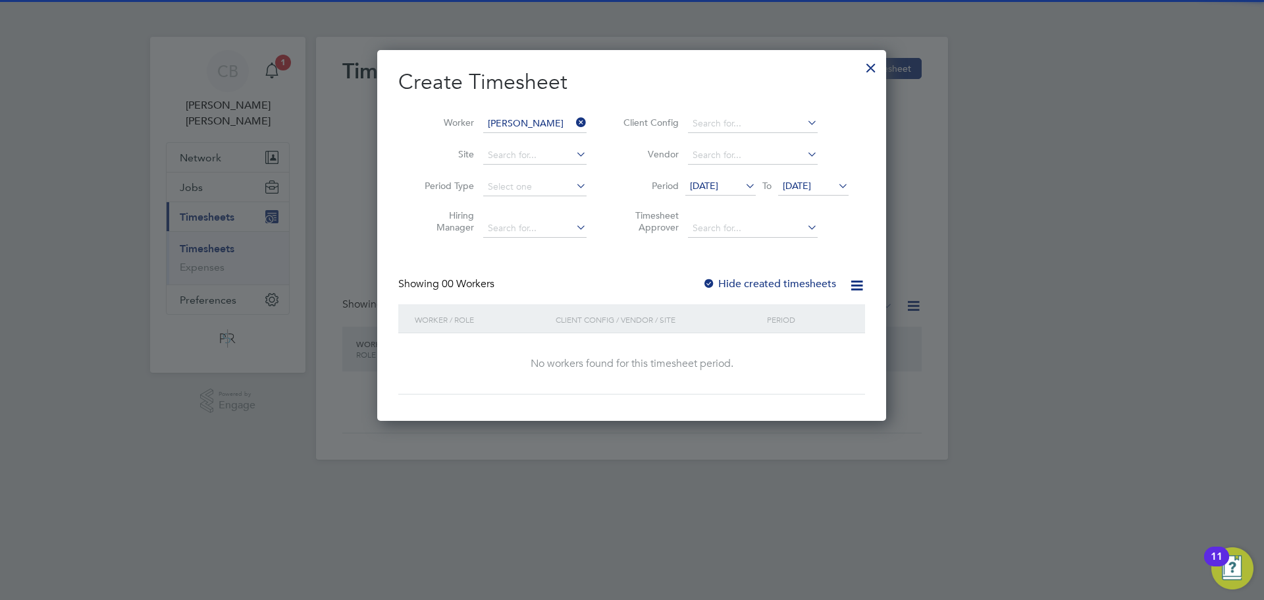
click at [784, 288] on label "Hide created timesheets" at bounding box center [769, 283] width 134 height 13
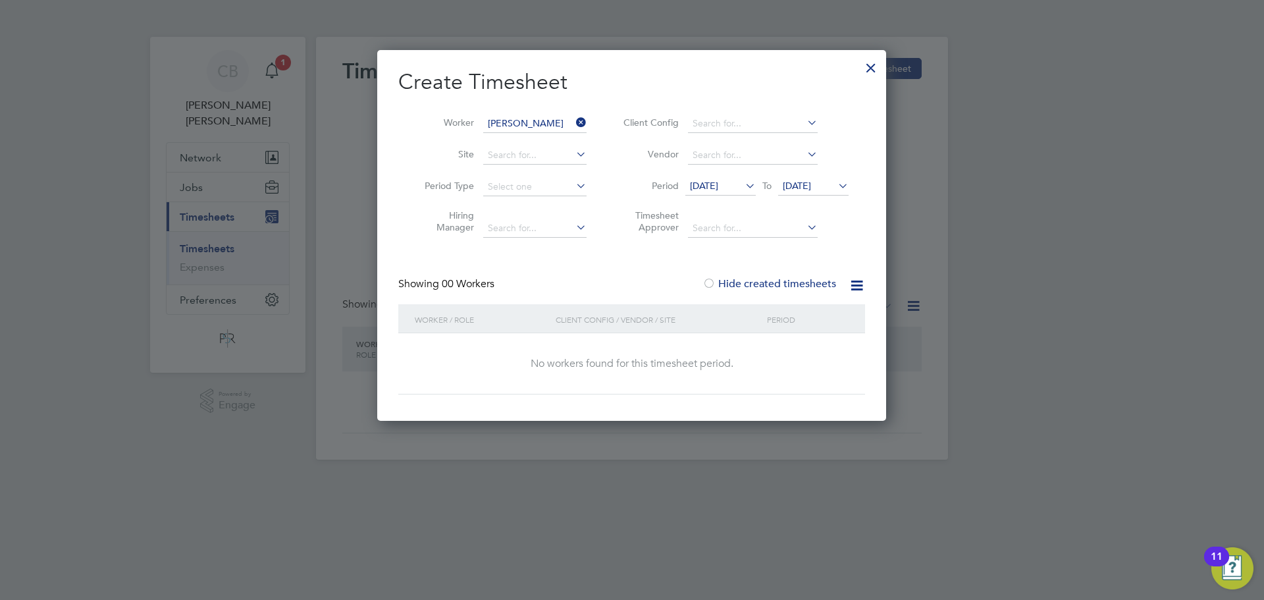
click at [731, 174] on li "Period [DATE] To [DATE]" at bounding box center [734, 187] width 262 height 32
click at [729, 195] on span "[DATE]" at bounding box center [720, 187] width 70 height 18
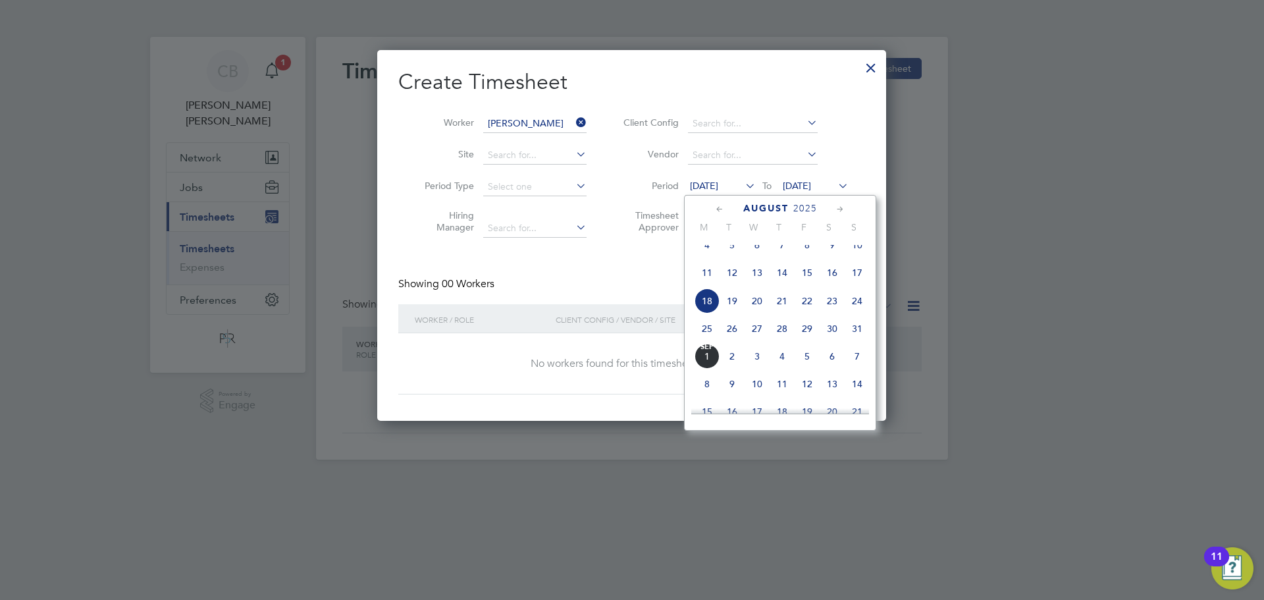
click at [720, 271] on div "[DATE] 2 3 4 5 6 7 8 9 10 11 12 13 14 15 16 17 18 19 20 21 22 23 24 25 26 27 28…" at bounding box center [788, 274] width 194 height 139
click at [712, 284] on span "11" at bounding box center [706, 272] width 25 height 25
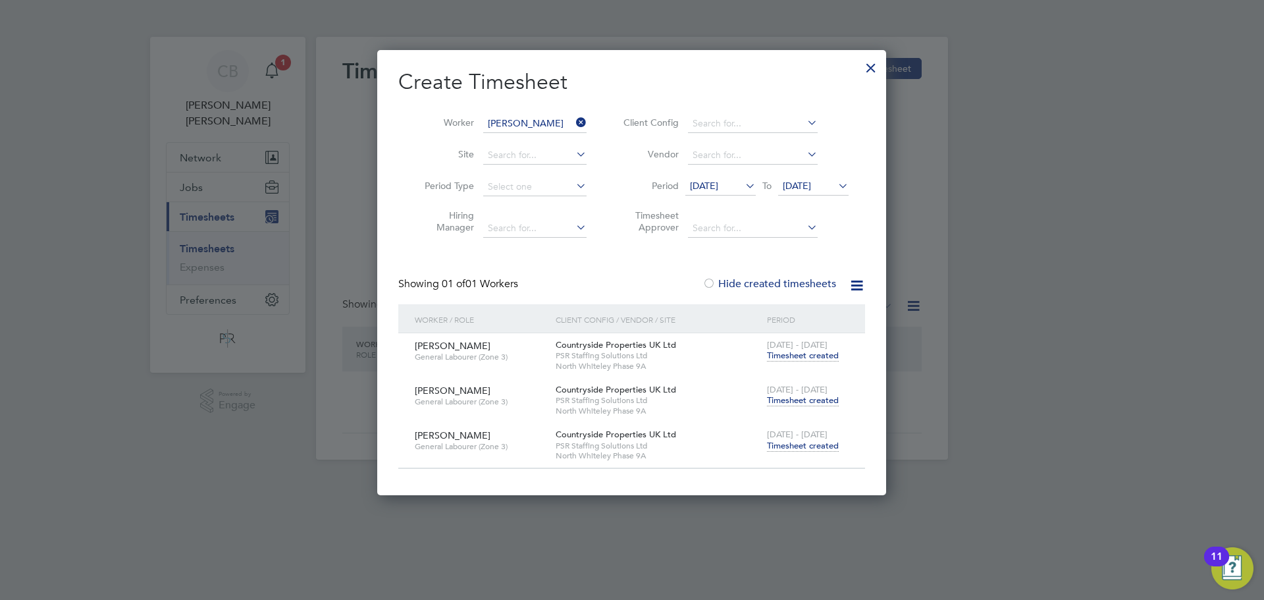
click at [789, 449] on span "Timesheet created" at bounding box center [803, 446] width 72 height 12
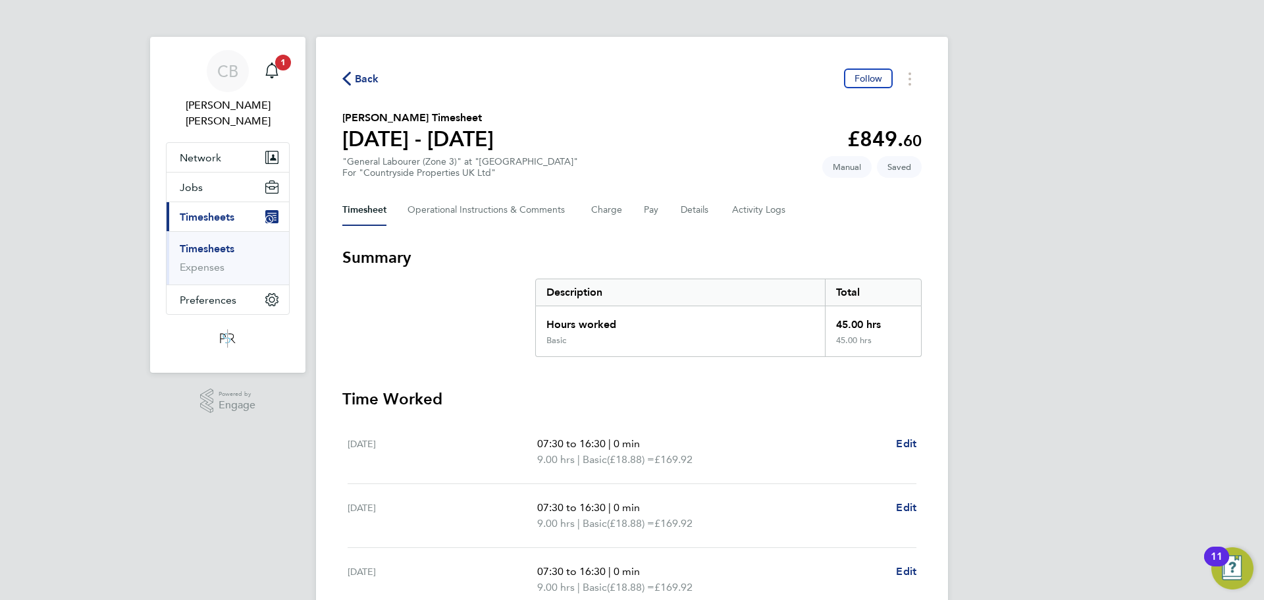
click at [373, 80] on span "Back" at bounding box center [367, 79] width 24 height 16
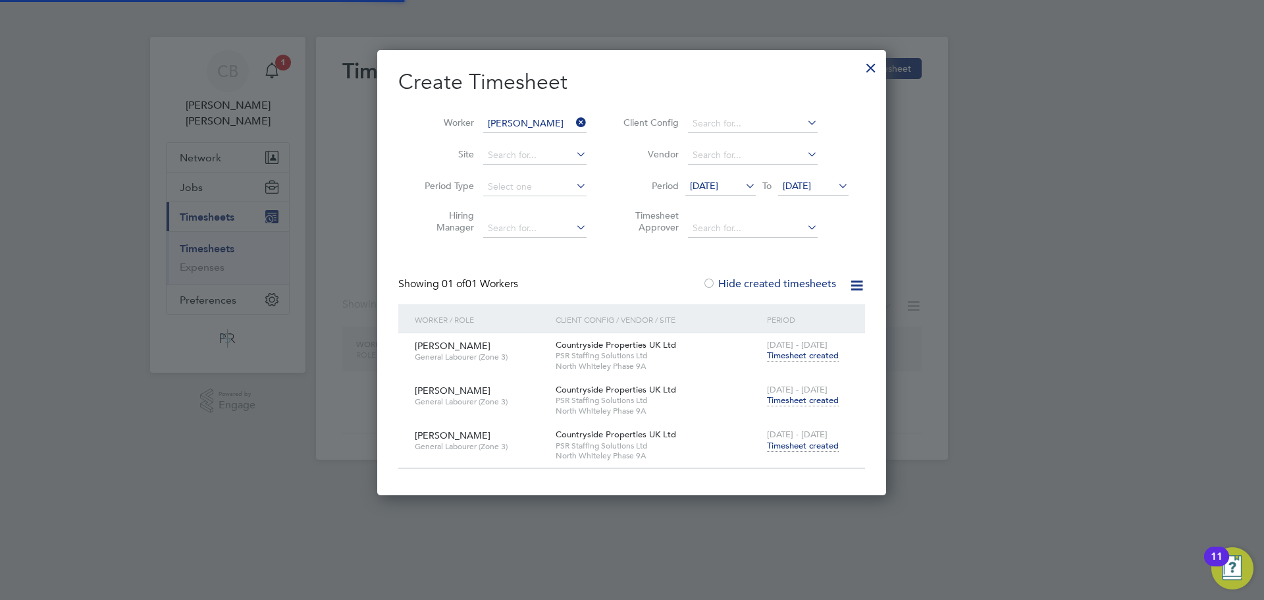
scroll to position [7, 7]
click at [573, 120] on icon at bounding box center [573, 122] width 0 height 18
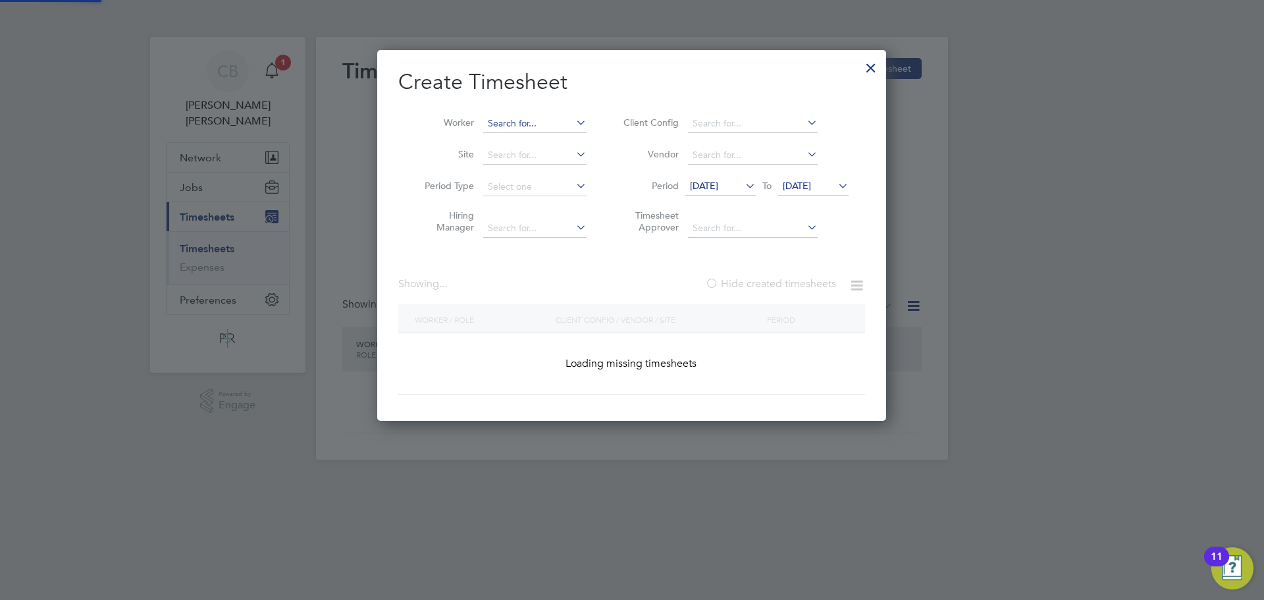
click at [547, 117] on input at bounding box center [534, 124] width 103 height 18
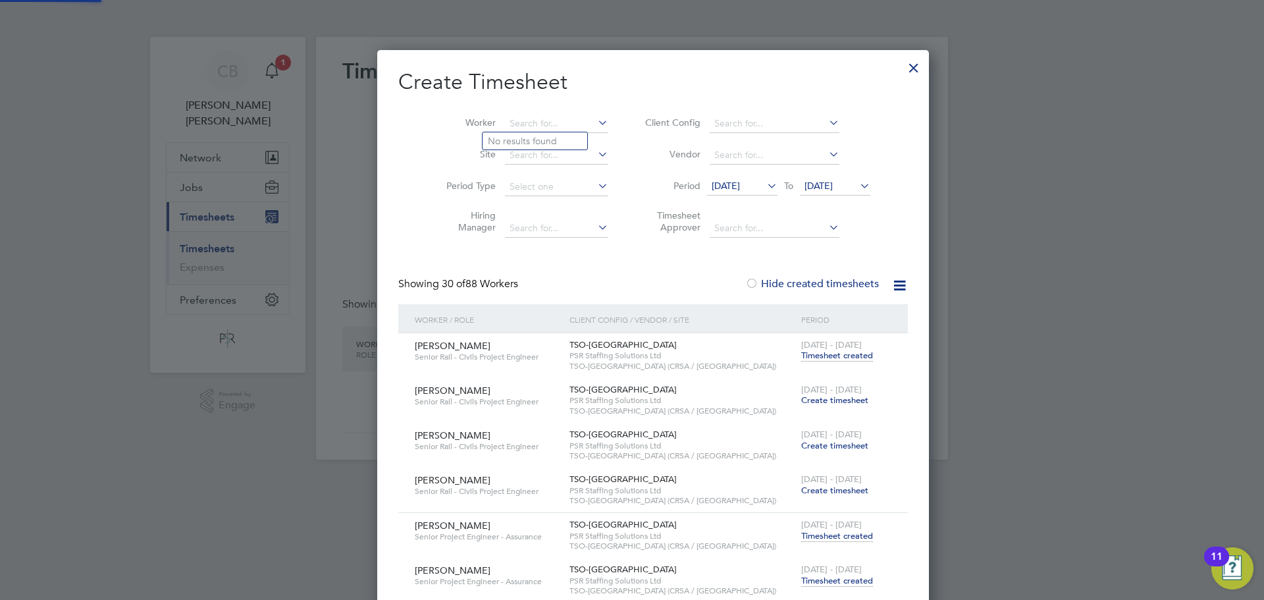
scroll to position [5398, 533]
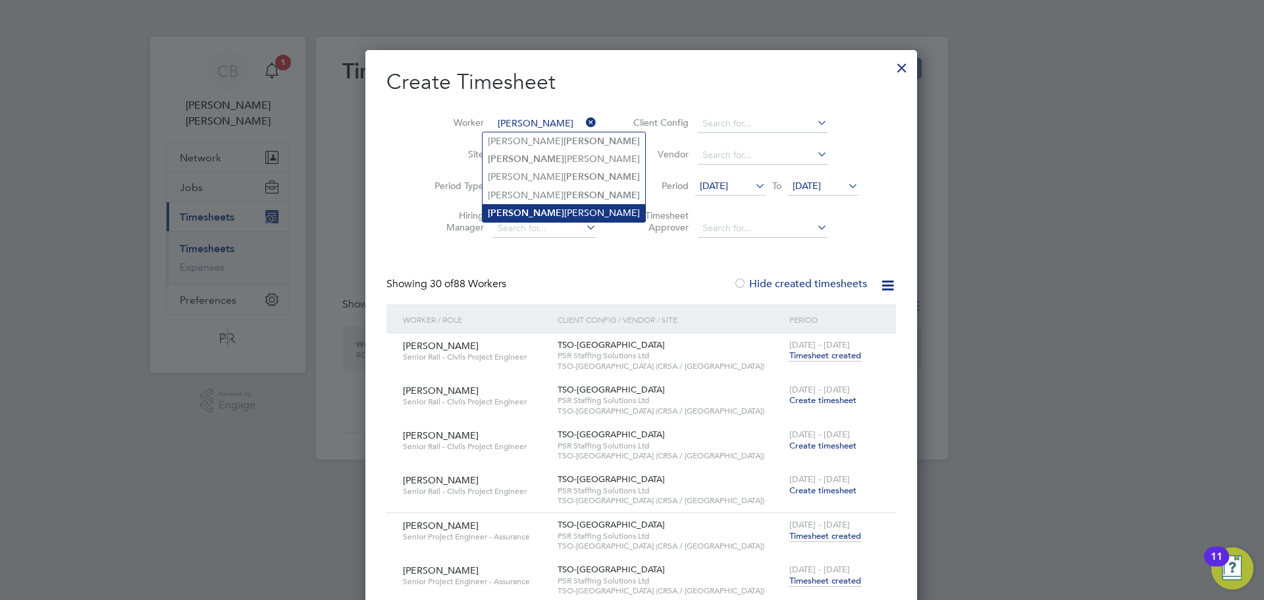
click at [548, 208] on li "[PERSON_NAME]" at bounding box center [564, 213] width 163 height 18
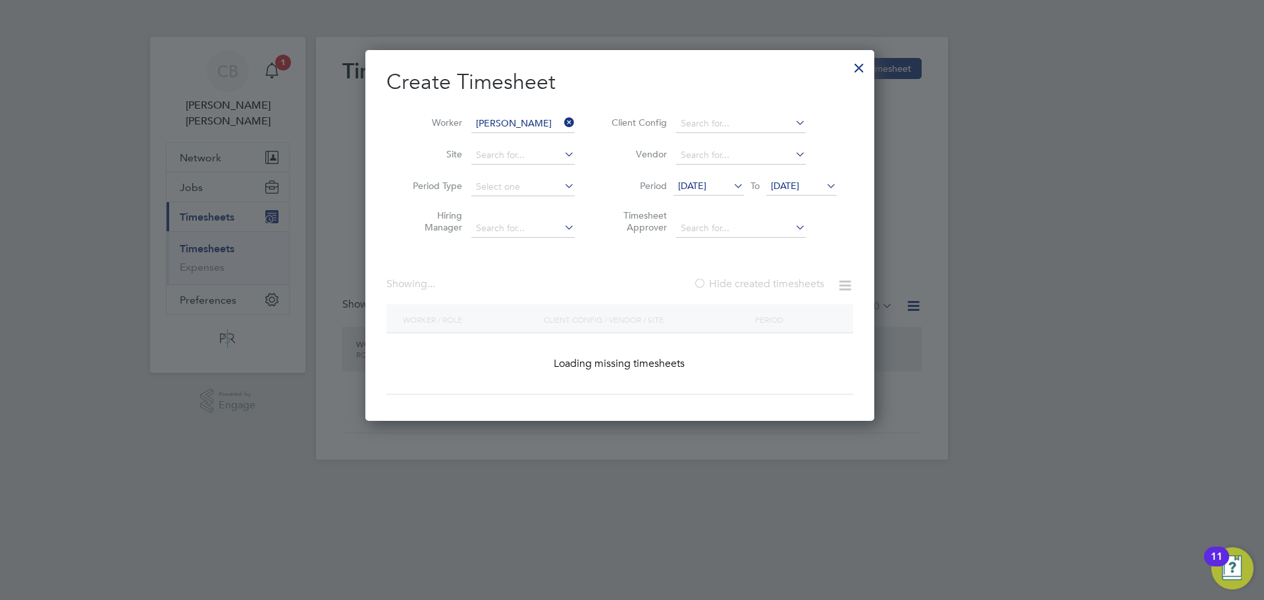
type input "[PERSON_NAME]"
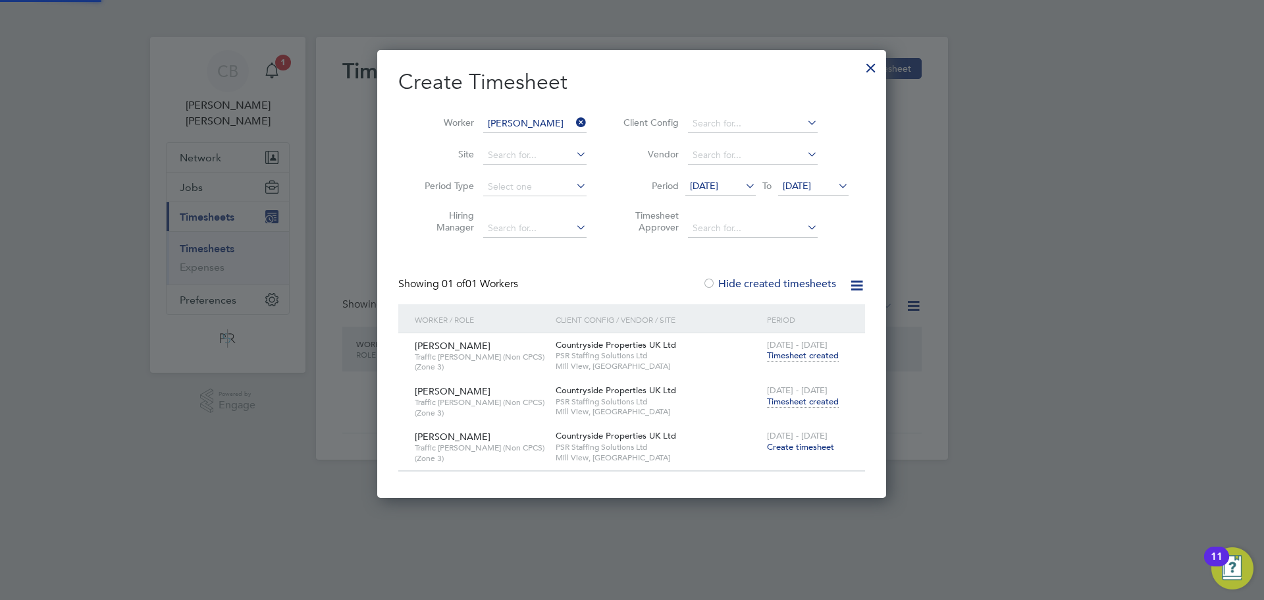
scroll to position [444, 510]
click at [802, 449] on span "Create timesheet" at bounding box center [800, 446] width 67 height 11
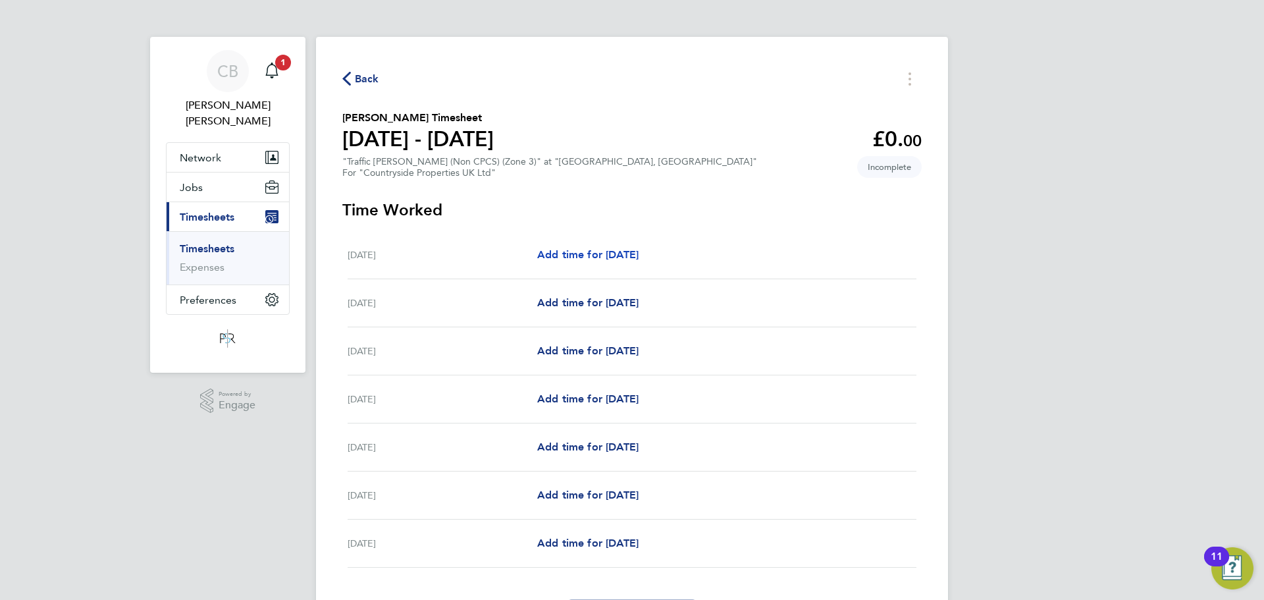
click at [601, 248] on span "Add time for [DATE]" at bounding box center [587, 254] width 101 height 13
select select "30"
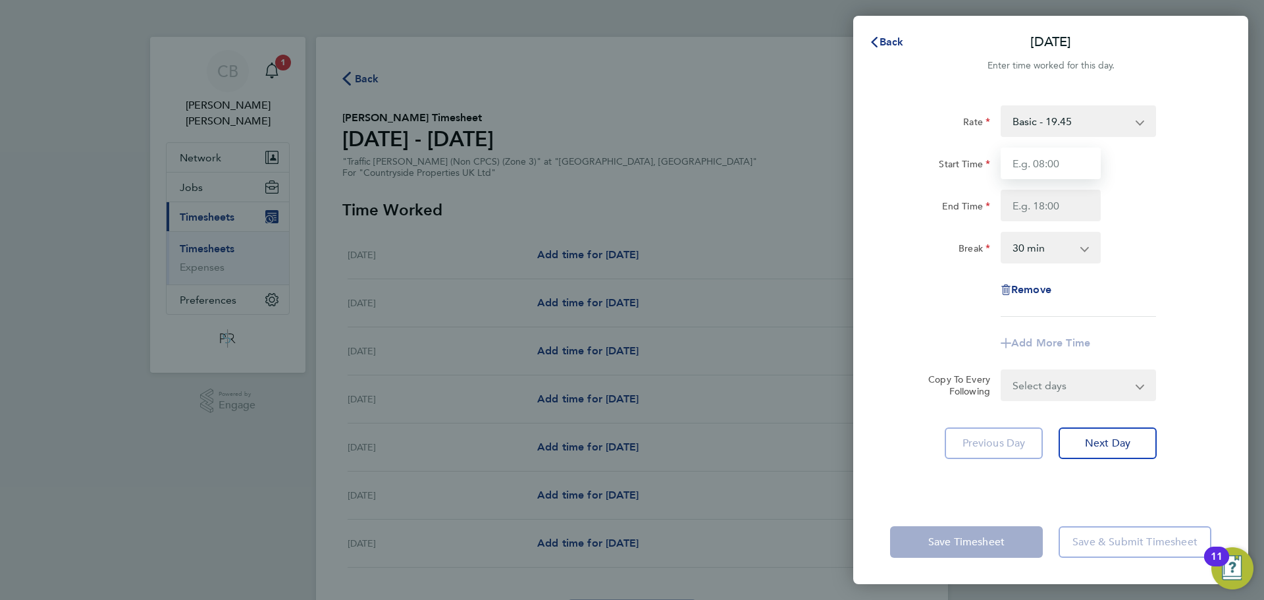
click at [1069, 169] on input "Start Time" at bounding box center [1051, 163] width 100 height 32
type input "07:30"
click at [1053, 201] on input "End Time" at bounding box center [1051, 206] width 100 height 32
type input "17:00"
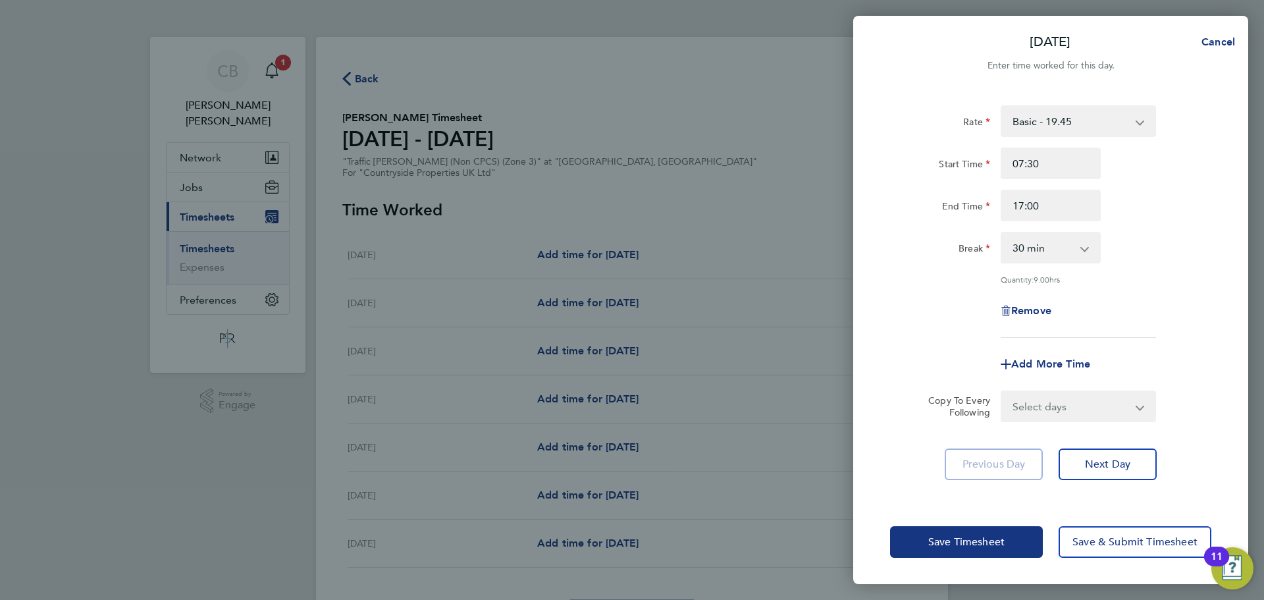
click at [1176, 220] on div "End Time 17:00" at bounding box center [1051, 206] width 332 height 32
click at [1109, 420] on div "Select days Day Weekday (Mon-Fri) Weekend (Sat-Sun) [DATE] [DATE] [DATE] [DATE]…" at bounding box center [1078, 406] width 155 height 32
click at [1113, 407] on select "Select days Day Weekday (Mon-Fri) Weekend (Sat-Sun) [DATE] [DATE] [DATE] [DATE]…" at bounding box center [1071, 406] width 138 height 29
select select "WEEKDAY"
click at [1002, 392] on select "Select days Day Weekday (Mon-Fri) Weekend (Sat-Sun) [DATE] [DATE] [DATE] [DATE]…" at bounding box center [1071, 406] width 138 height 29
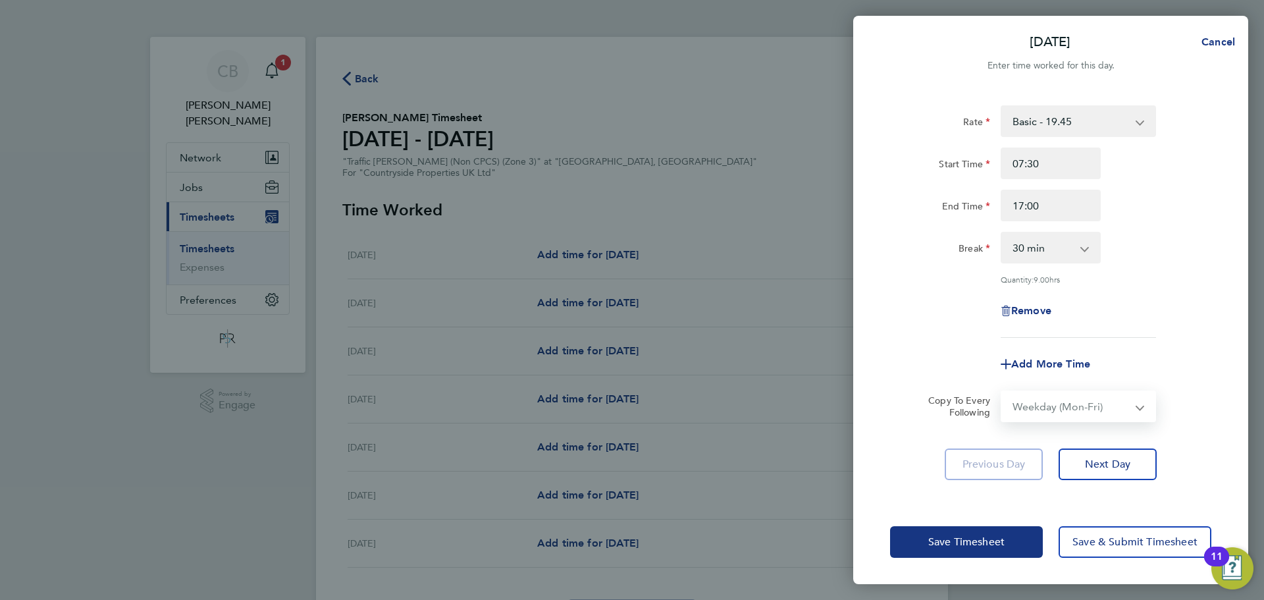
select select "[DATE]"
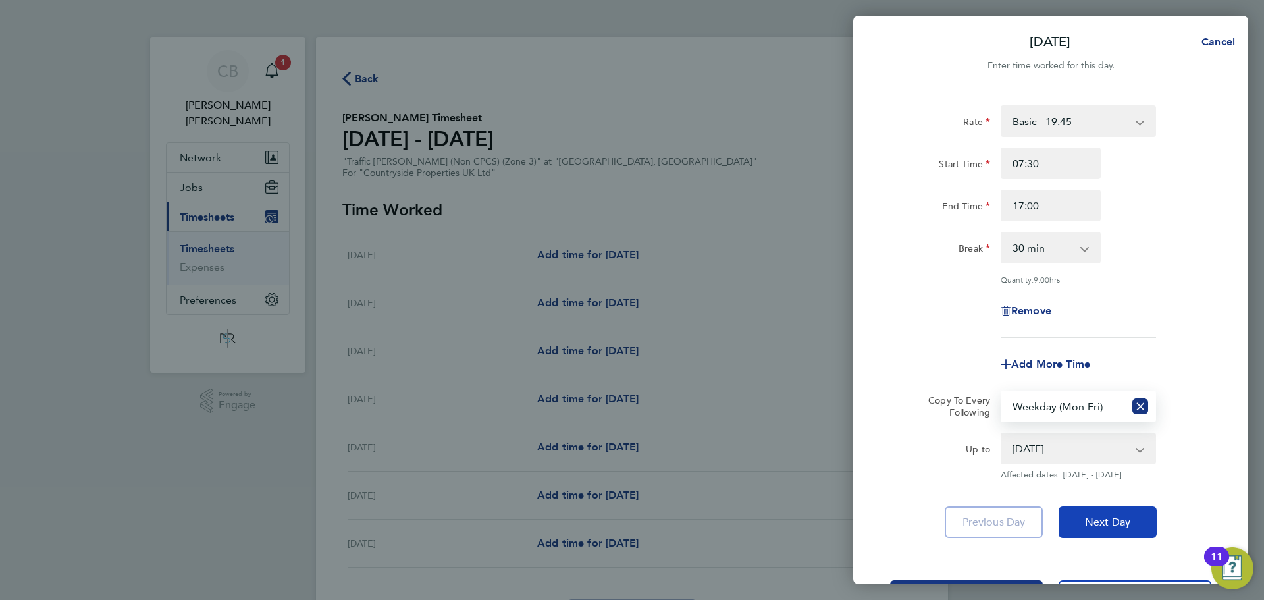
scroll to position [53, 0]
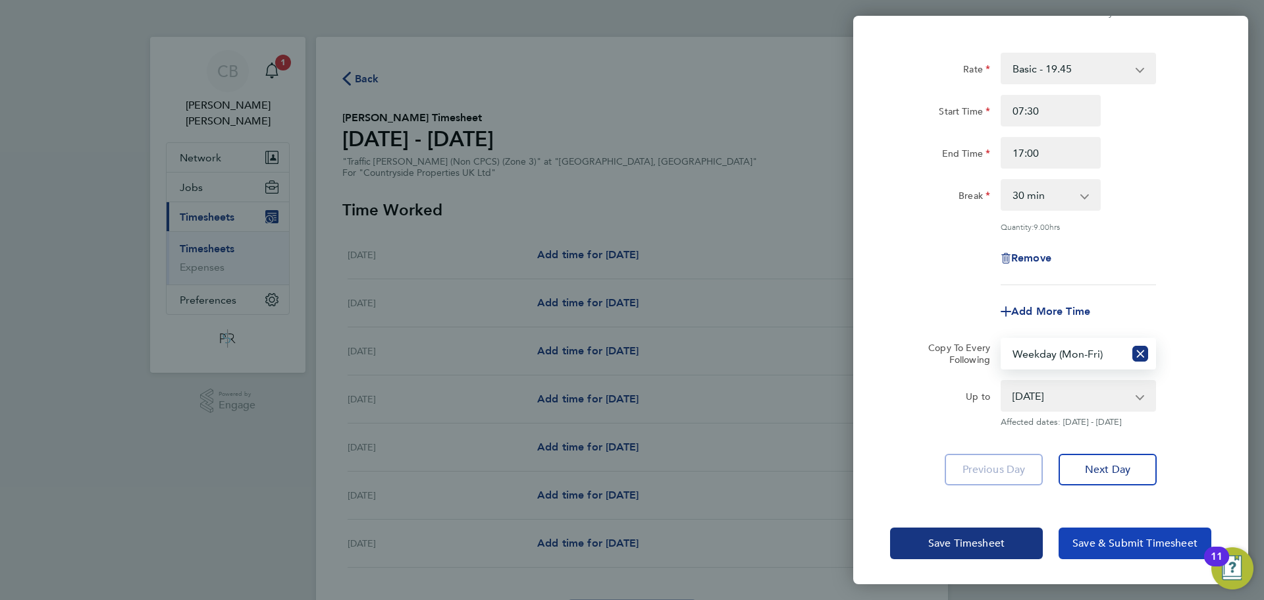
click at [1080, 542] on span "Save & Submit Timesheet" at bounding box center [1134, 543] width 125 height 13
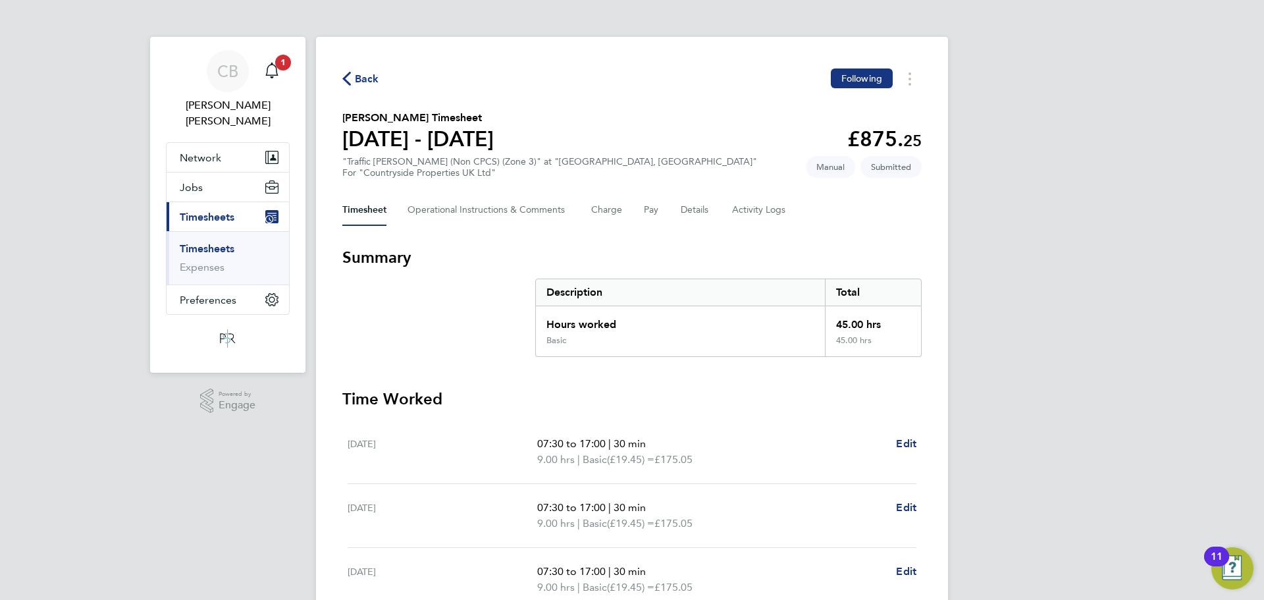
click at [379, 87] on div "Back Following" at bounding box center [631, 78] width 579 height 20
click at [374, 81] on span "Back" at bounding box center [367, 79] width 24 height 16
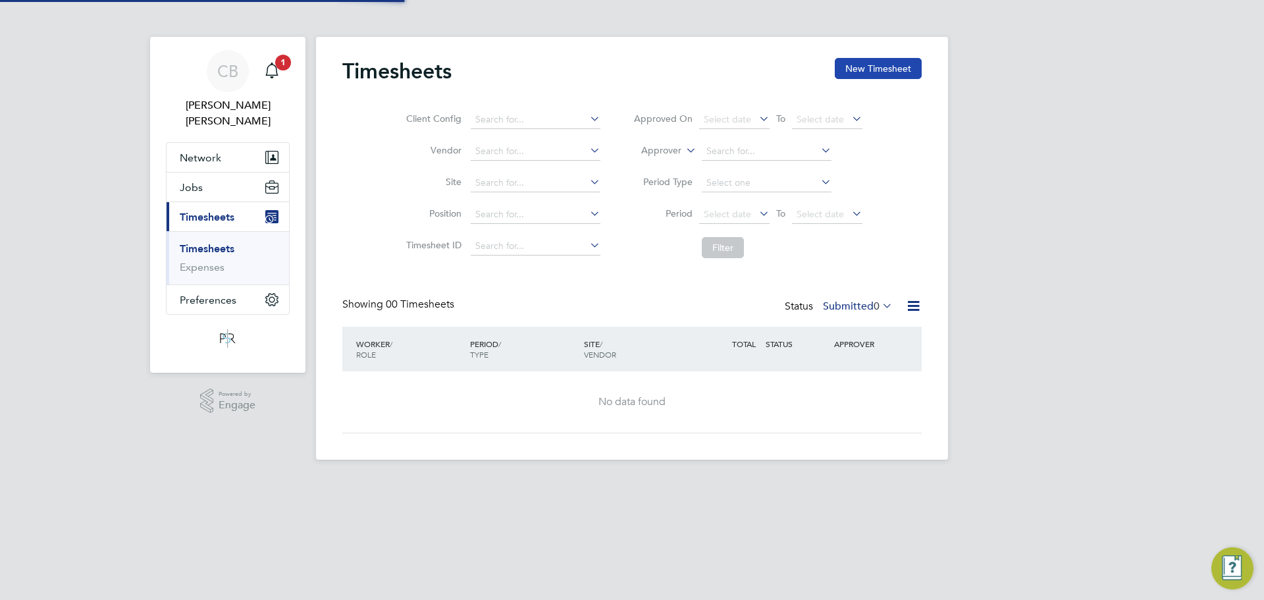
click at [926, 73] on div "Timesheets New Timesheet Client Config Vendor Site Position Timesheet ID Approv…" at bounding box center [632, 248] width 632 height 423
click at [904, 70] on button "New Timesheet" at bounding box center [878, 68] width 87 height 21
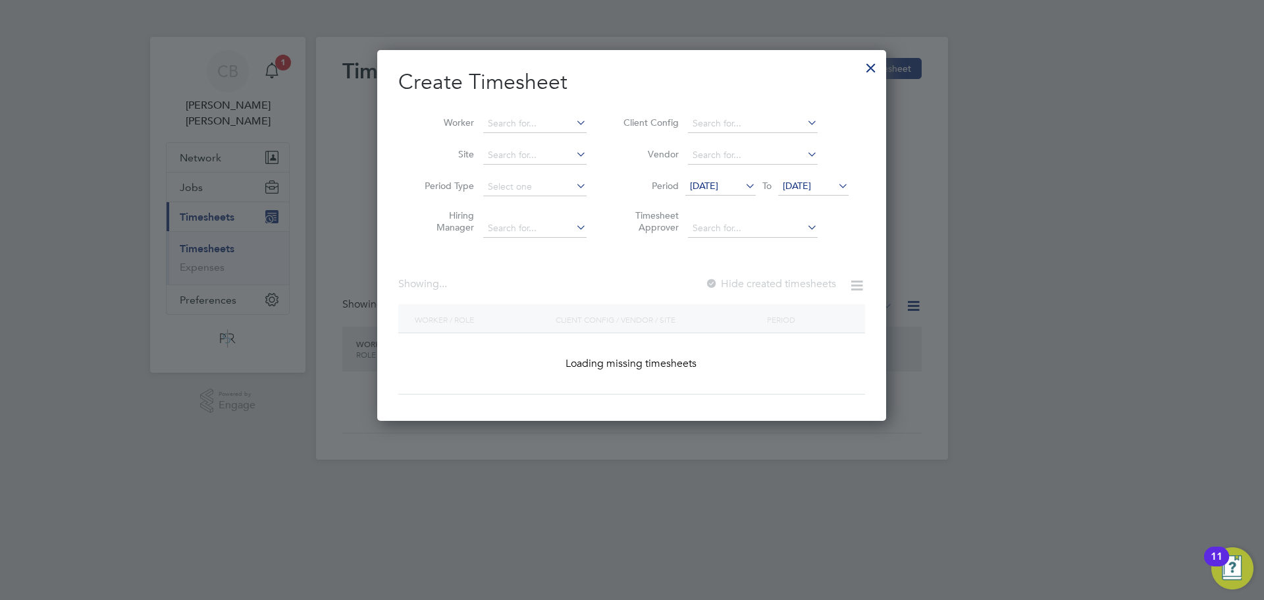
scroll to position [1892, 510]
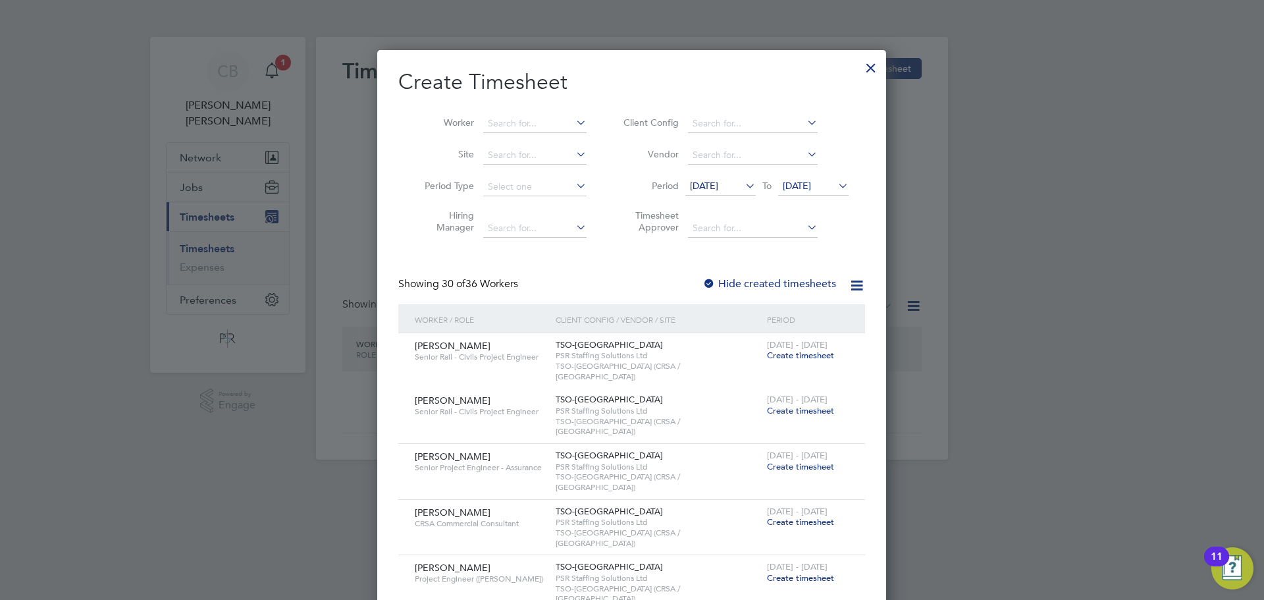
click at [538, 136] on li "Worker" at bounding box center [500, 124] width 205 height 32
click at [543, 128] on input at bounding box center [534, 124] width 103 height 18
click at [556, 178] on li "Mira cle Owuamalam" at bounding box center [535, 176] width 105 height 18
type input "Miracle Owuamalam"
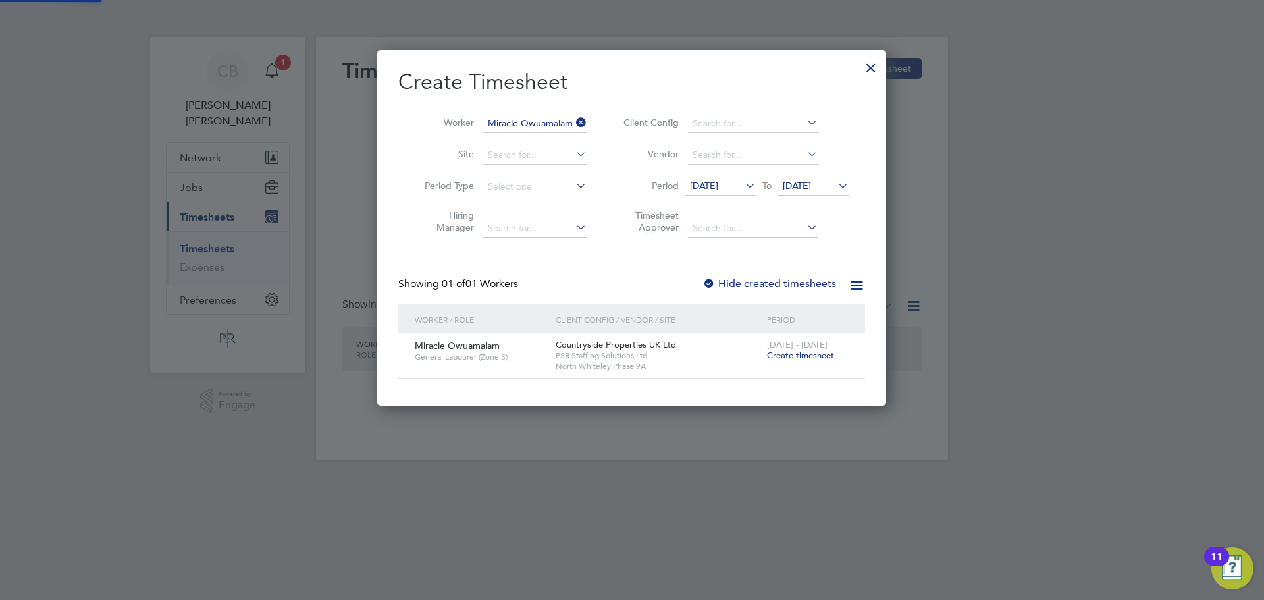
scroll to position [355, 510]
click at [804, 186] on span "[DATE]" at bounding box center [797, 186] width 28 height 12
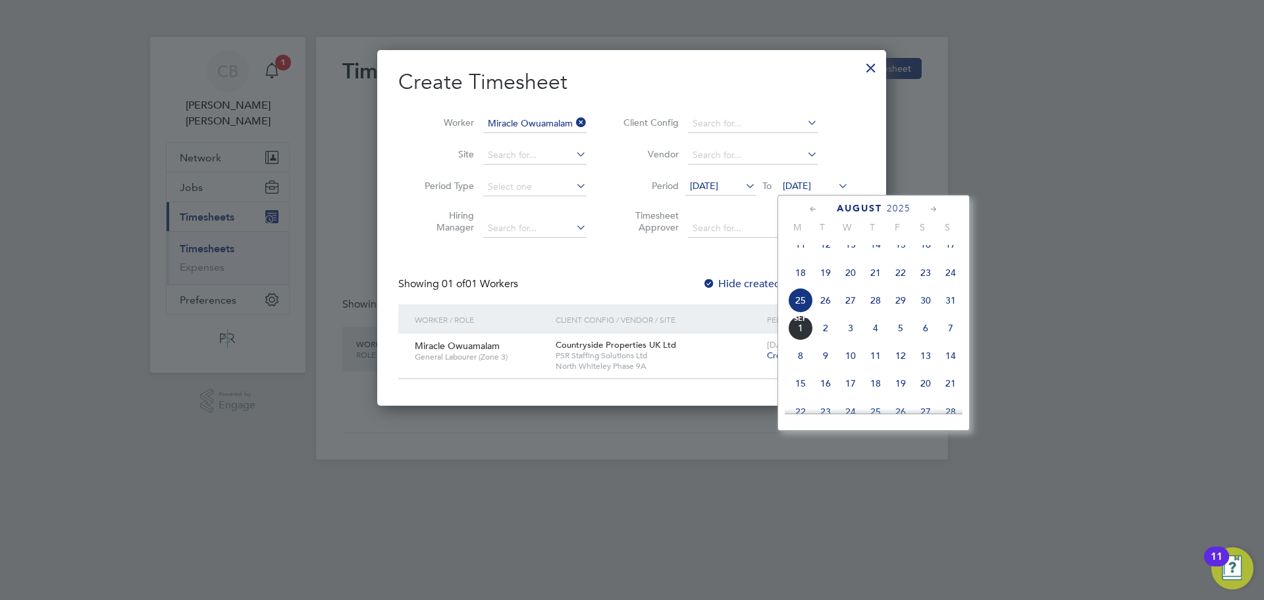
click at [741, 176] on li "Period [DATE] To [DATE]" at bounding box center [734, 187] width 262 height 32
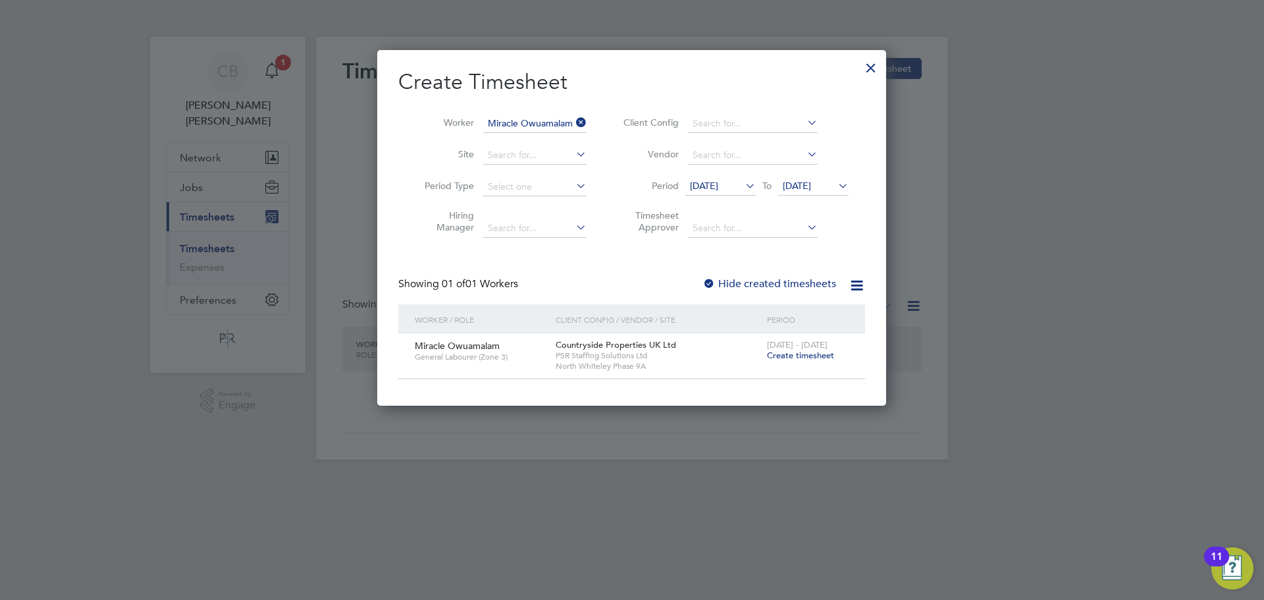
click at [718, 180] on span "[DATE]" at bounding box center [704, 186] width 28 height 12
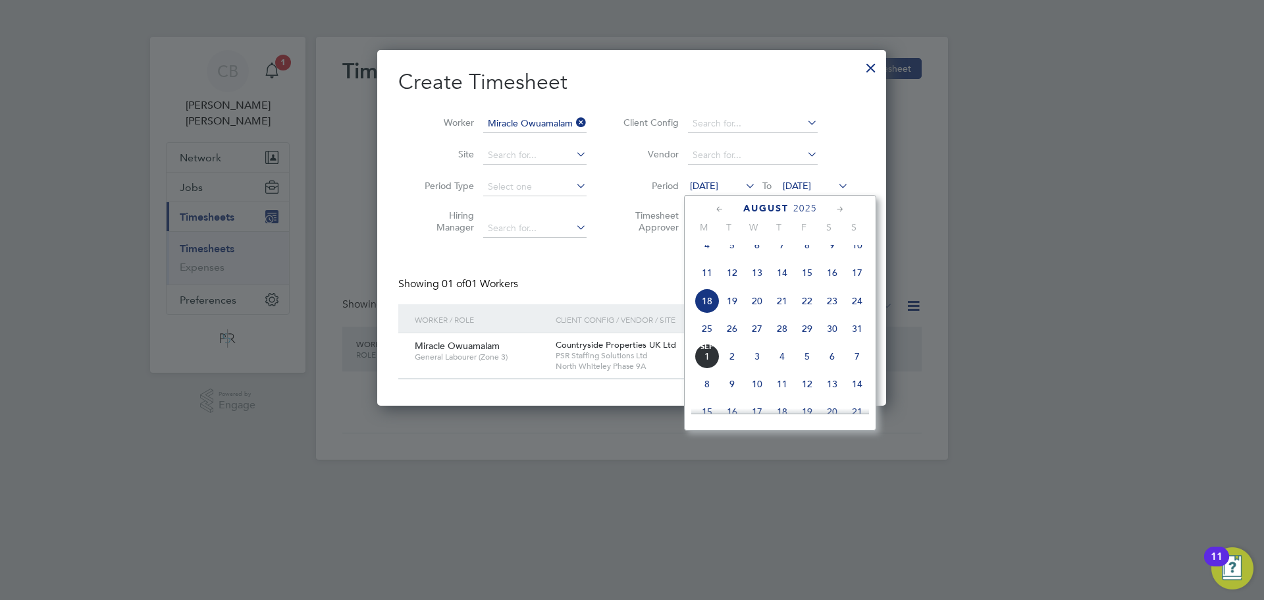
click at [707, 285] on span "11" at bounding box center [706, 272] width 25 height 25
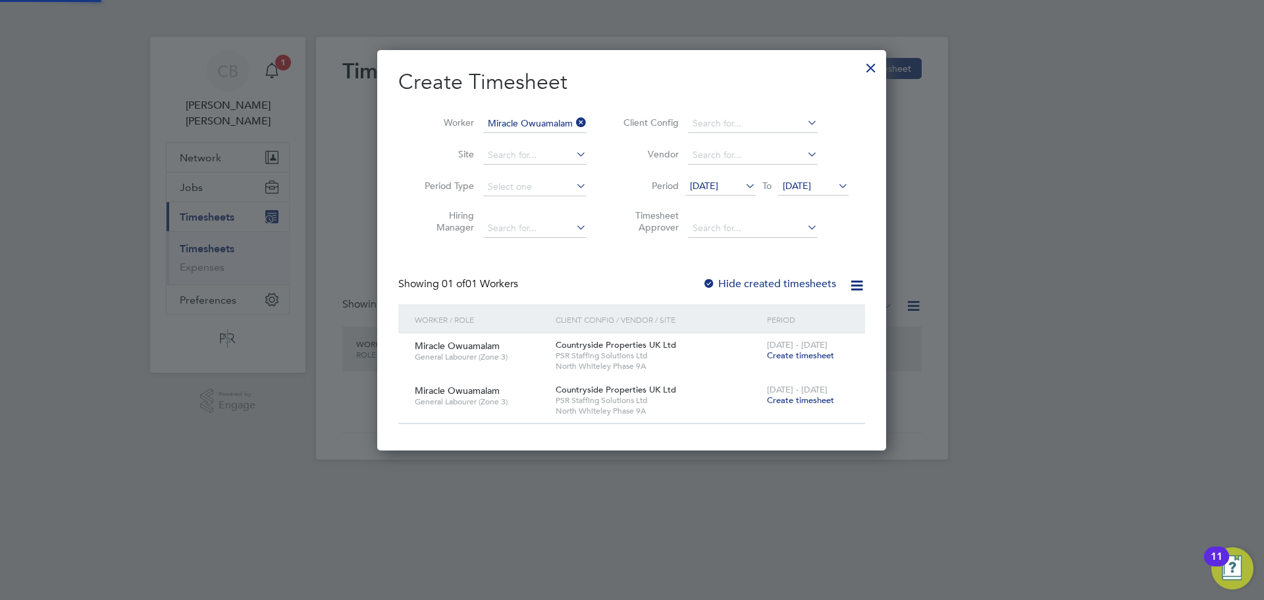
scroll to position [400, 510]
click at [573, 125] on icon at bounding box center [573, 122] width 0 height 18
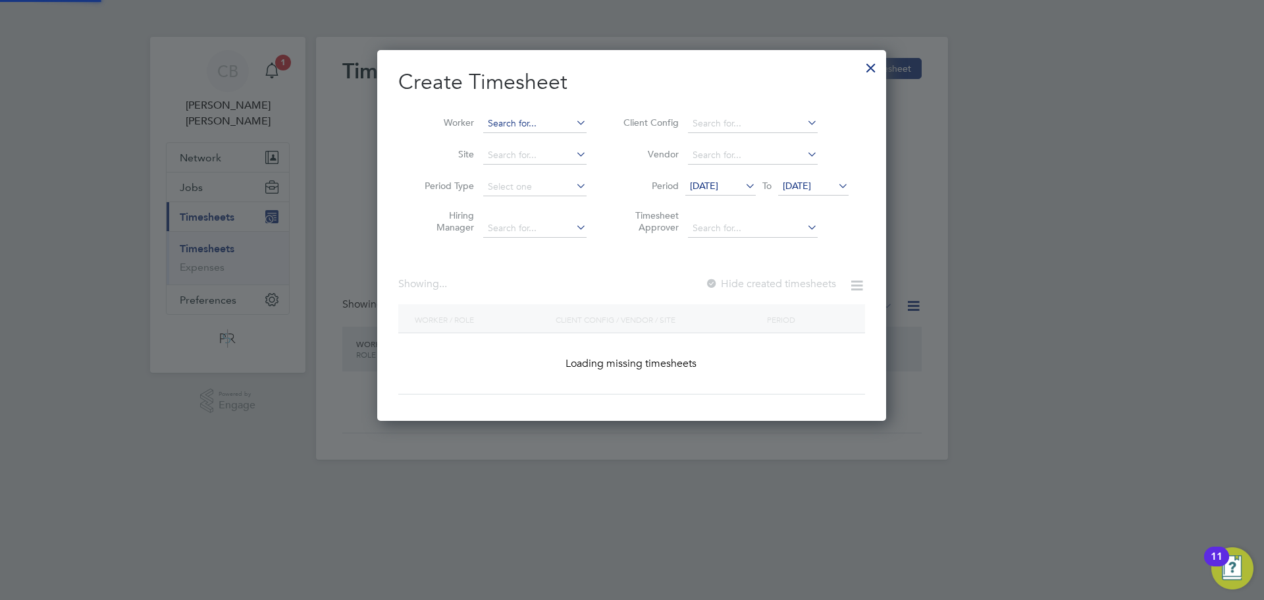
scroll to position [371, 510]
click at [555, 121] on input at bounding box center [534, 124] width 103 height 18
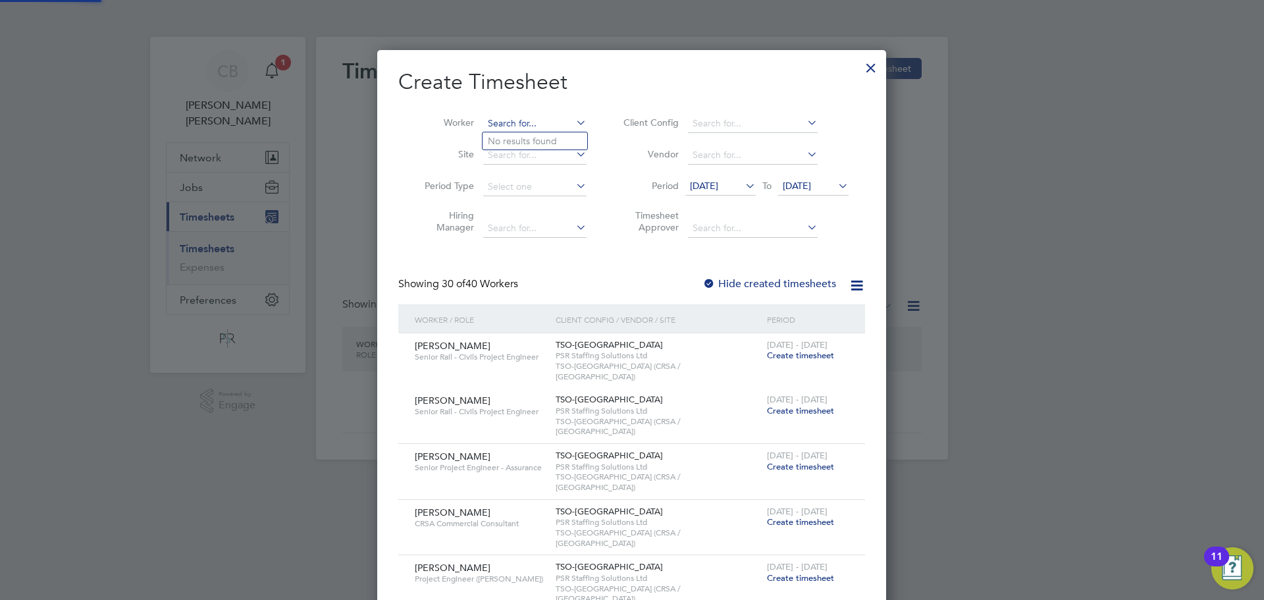
scroll to position [2116, 510]
click at [538, 181] on li "[PERSON_NAME]" at bounding box center [564, 177] width 163 height 18
type input "[PERSON_NAME]"
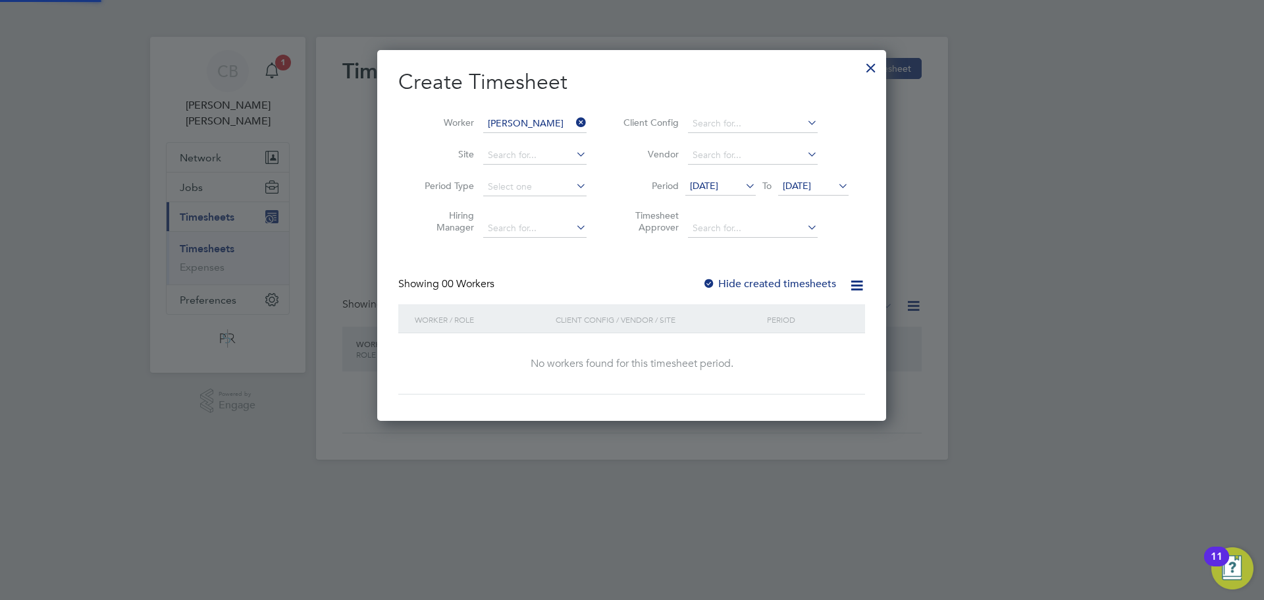
scroll to position [371, 510]
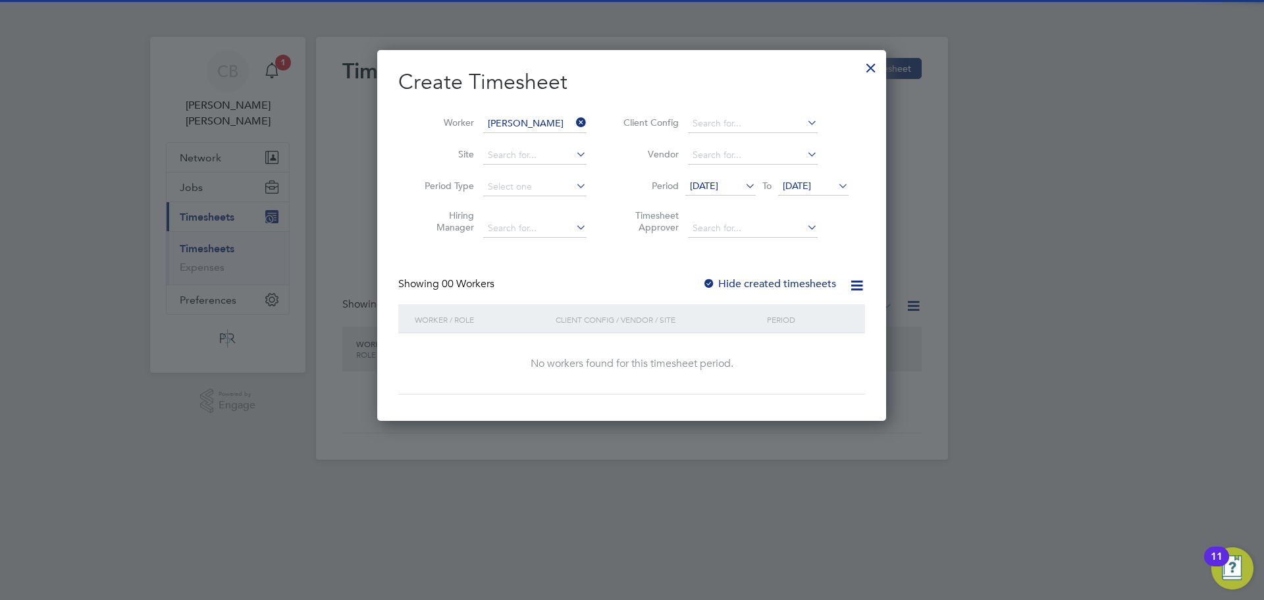
click at [756, 278] on label "Hide created timesheets" at bounding box center [769, 283] width 134 height 13
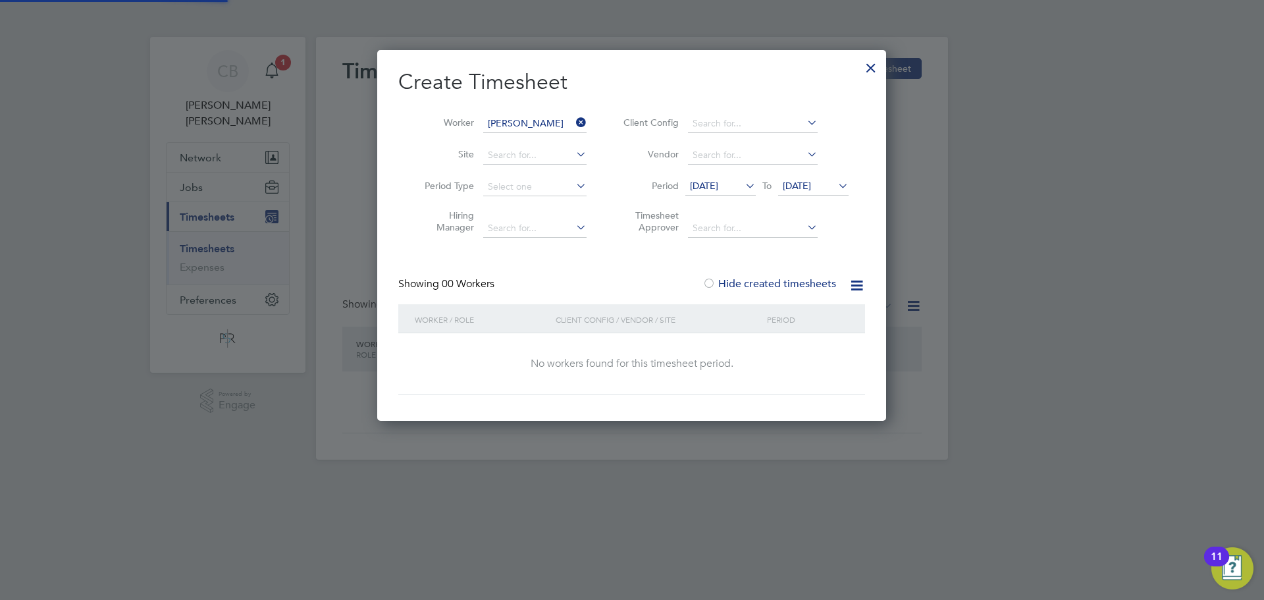
click at [833, 192] on span "[DATE]" at bounding box center [813, 187] width 70 height 18
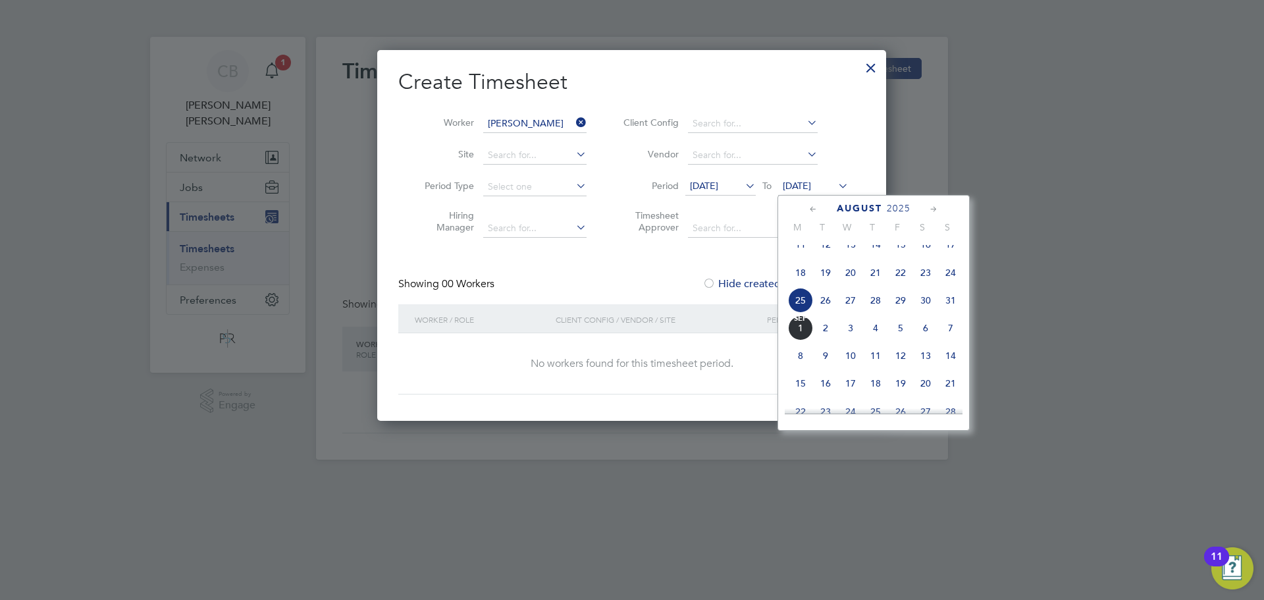
click at [878, 340] on span "4" at bounding box center [875, 327] width 25 height 25
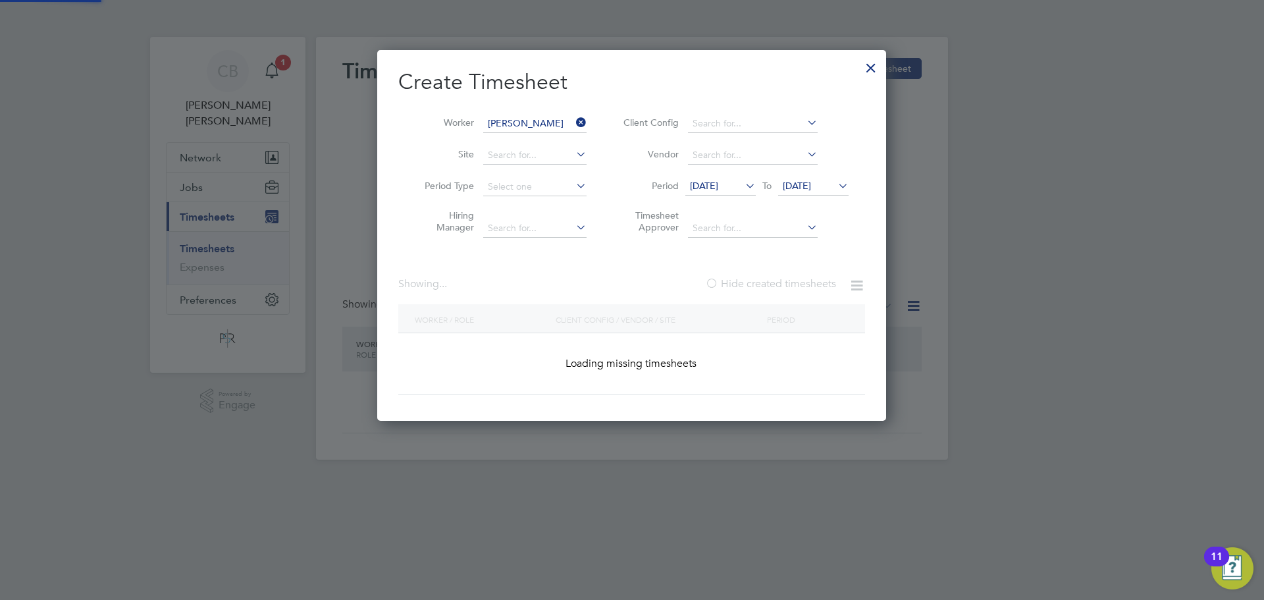
scroll to position [400, 510]
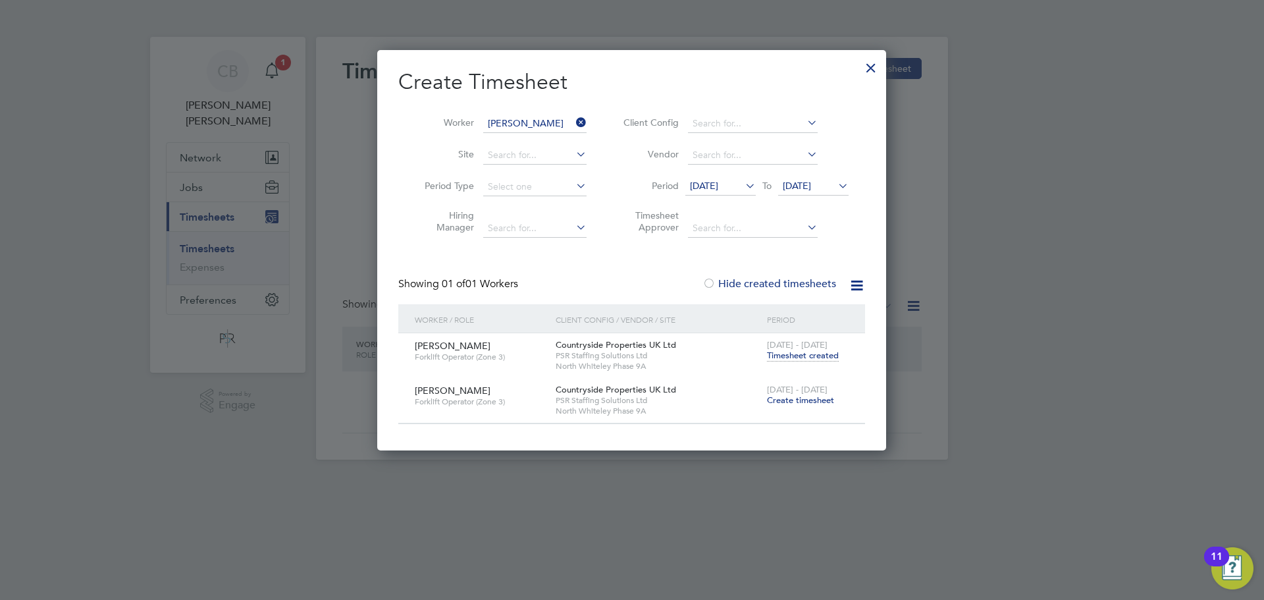
click at [808, 361] on div "[DATE] - [DATE] Timesheet created" at bounding box center [808, 351] width 88 height 36
click at [808, 354] on span "Timesheet created" at bounding box center [803, 356] width 72 height 12
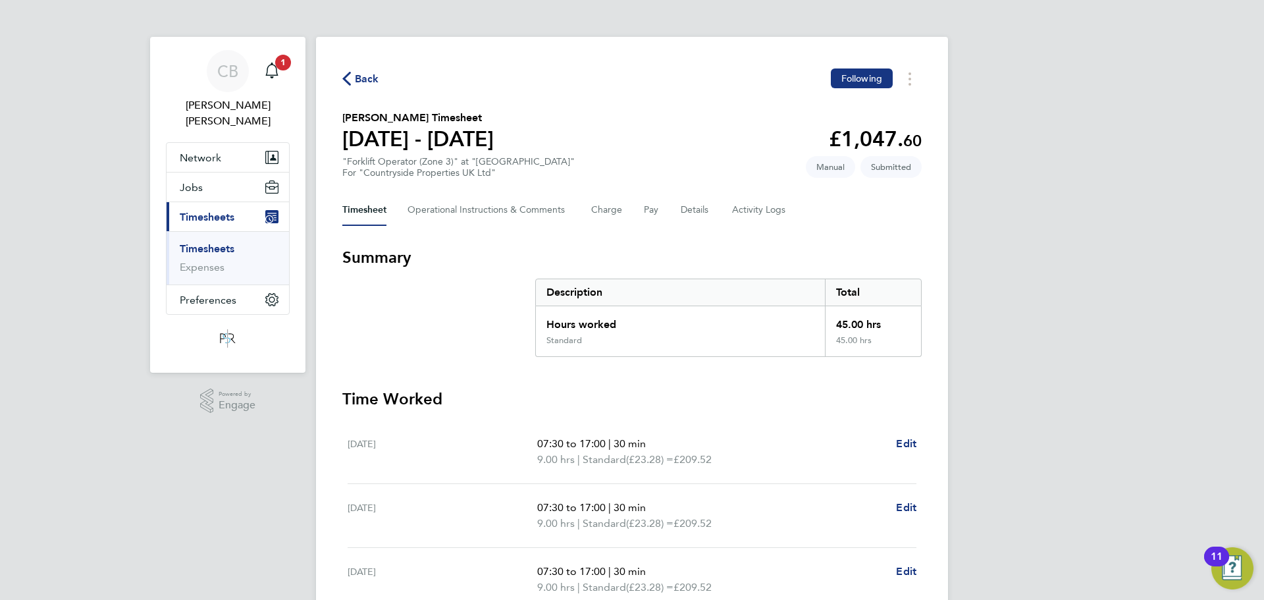
click at [911, 432] on div "[DATE] 07:30 to 17:00 | 30 min 9.00 hrs | Standard (£23.28) = £209.52 Edit" at bounding box center [632, 452] width 569 height 64
click at [911, 440] on span "Edit" at bounding box center [906, 443] width 20 height 13
select select "30"
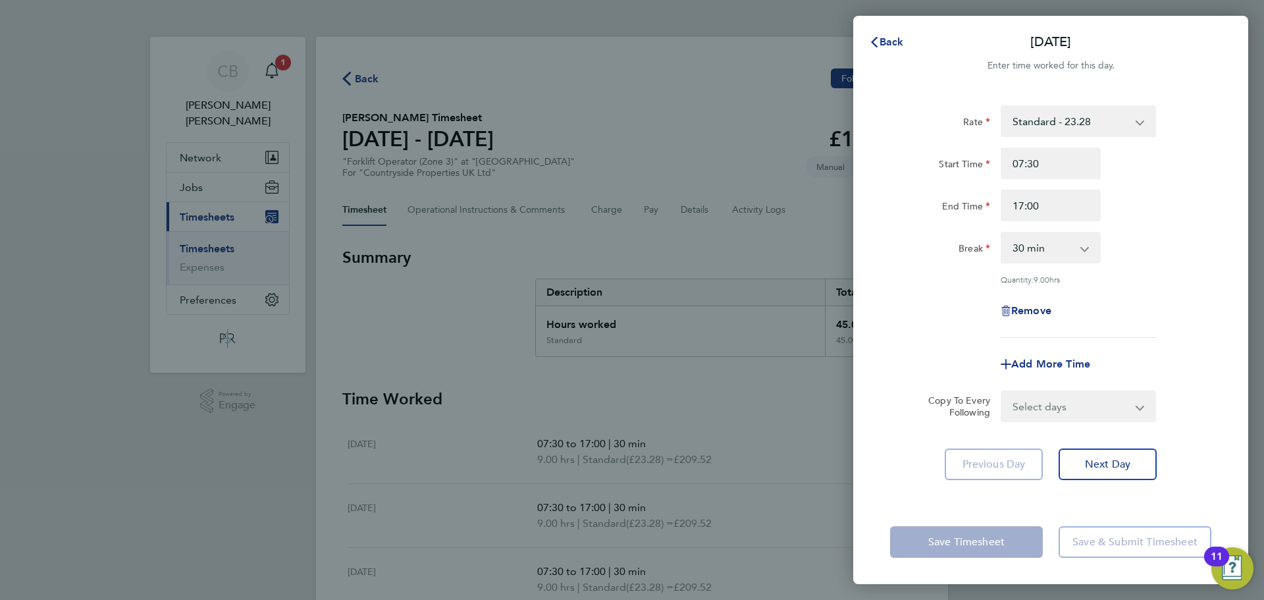
click at [1037, 298] on div "Remove" at bounding box center [1050, 311] width 111 height 32
click at [1037, 301] on div "Remove" at bounding box center [1050, 311] width 111 height 32
click at [1037, 308] on span "Remove" at bounding box center [1031, 310] width 40 height 13
select select "null"
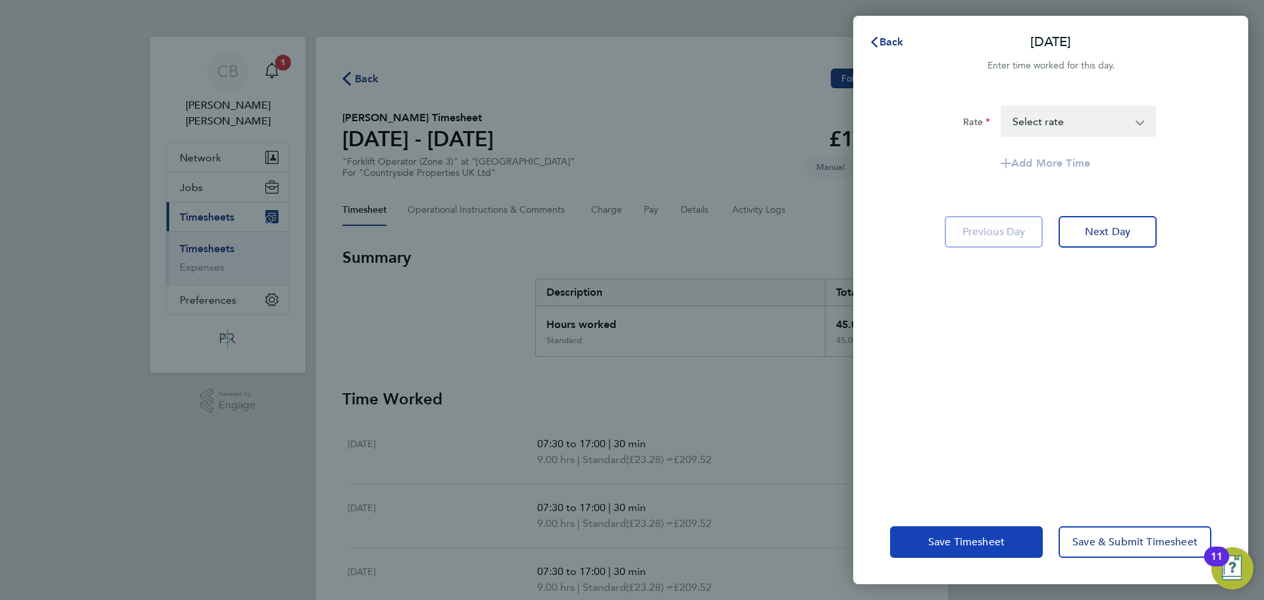
click at [1024, 527] on button "Save Timesheet" at bounding box center [966, 542] width 153 height 32
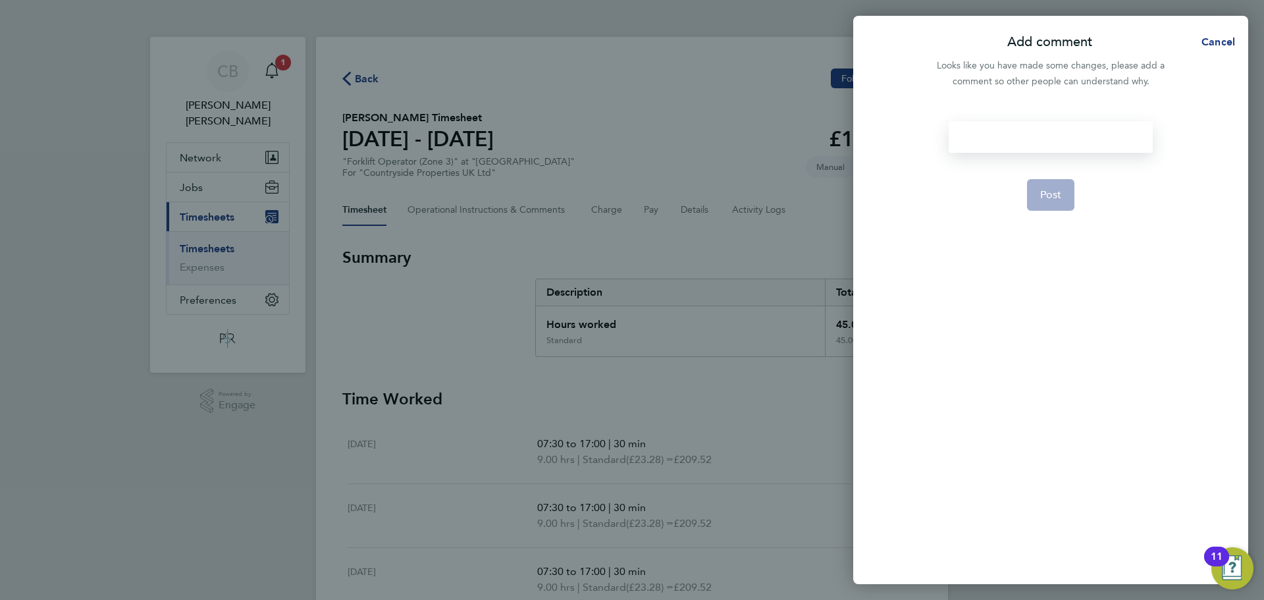
click at [1124, 144] on div at bounding box center [1050, 137] width 203 height 32
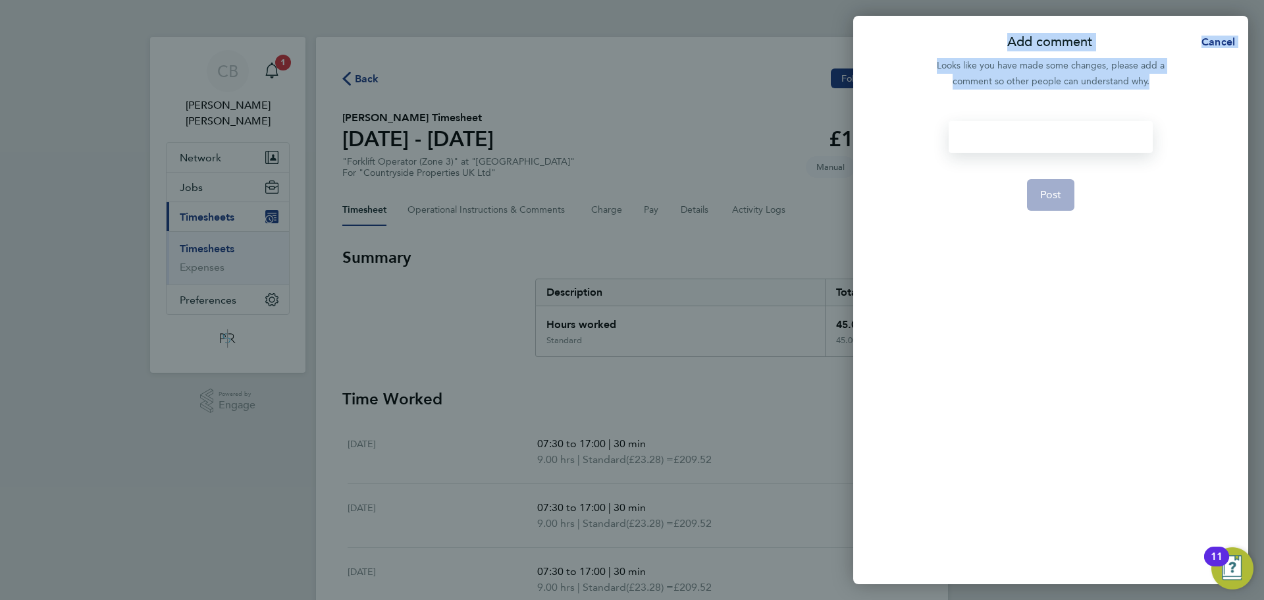
click at [1124, 144] on div at bounding box center [1050, 137] width 203 height 32
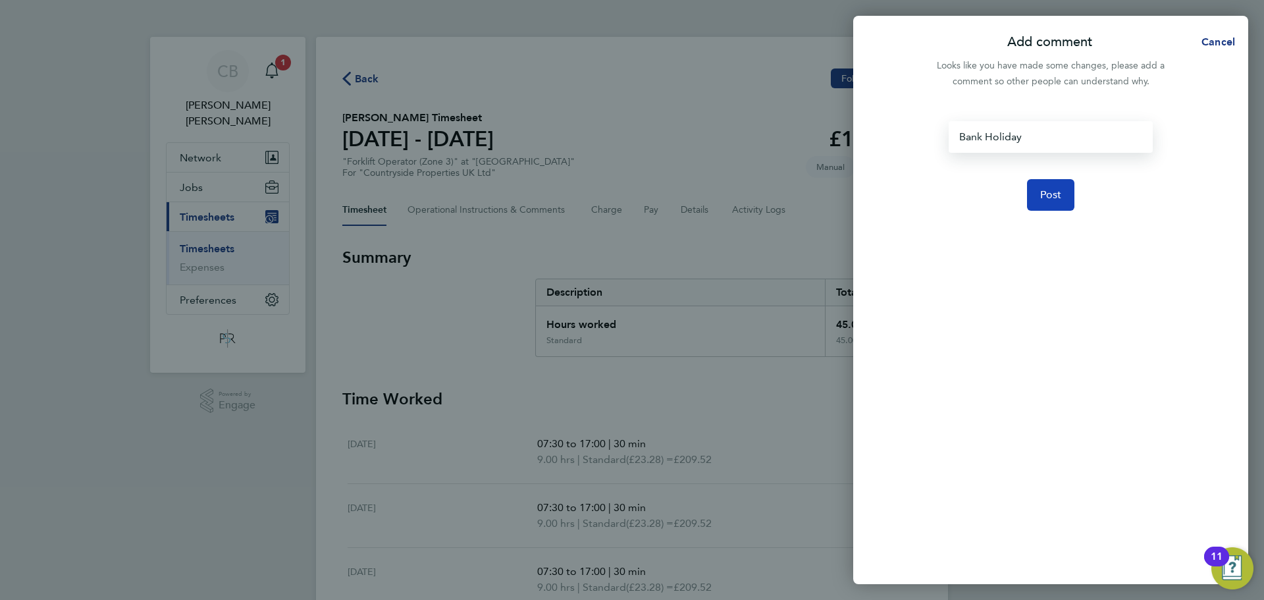
click at [1044, 191] on span "Post" at bounding box center [1051, 194] width 22 height 13
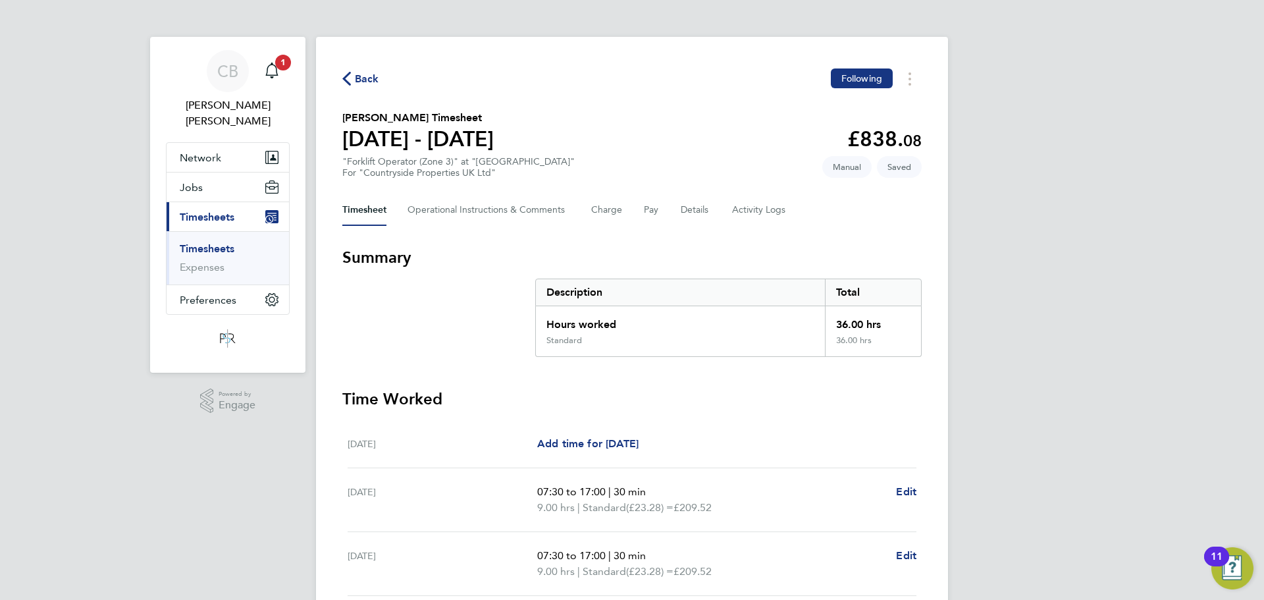
click at [361, 76] on span "Back" at bounding box center [367, 79] width 24 height 16
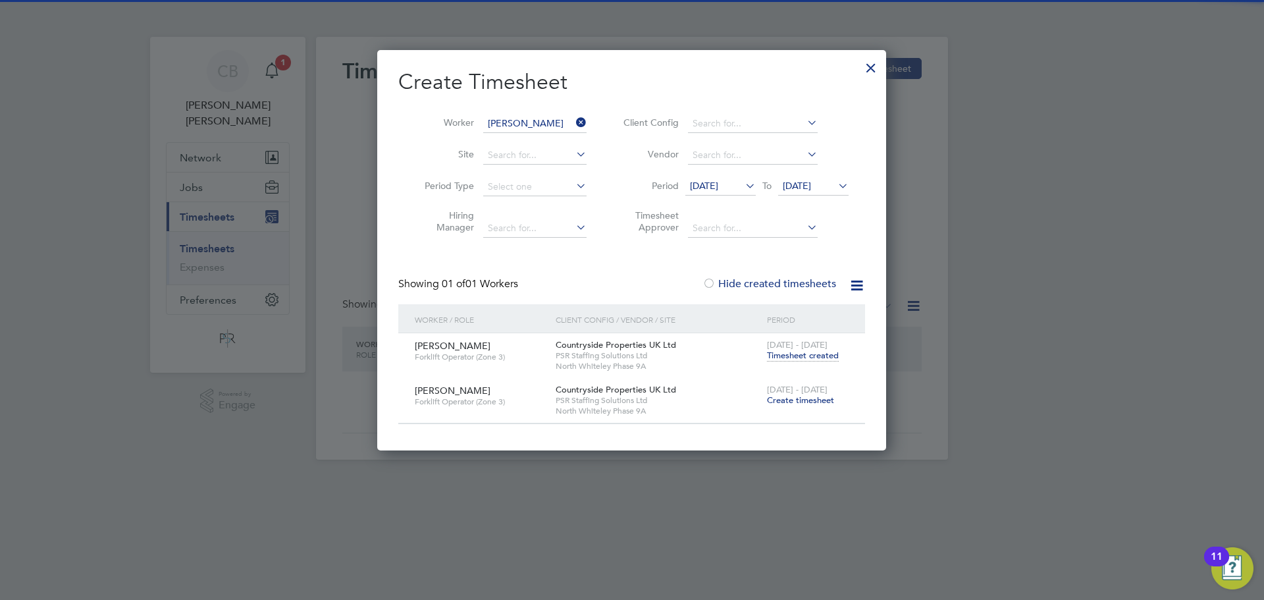
click at [575, 114] on li "Worker [PERSON_NAME]" at bounding box center [500, 124] width 205 height 32
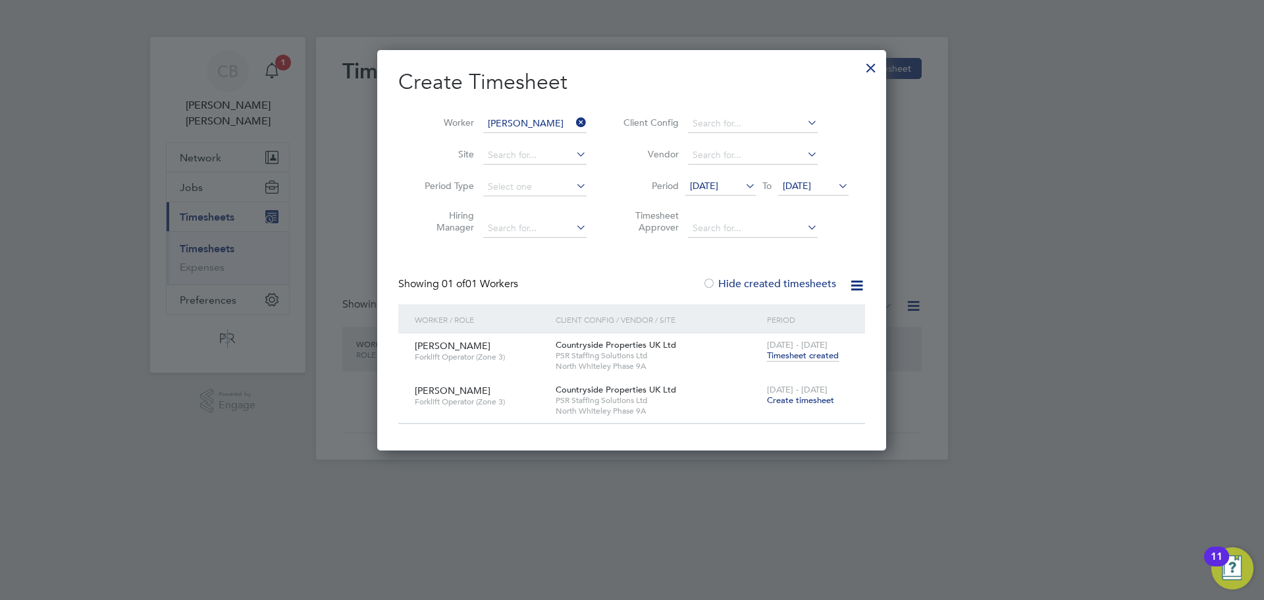
click at [573, 122] on icon at bounding box center [573, 122] width 0 height 18
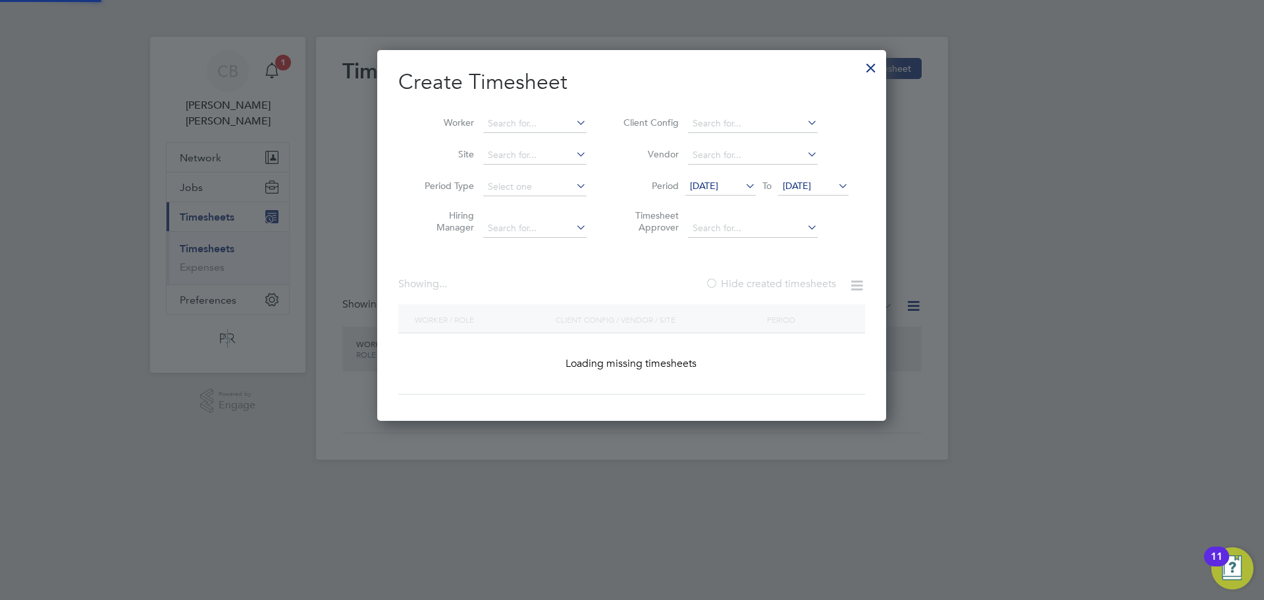
scroll to position [371, 510]
click at [573, 122] on icon at bounding box center [573, 122] width 0 height 18
click at [551, 120] on input at bounding box center [534, 124] width 103 height 18
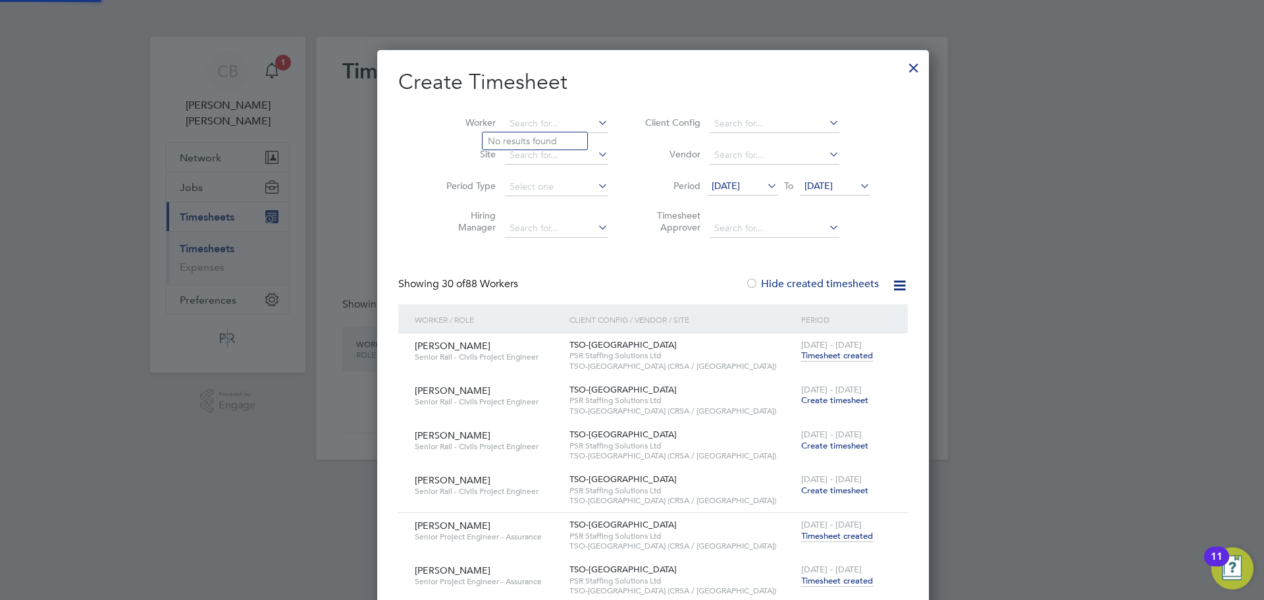
scroll to position [5667, 533]
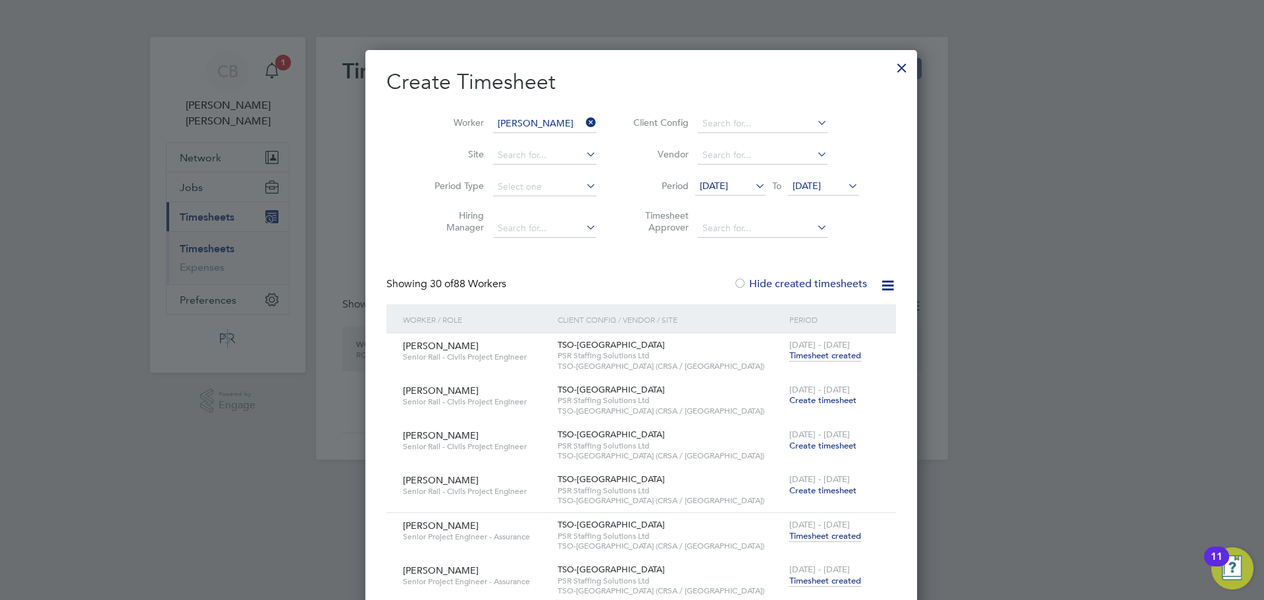
click at [540, 142] on li "[PERSON_NAME]" at bounding box center [564, 141] width 163 height 18
type input "[PERSON_NAME]"
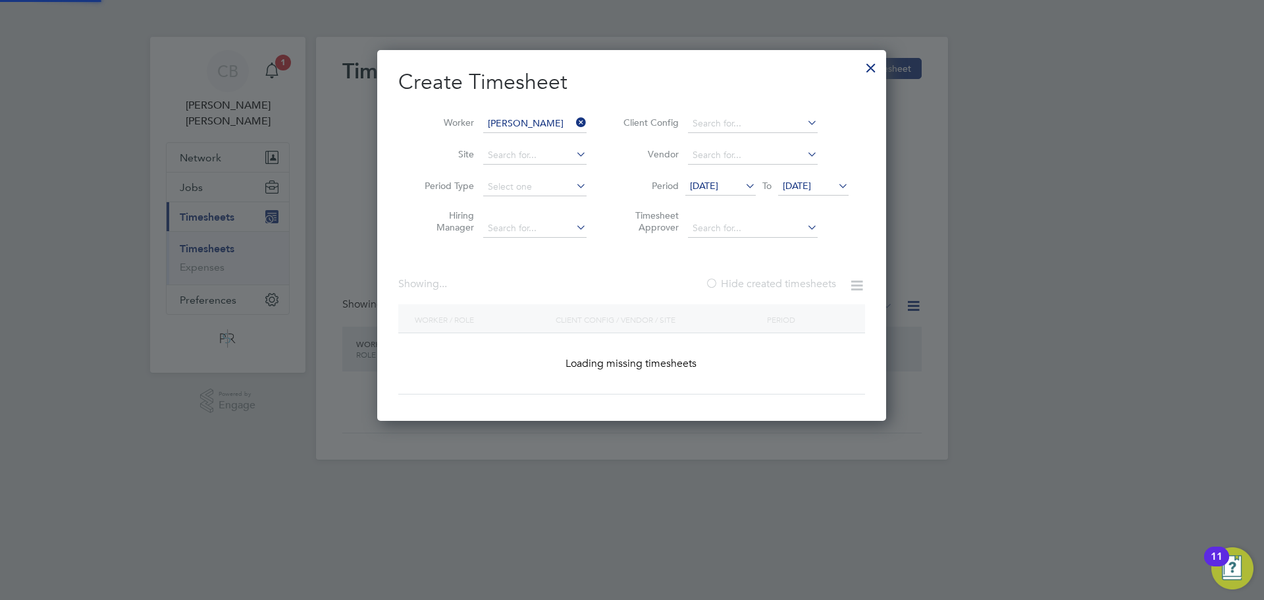
scroll to position [444, 510]
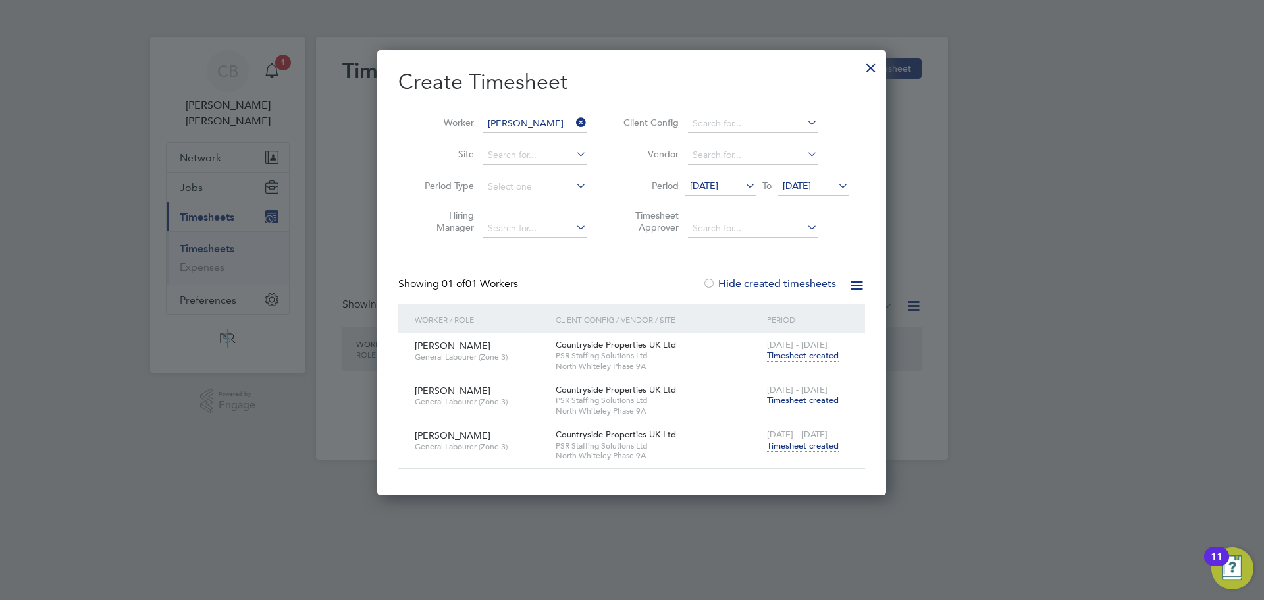
click at [806, 442] on span "Timesheet created" at bounding box center [803, 446] width 72 height 12
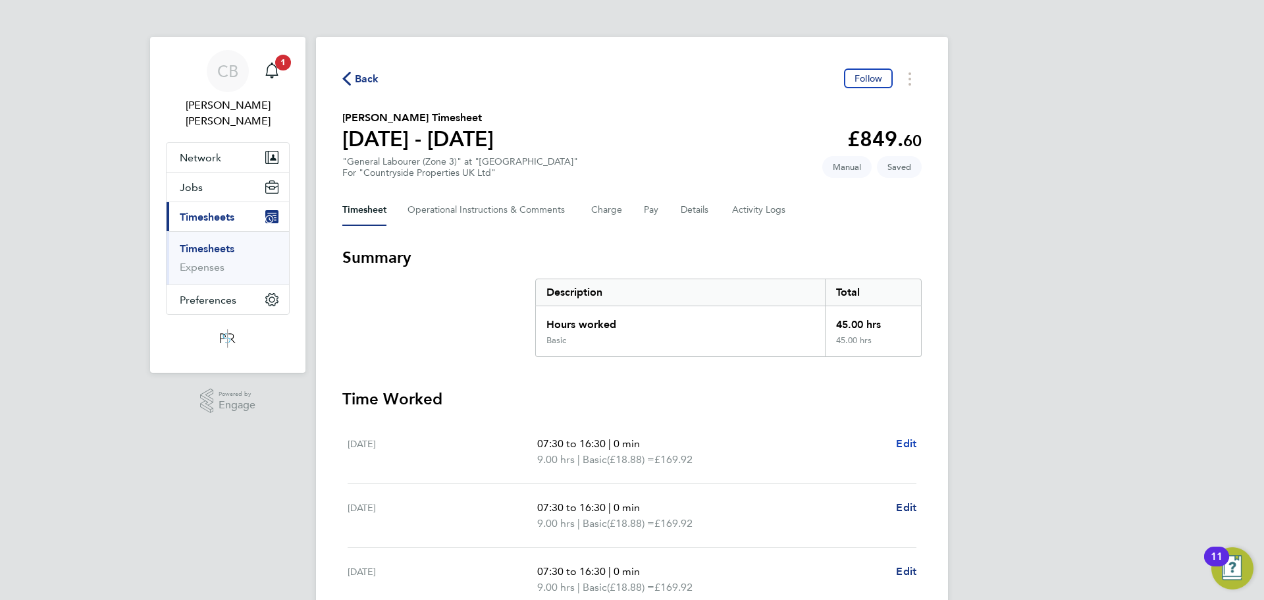
click at [912, 436] on link "Edit" at bounding box center [906, 444] width 20 height 16
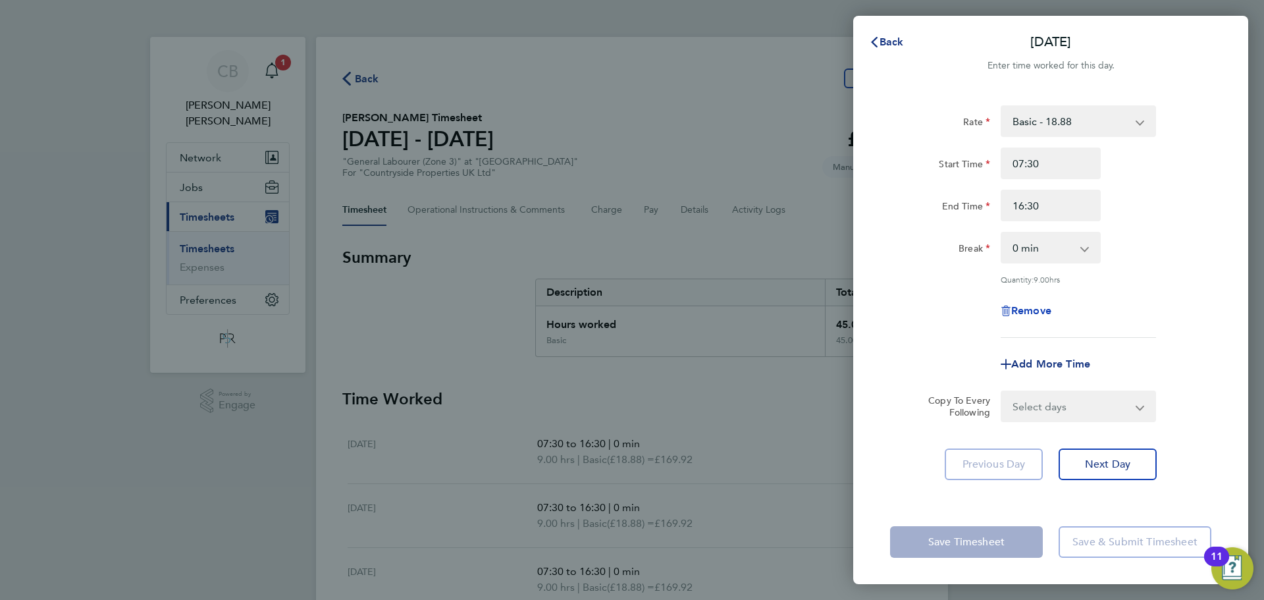
click at [1028, 304] on span "Remove" at bounding box center [1031, 310] width 40 height 13
select select "null"
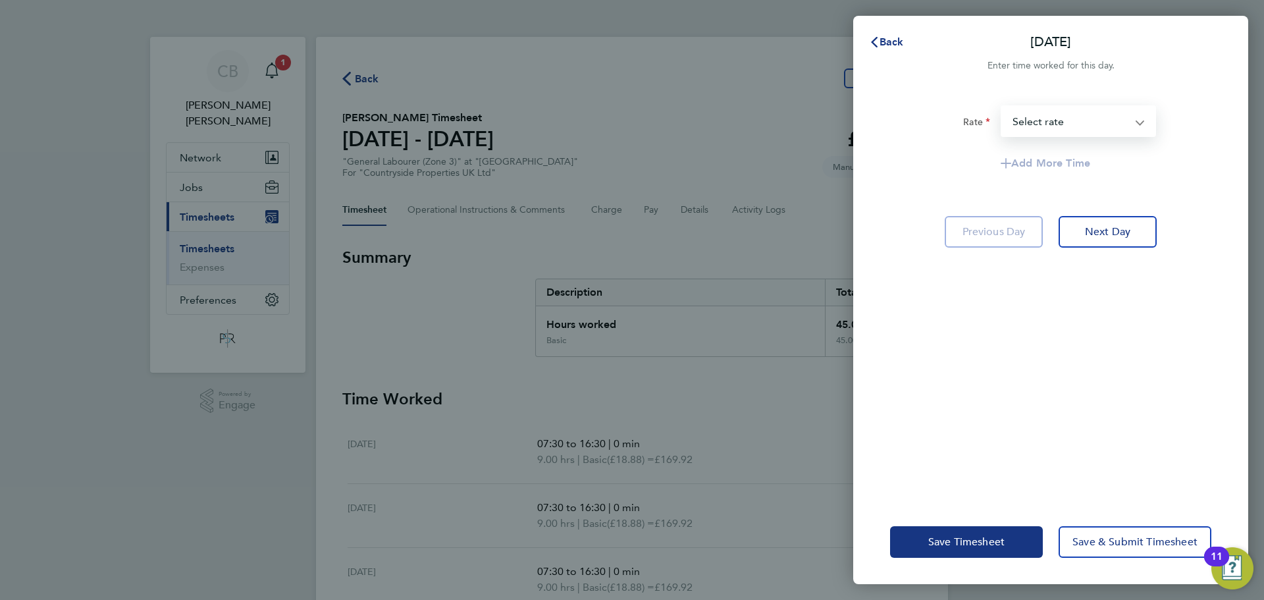
click at [1066, 135] on select "Basic - 18.88 Select rate" at bounding box center [1070, 121] width 137 height 29
click at [835, 280] on div "Back [DATE] Enter time worked for this day. Rate Basic - 18.88 Select rate Add …" at bounding box center [632, 300] width 1264 height 600
click at [985, 534] on button "Save Timesheet" at bounding box center [966, 542] width 153 height 32
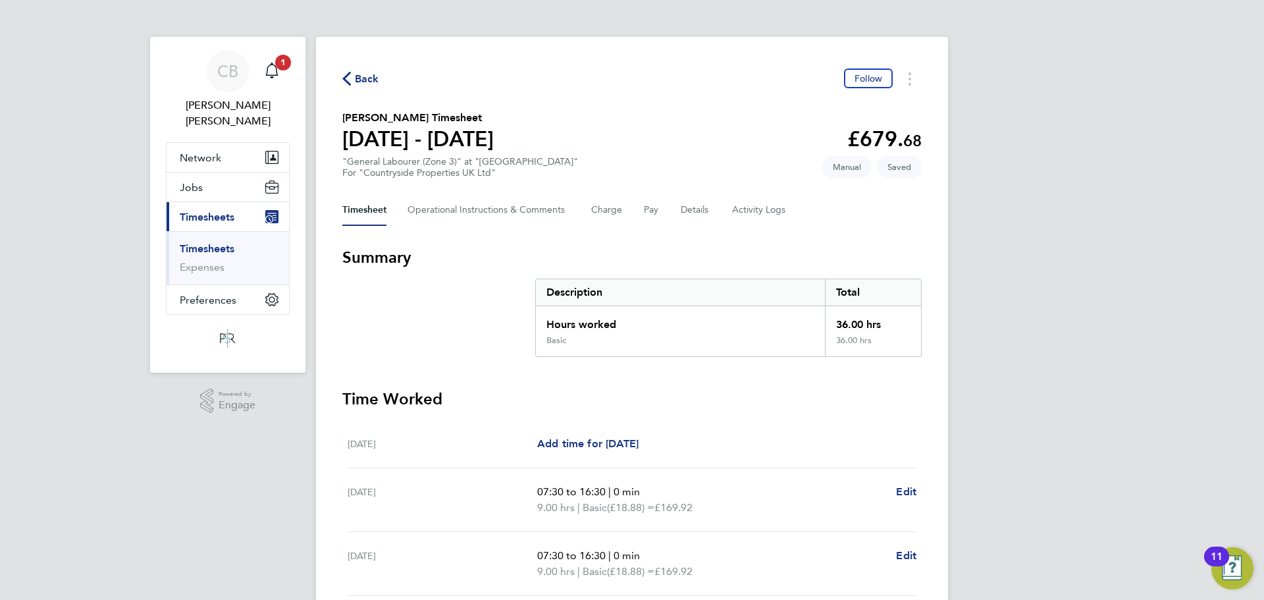
scroll to position [240, 0]
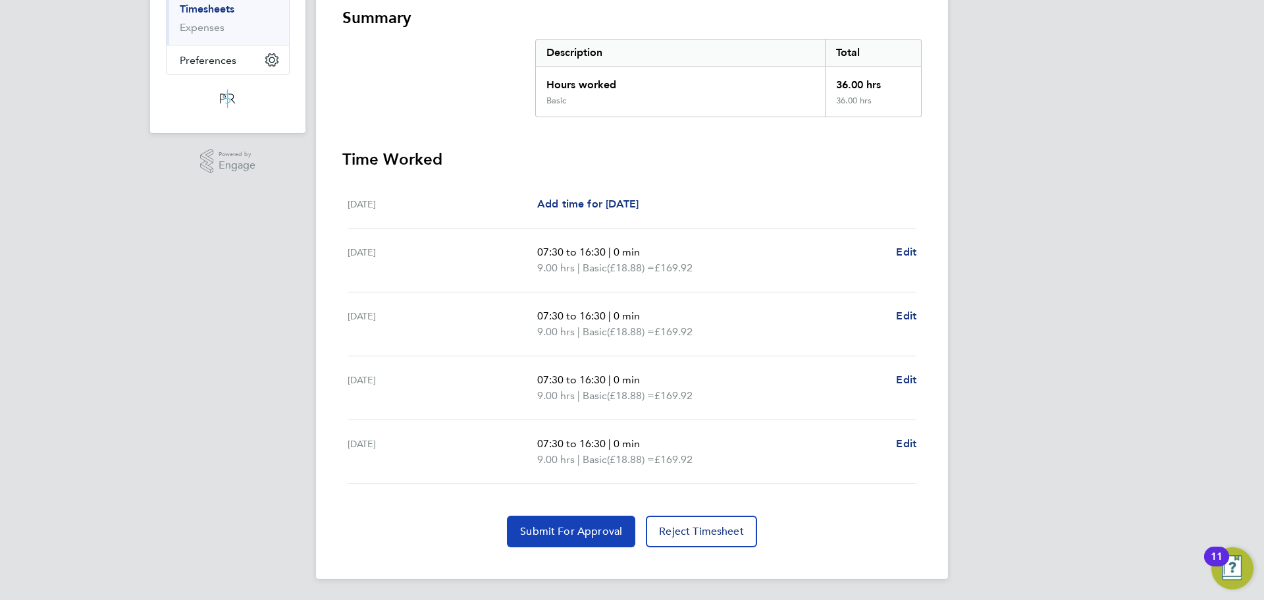
click at [617, 525] on span "Submit For Approval" at bounding box center [571, 531] width 102 height 13
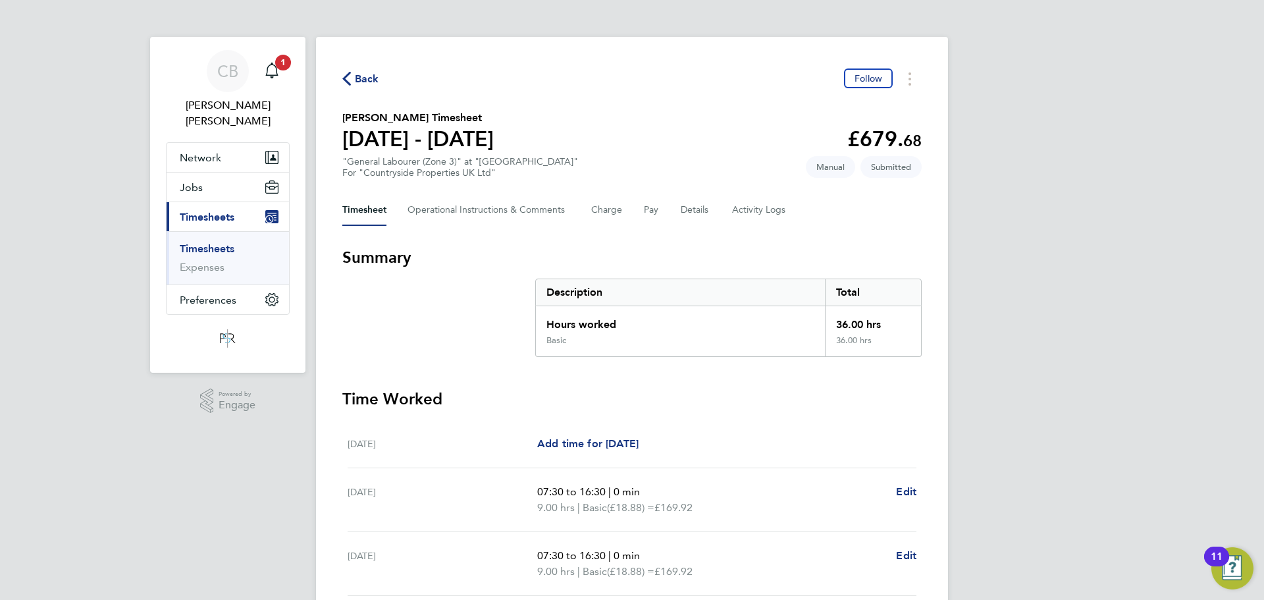
click at [377, 85] on span "Back" at bounding box center [367, 79] width 24 height 16
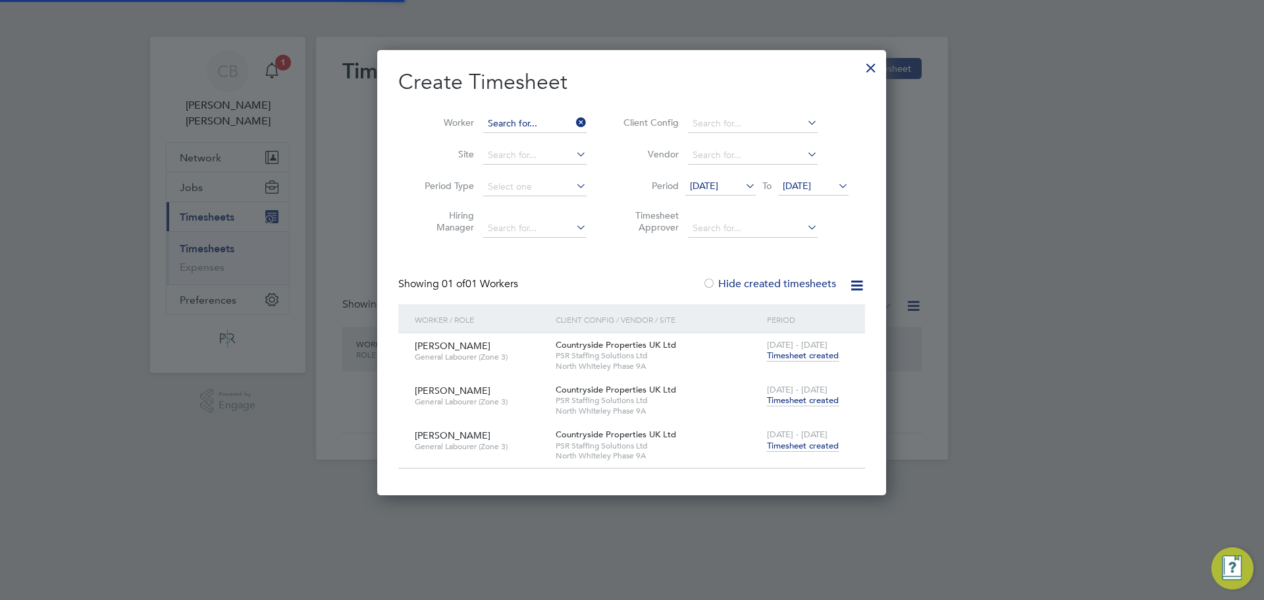
click at [558, 120] on input at bounding box center [534, 124] width 103 height 18
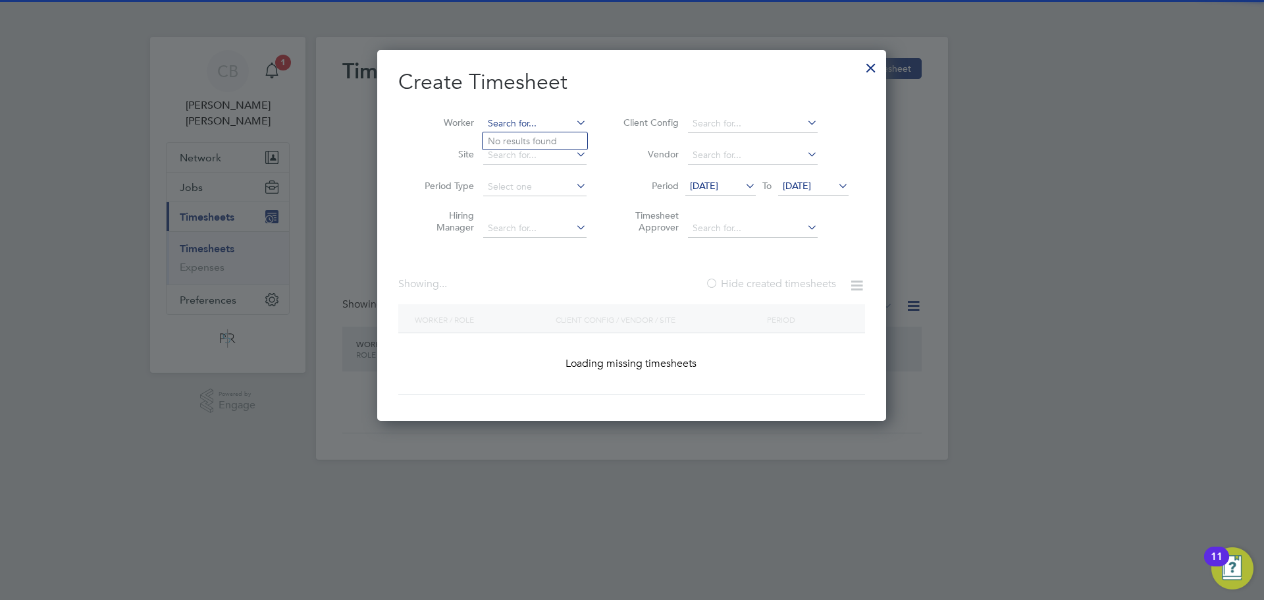
click at [571, 120] on input at bounding box center [534, 124] width 103 height 18
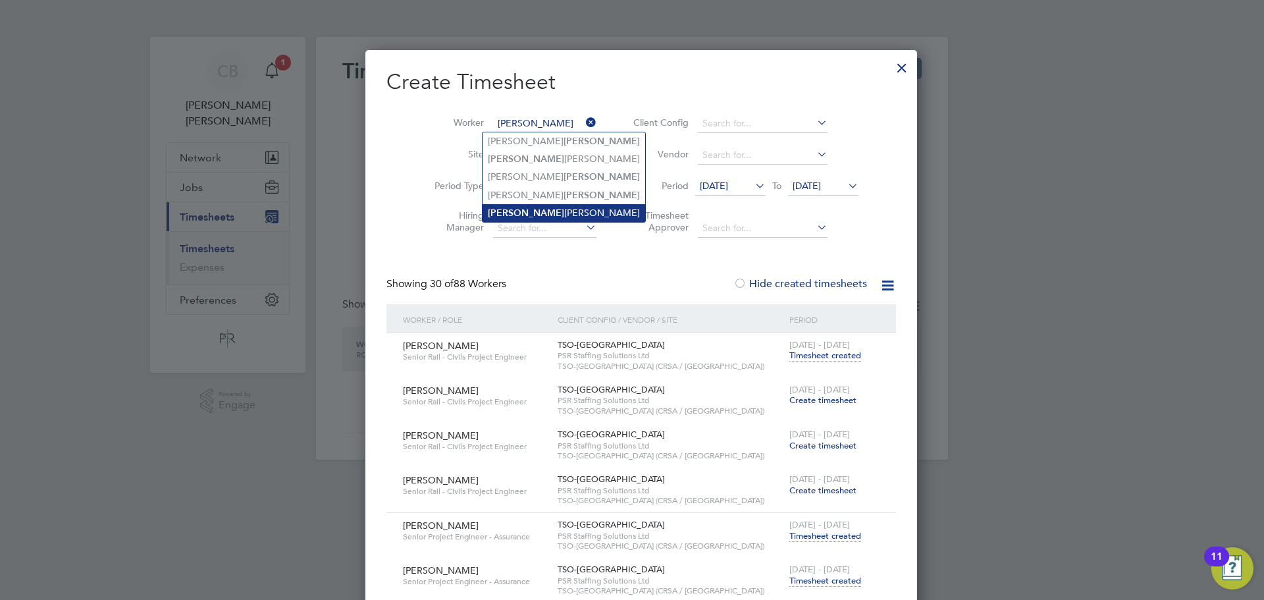
click at [508, 213] on b "[PERSON_NAME]" at bounding box center [526, 212] width 76 height 11
type input "[PERSON_NAME]"
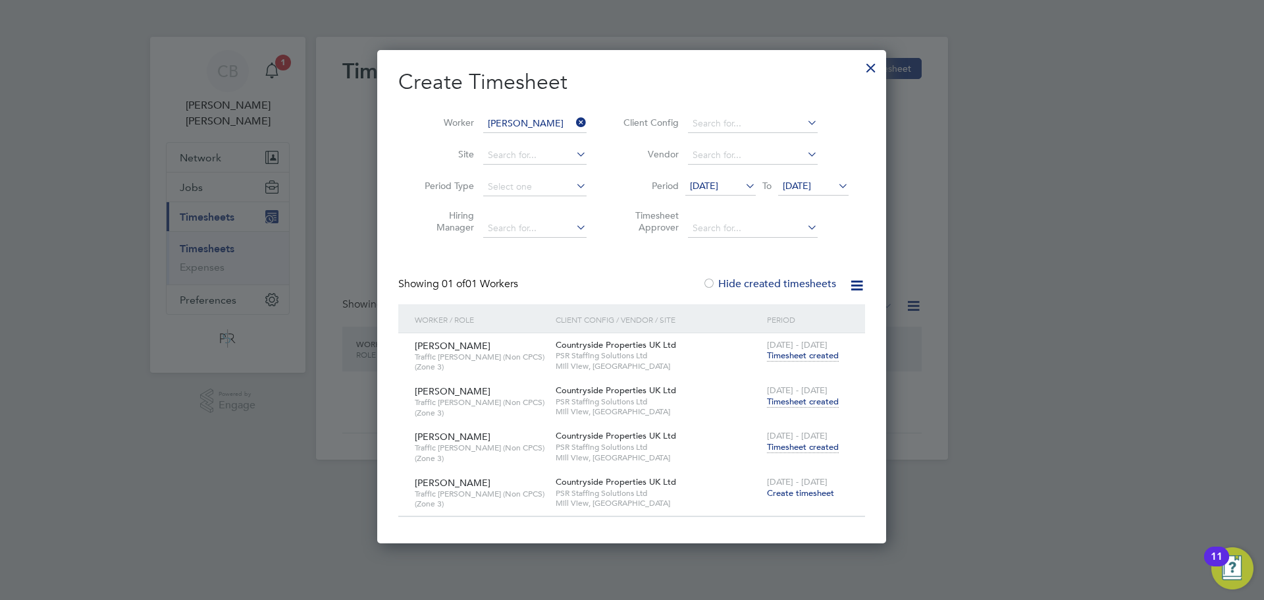
click at [791, 447] on span "Timesheet created" at bounding box center [803, 447] width 72 height 12
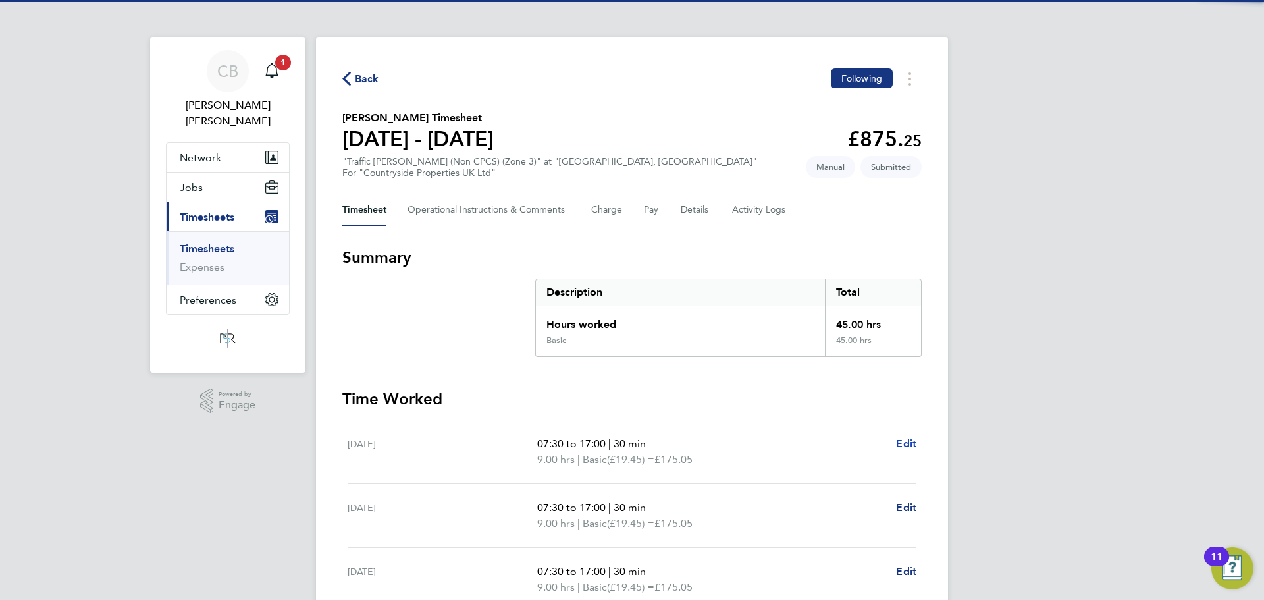
click at [910, 444] on span "Edit" at bounding box center [906, 443] width 20 height 13
select select "30"
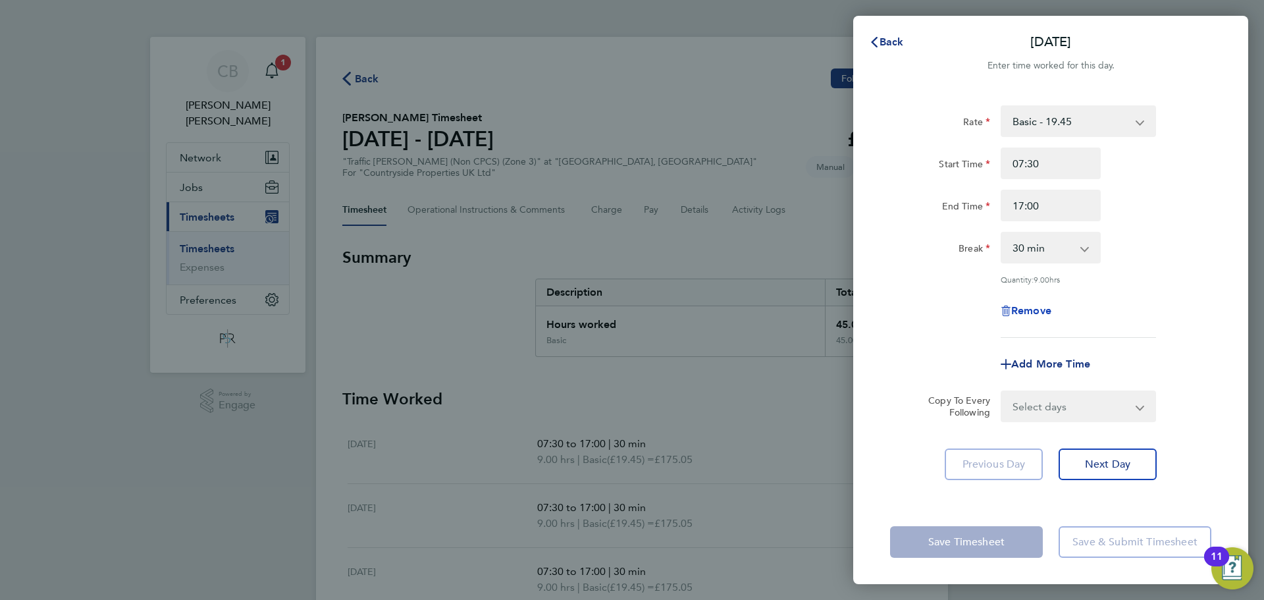
click at [1038, 307] on span "Remove" at bounding box center [1031, 310] width 40 height 13
select select "null"
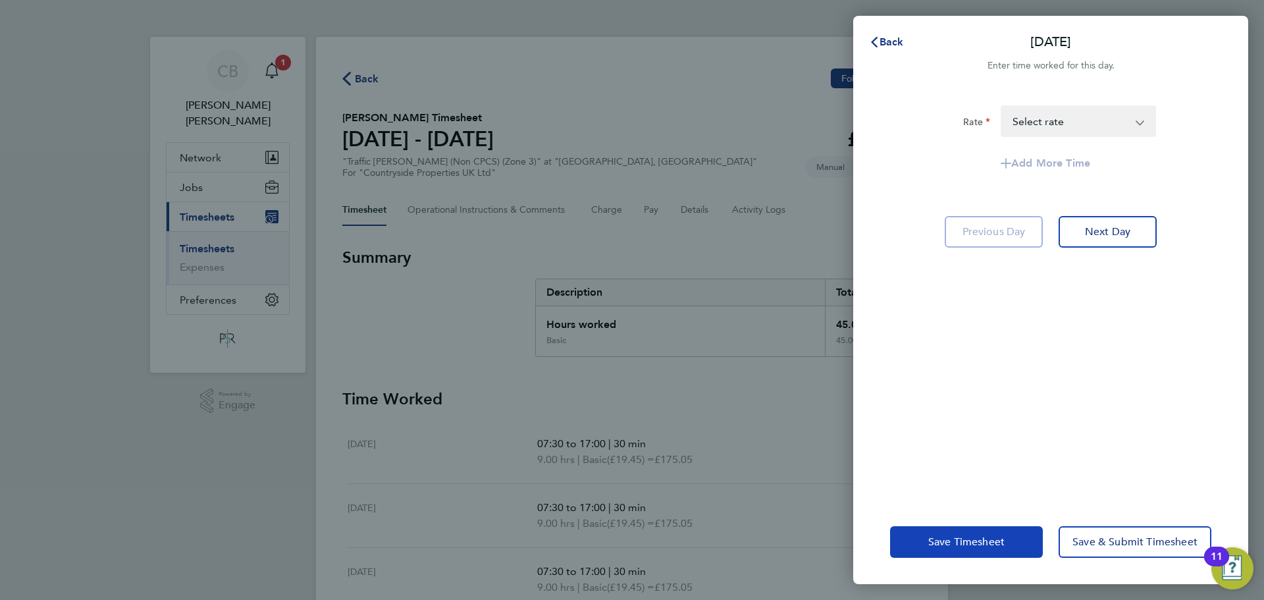
click at [970, 544] on span "Save Timesheet" at bounding box center [966, 541] width 76 height 13
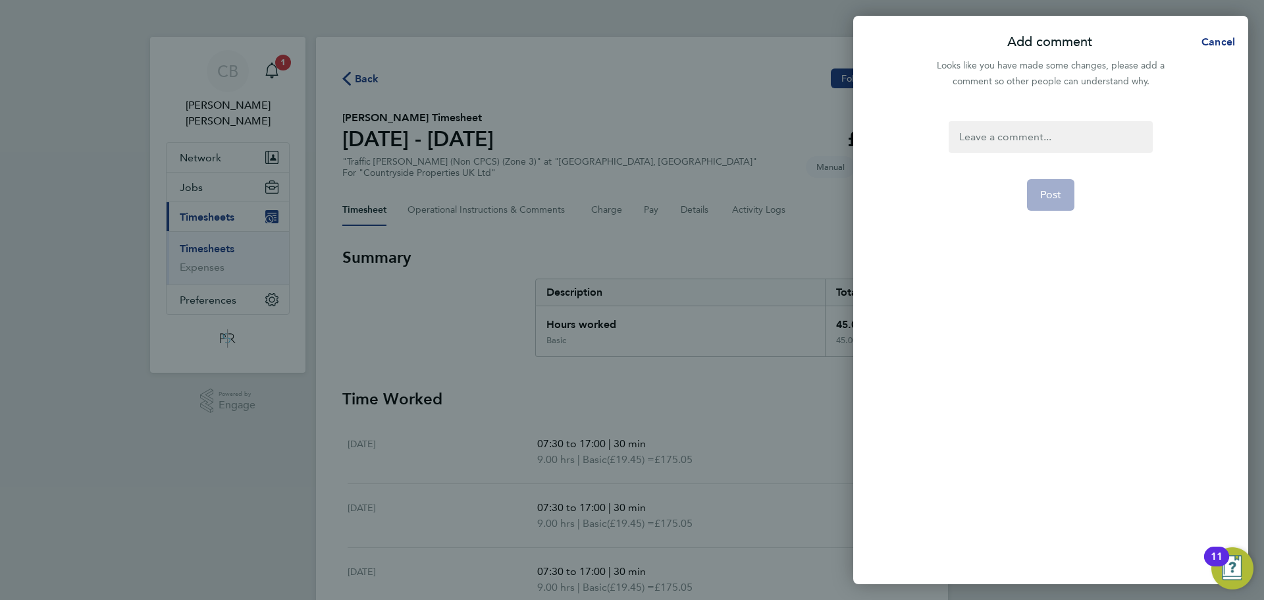
click at [1059, 131] on div at bounding box center [1050, 137] width 203 height 32
drag, startPoint x: 1028, startPoint y: 155, endPoint x: 1030, endPoint y: 141, distance: 14.1
click at [1030, 145] on form "Post" at bounding box center [1050, 270] width 214 height 298
click at [1030, 140] on div at bounding box center [1050, 137] width 203 height 32
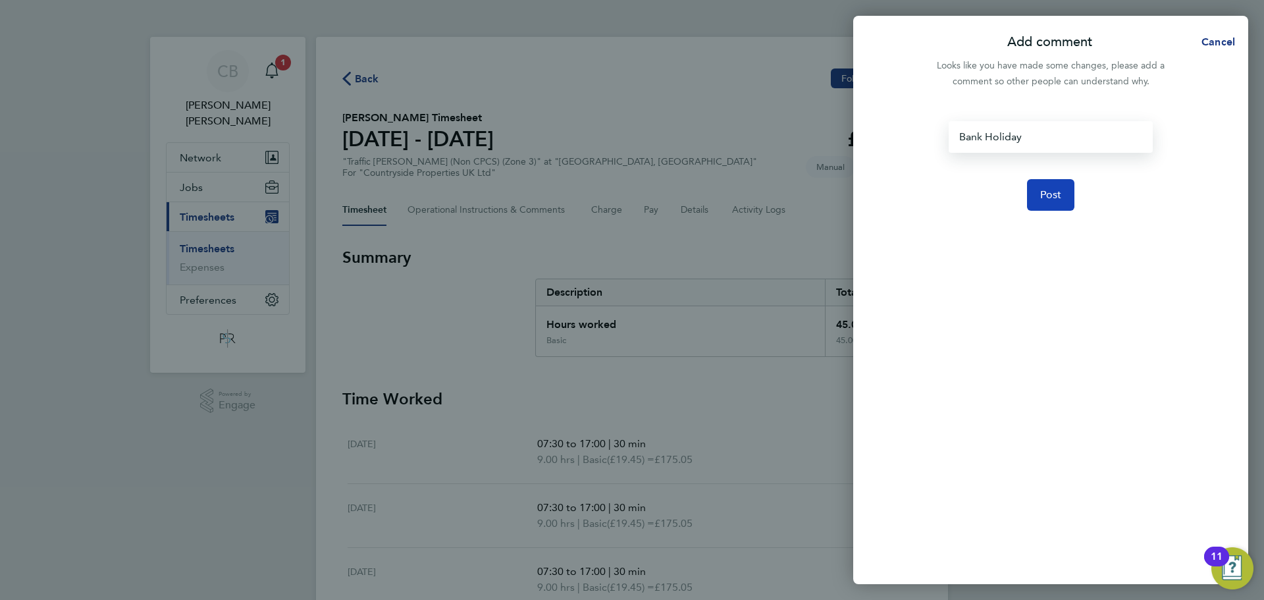
click at [1032, 184] on button "Post" at bounding box center [1051, 195] width 48 height 32
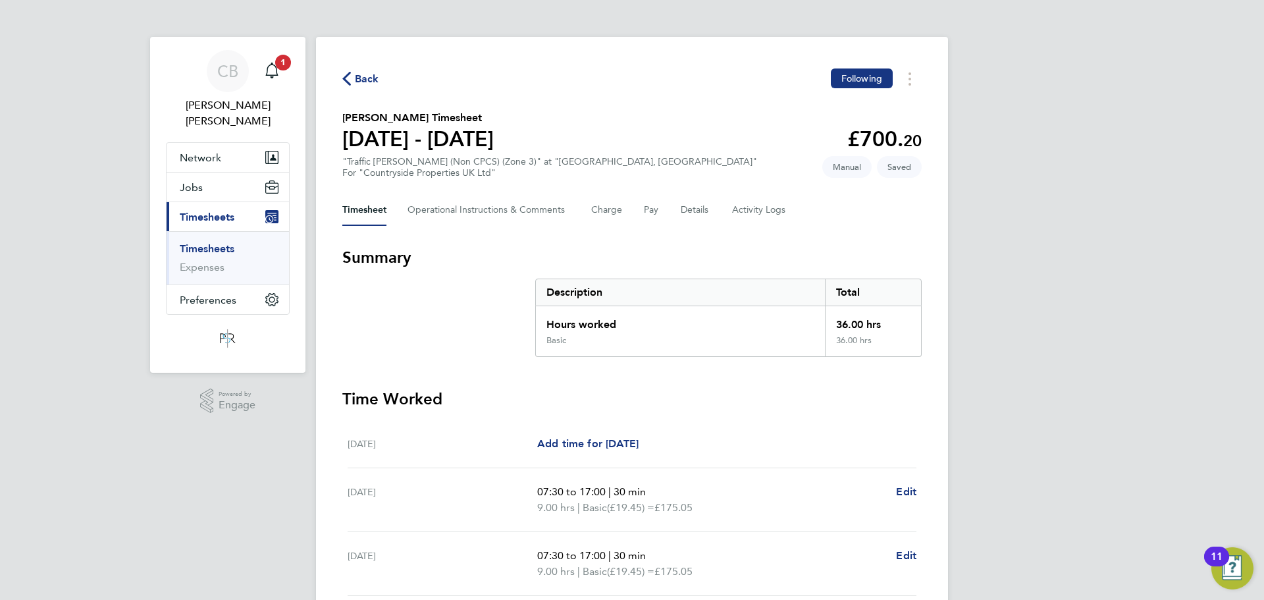
click at [378, 78] on span "Back" at bounding box center [367, 79] width 24 height 16
